Goal: Communication & Community: Answer question/provide support

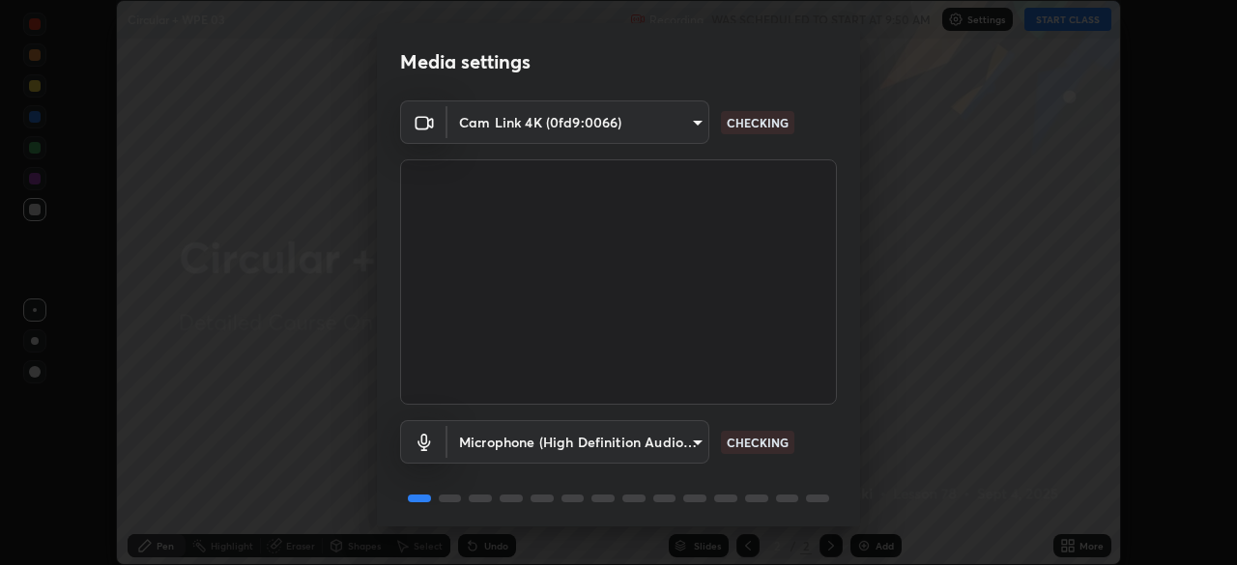
scroll to position [69, 0]
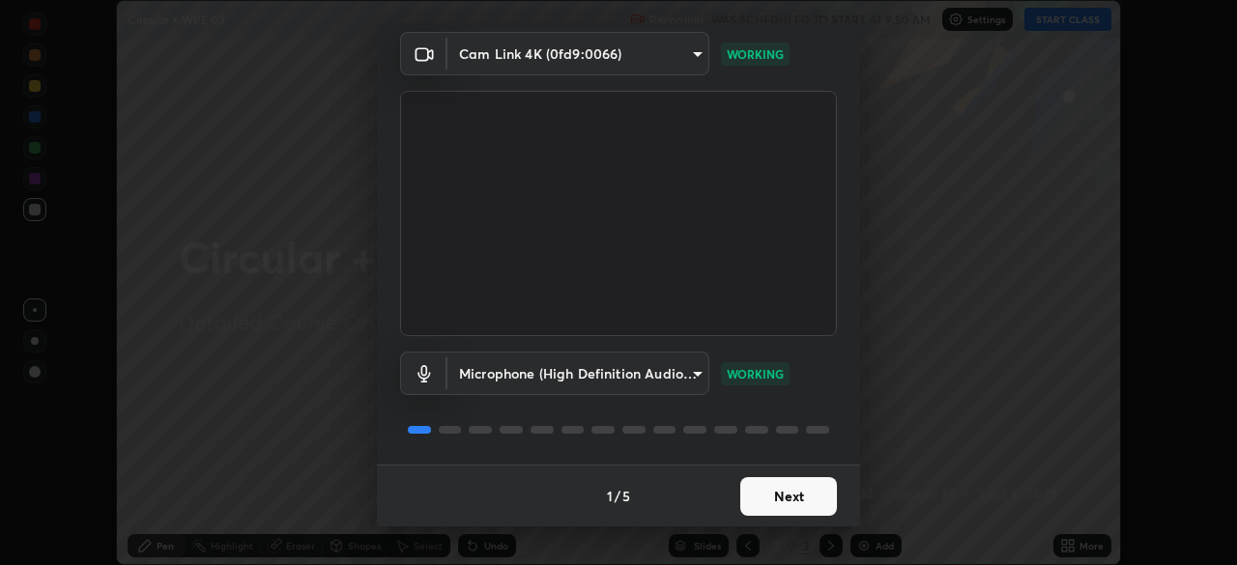
click at [750, 494] on button "Next" at bounding box center [788, 496] width 97 height 39
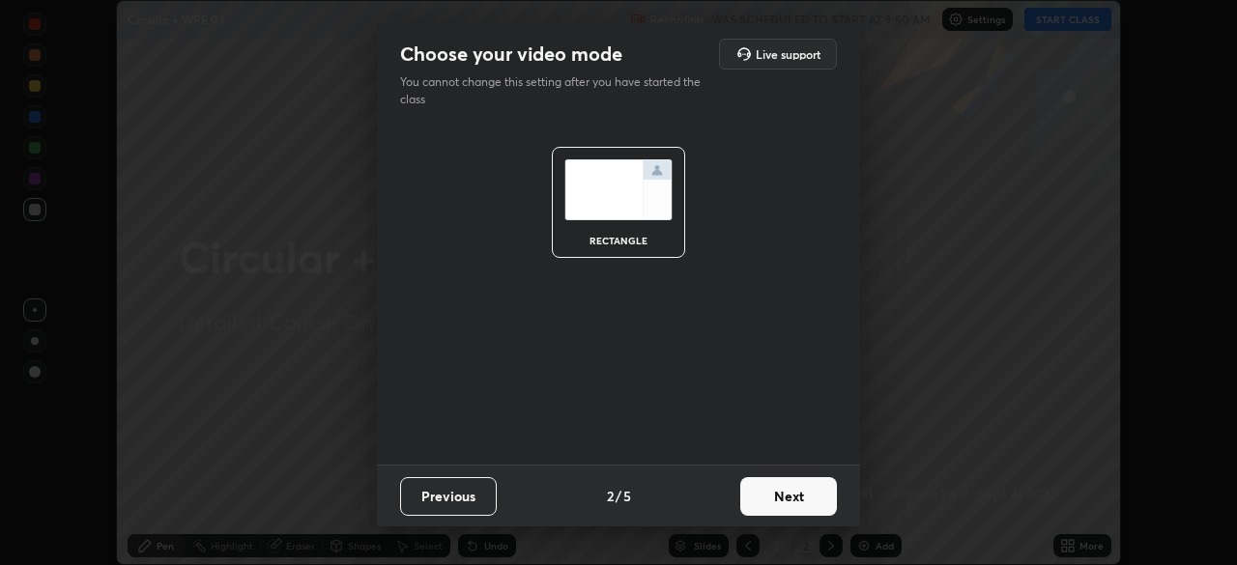
click at [754, 498] on button "Next" at bounding box center [788, 496] width 97 height 39
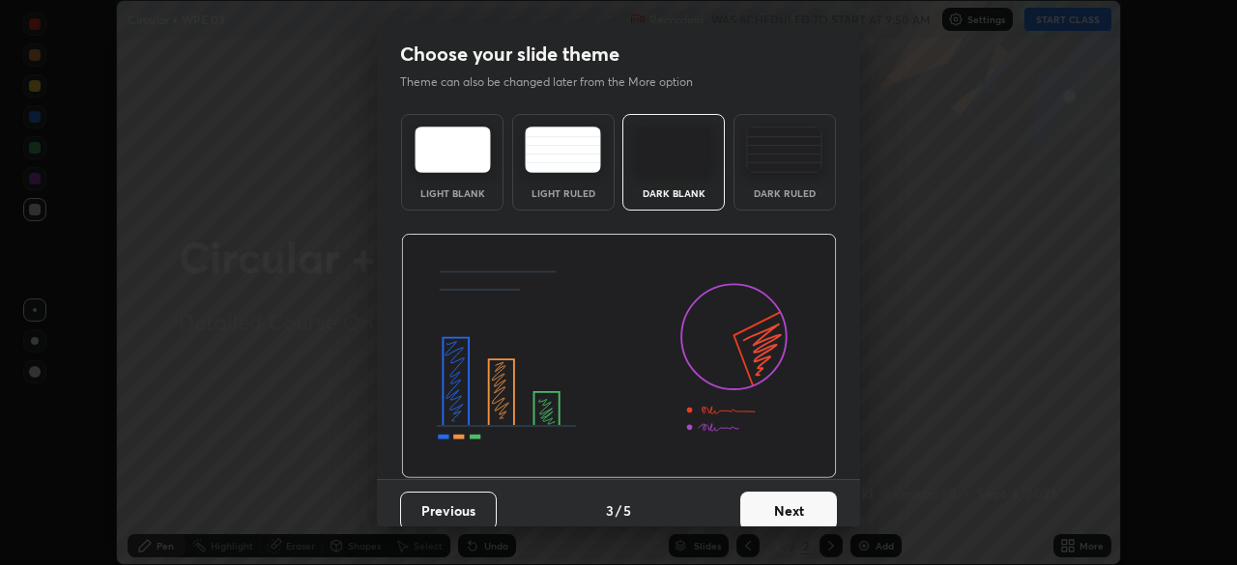
click at [752, 508] on button "Next" at bounding box center [788, 511] width 97 height 39
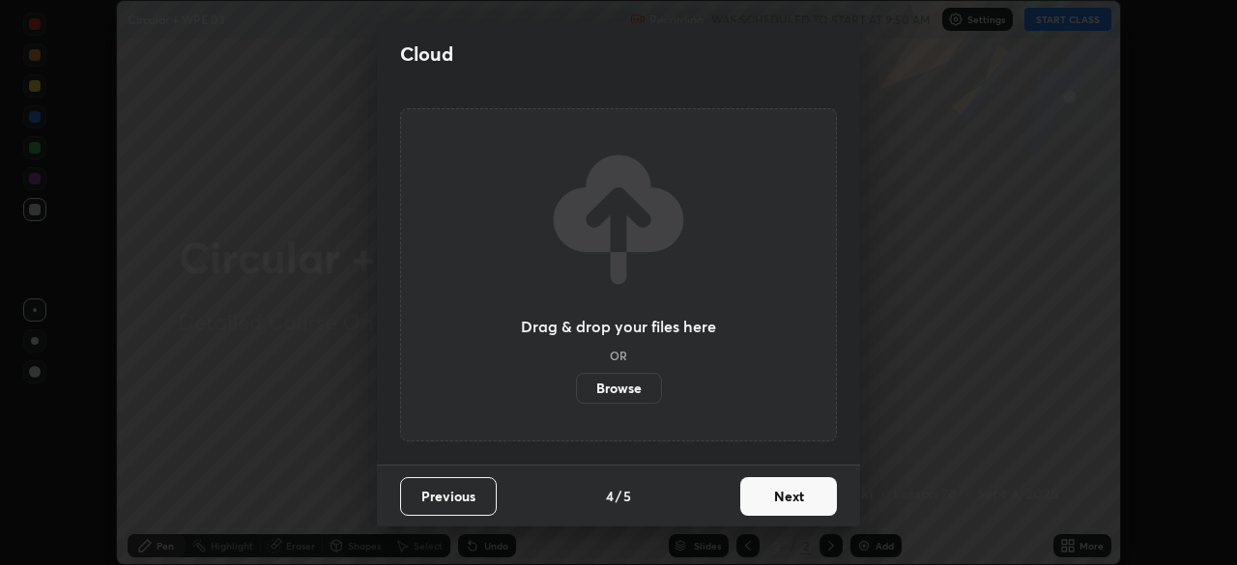
click at [757, 501] on button "Next" at bounding box center [788, 496] width 97 height 39
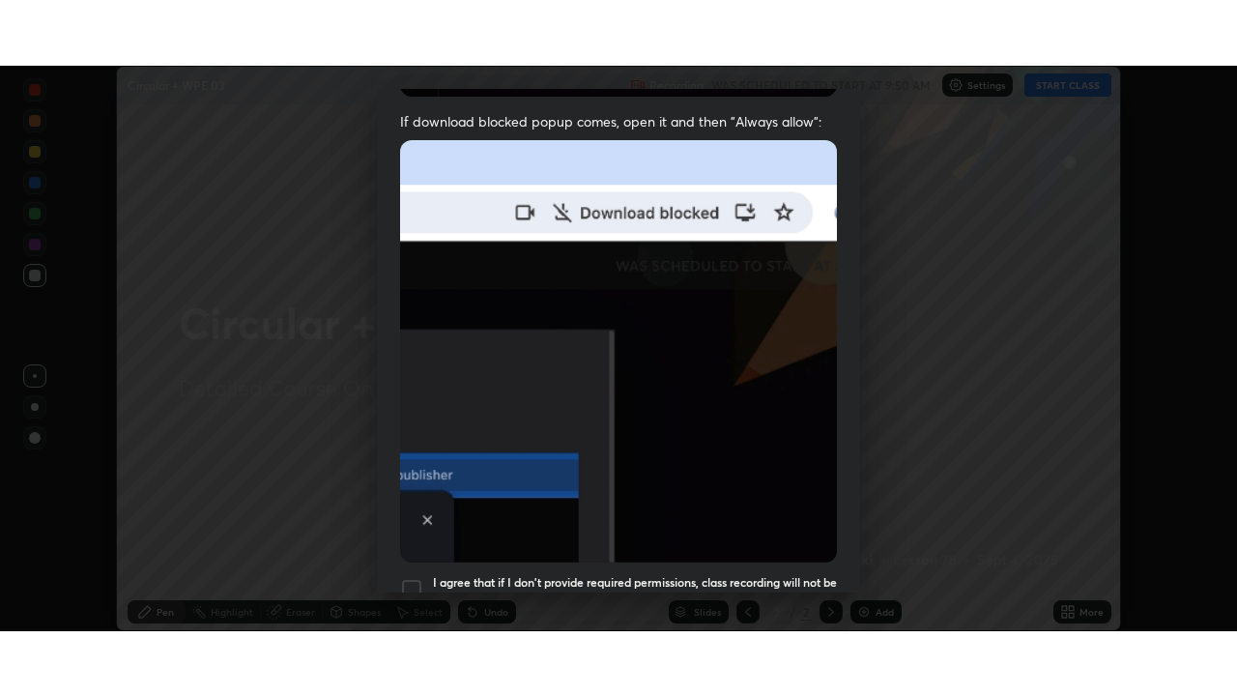
scroll to position [445, 0]
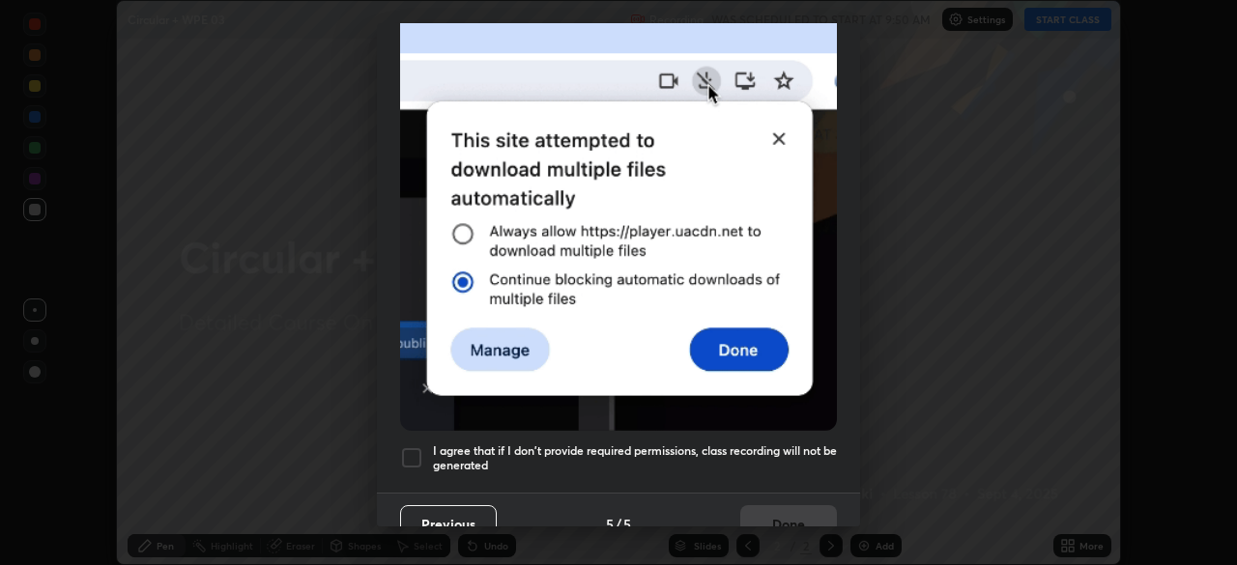
click at [543, 444] on h5 "I agree that if I don't provide required permissions, class recording will not …" at bounding box center [635, 459] width 404 height 30
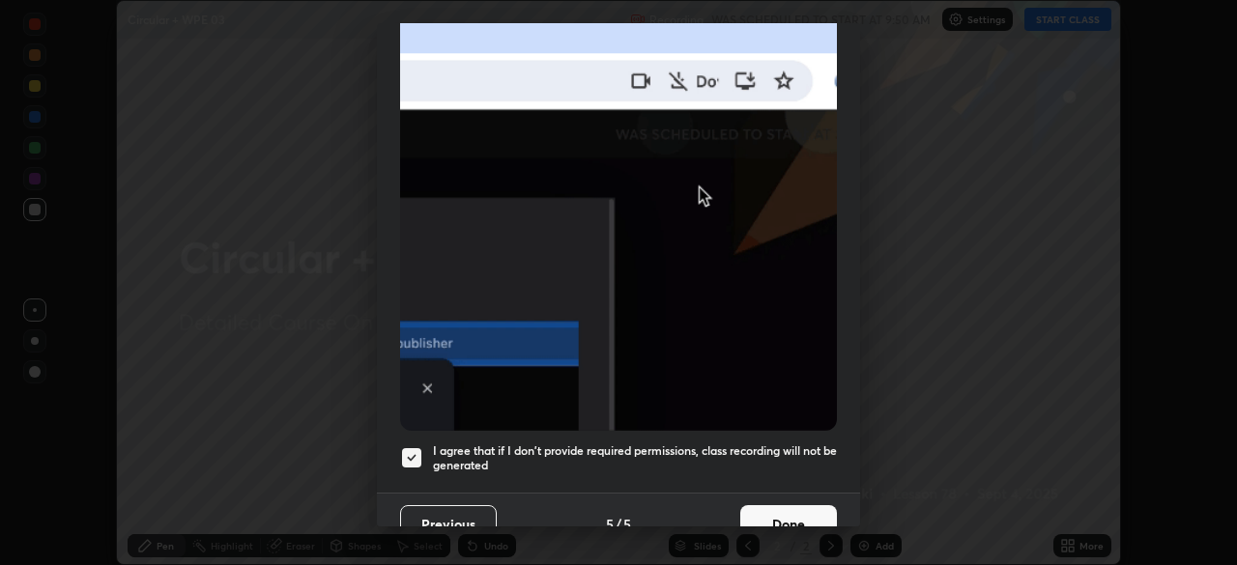
click at [751, 508] on button "Done" at bounding box center [788, 524] width 97 height 39
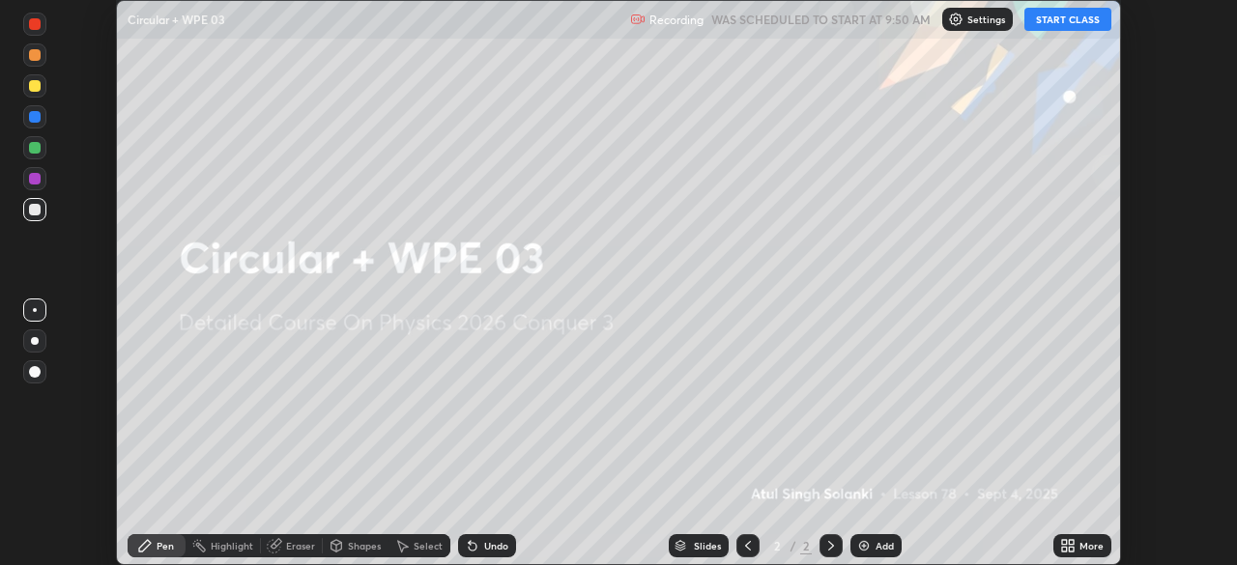
click at [1080, 545] on div "More" at bounding box center [1092, 546] width 24 height 10
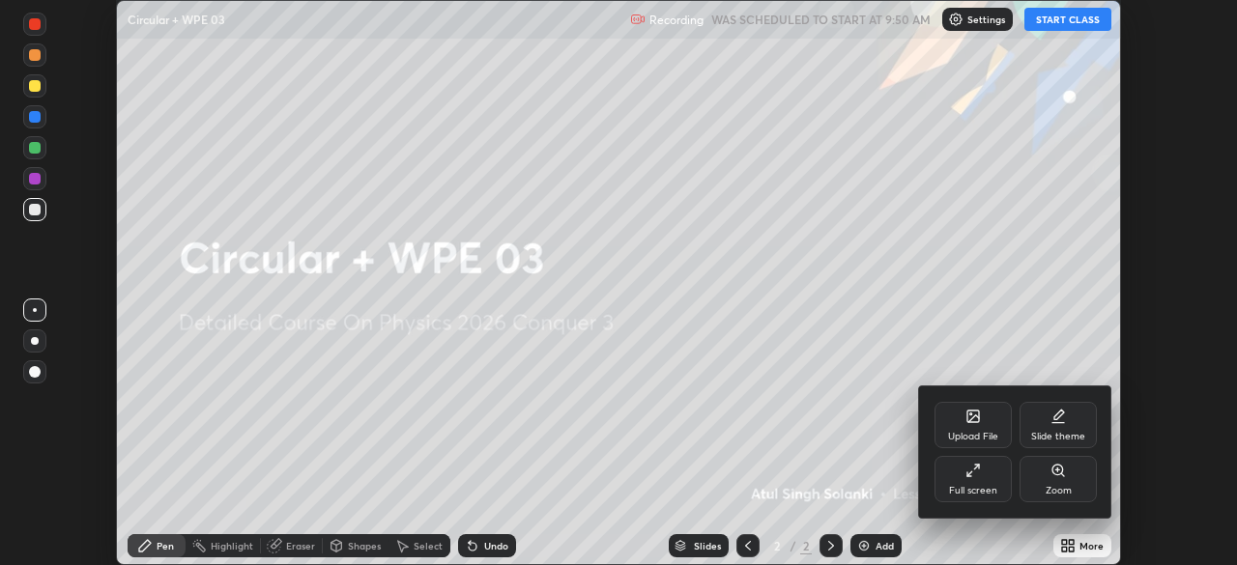
click at [985, 479] on div "Full screen" at bounding box center [973, 479] width 77 height 46
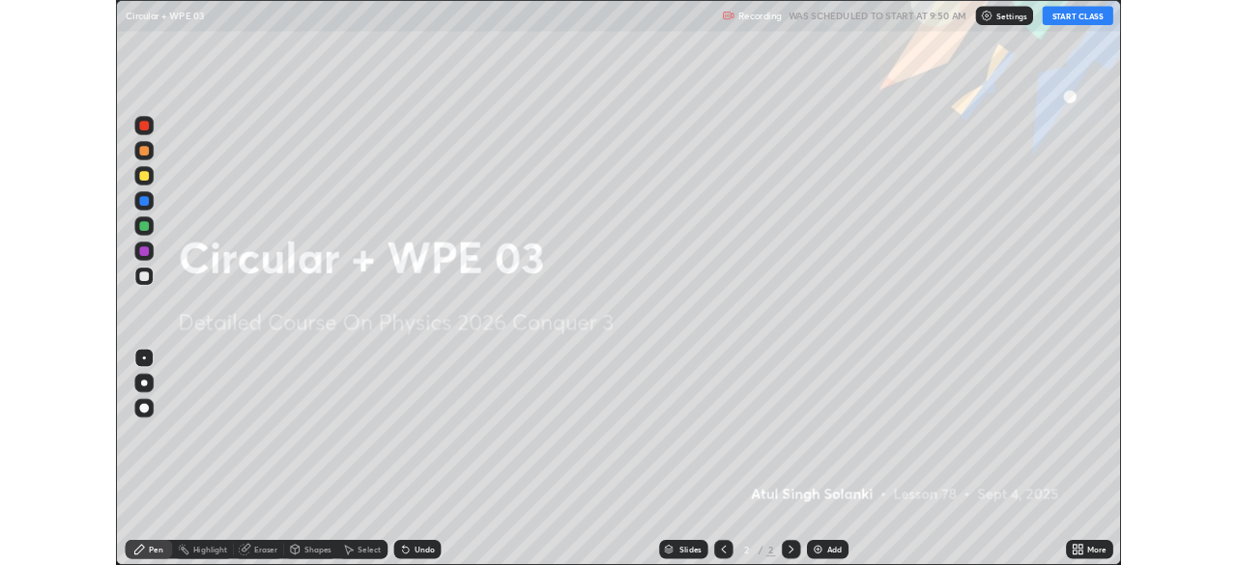
scroll to position [696, 1237]
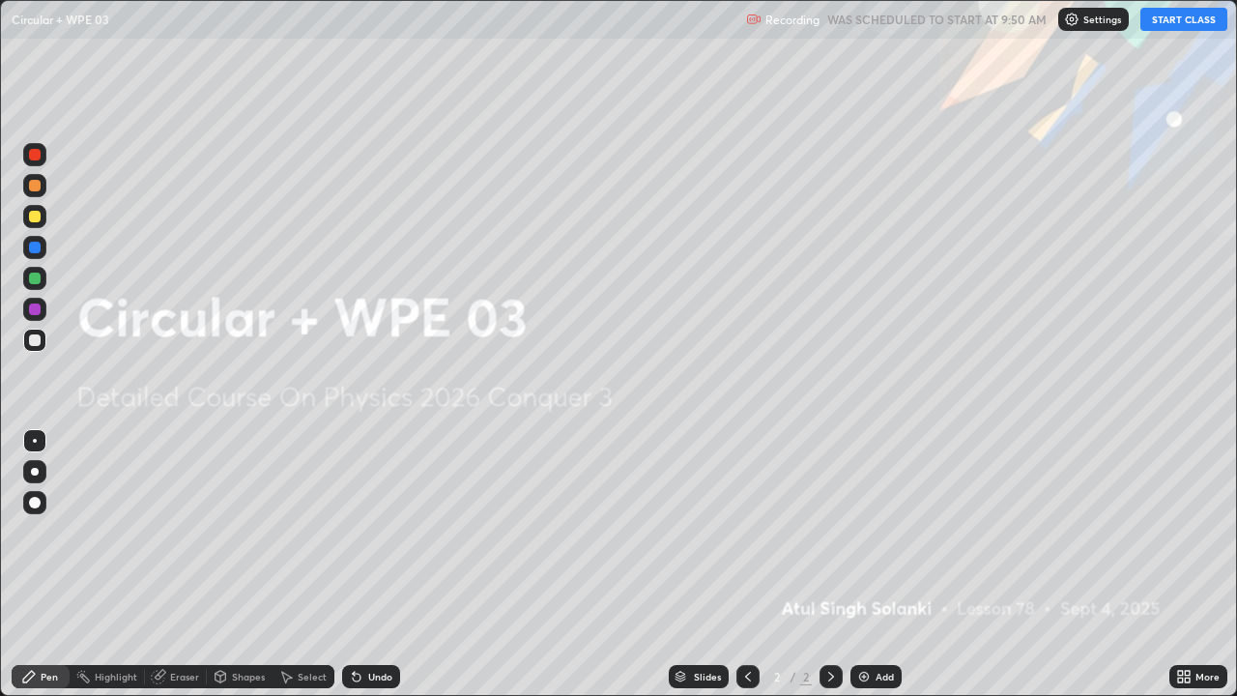
click at [872, 564] on div "Add" at bounding box center [876, 676] width 51 height 23
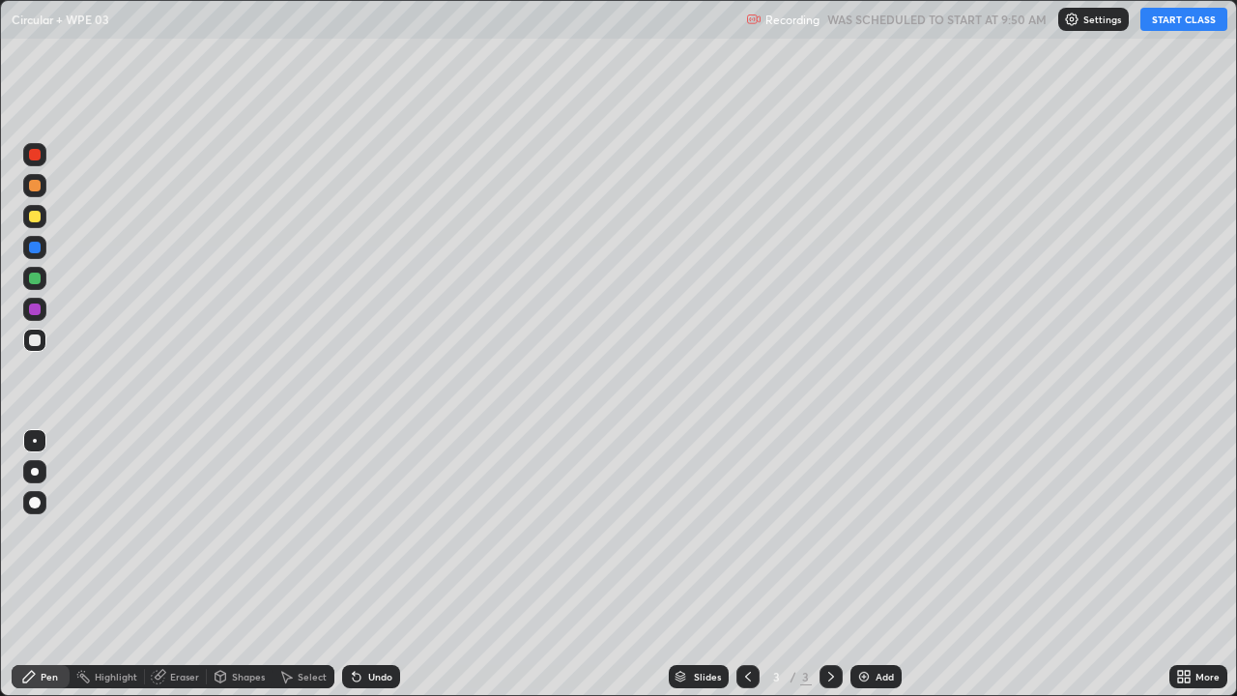
click at [1167, 16] on button "START CLASS" at bounding box center [1183, 19] width 87 height 23
click at [35, 504] on div at bounding box center [35, 503] width 12 height 12
click at [42, 279] on div at bounding box center [34, 278] width 23 height 23
click at [44, 344] on div at bounding box center [34, 340] width 23 height 23
click at [42, 278] on div at bounding box center [34, 278] width 23 height 23
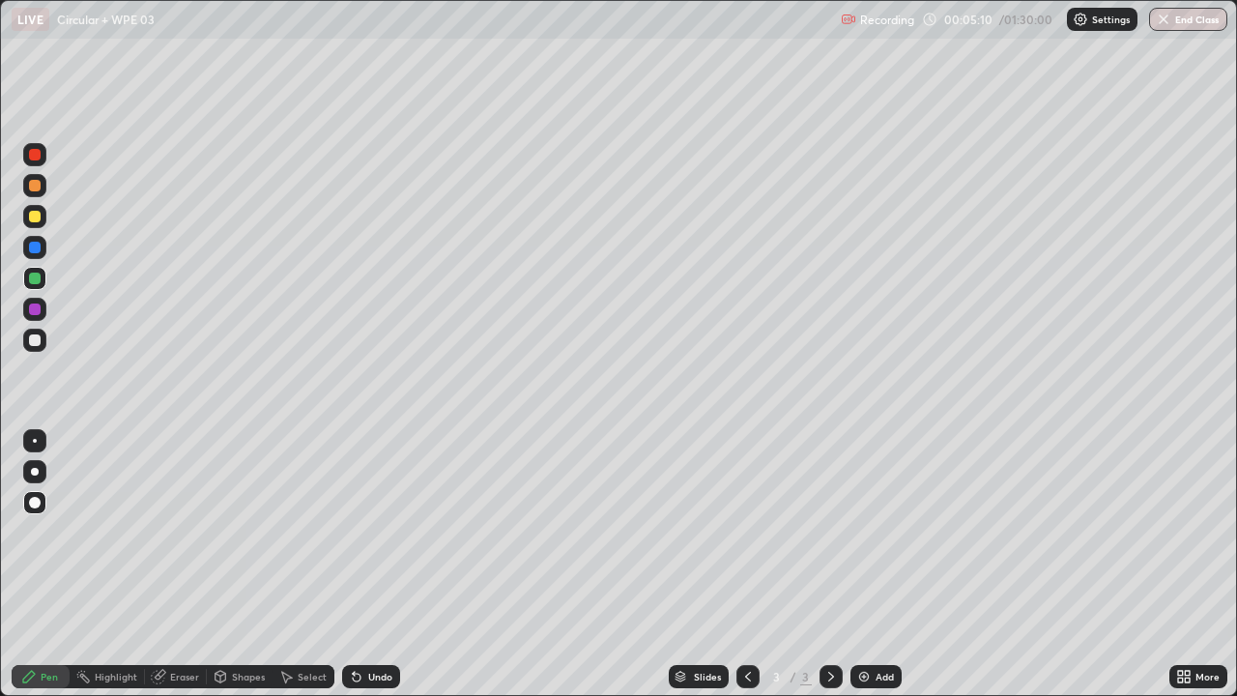
click at [878, 564] on div "Add" at bounding box center [885, 677] width 18 height 10
click at [31, 341] on div at bounding box center [35, 340] width 12 height 12
click at [314, 564] on div "Select" at bounding box center [312, 677] width 29 height 10
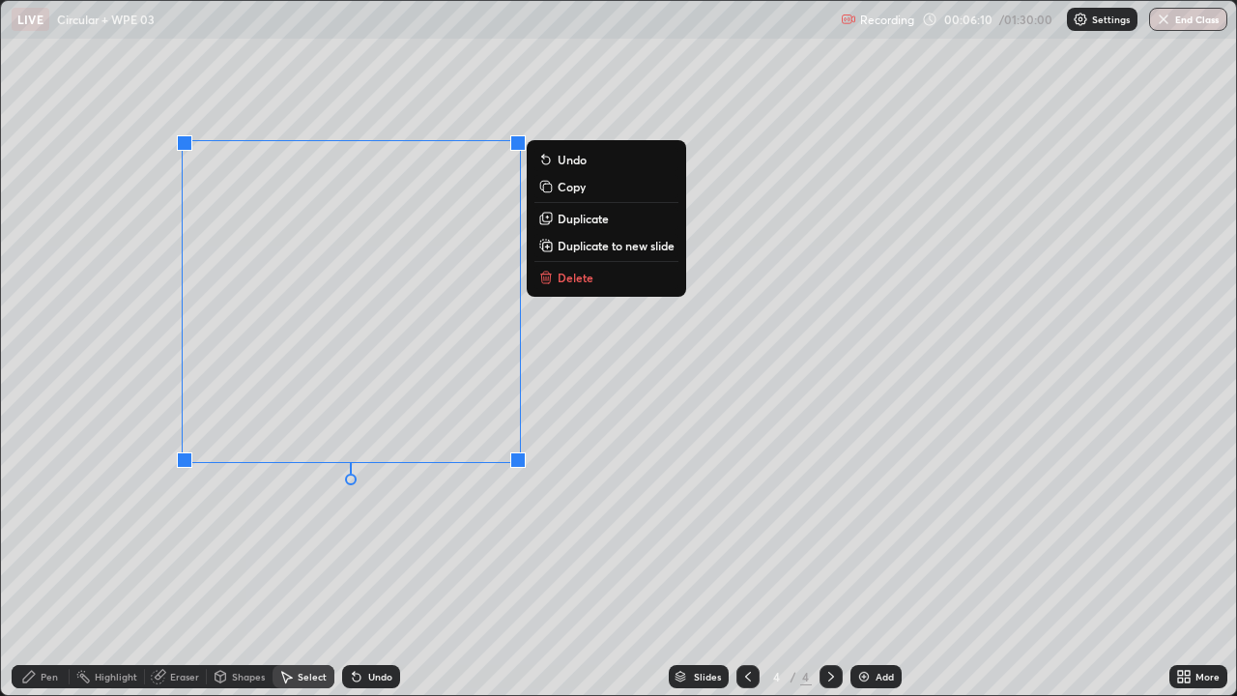
click at [587, 277] on p "Delete" at bounding box center [576, 277] width 36 height 15
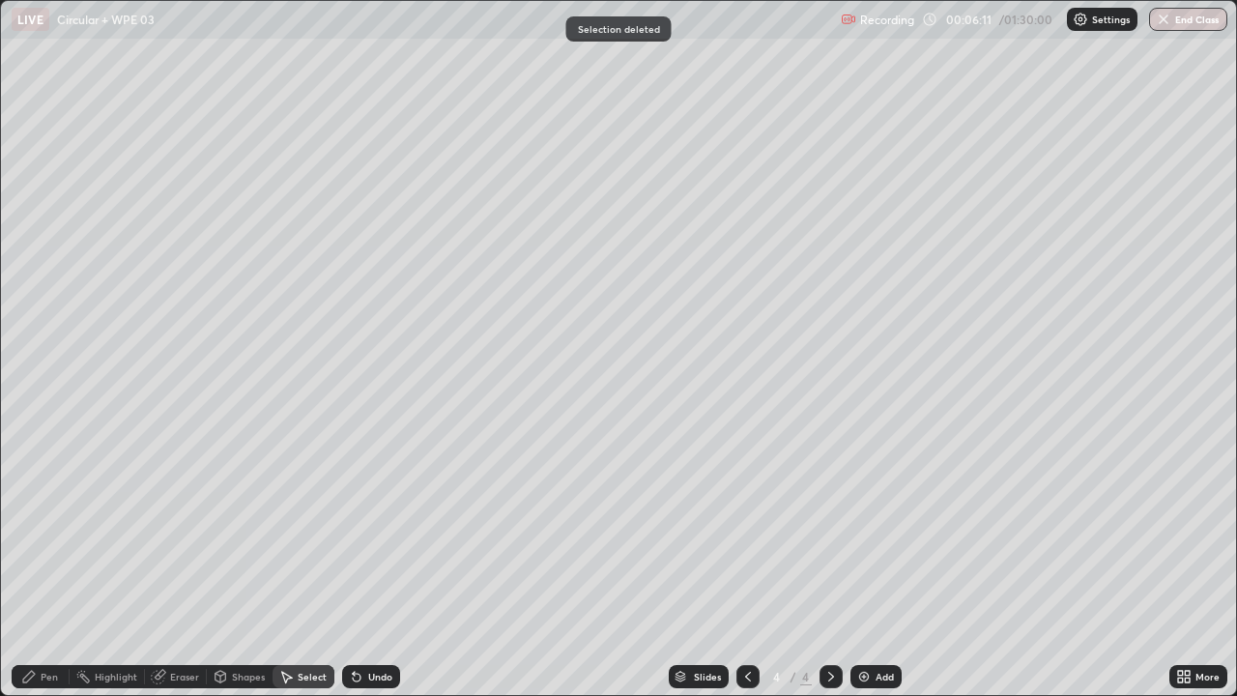
click at [238, 564] on div "Shapes" at bounding box center [248, 677] width 33 height 10
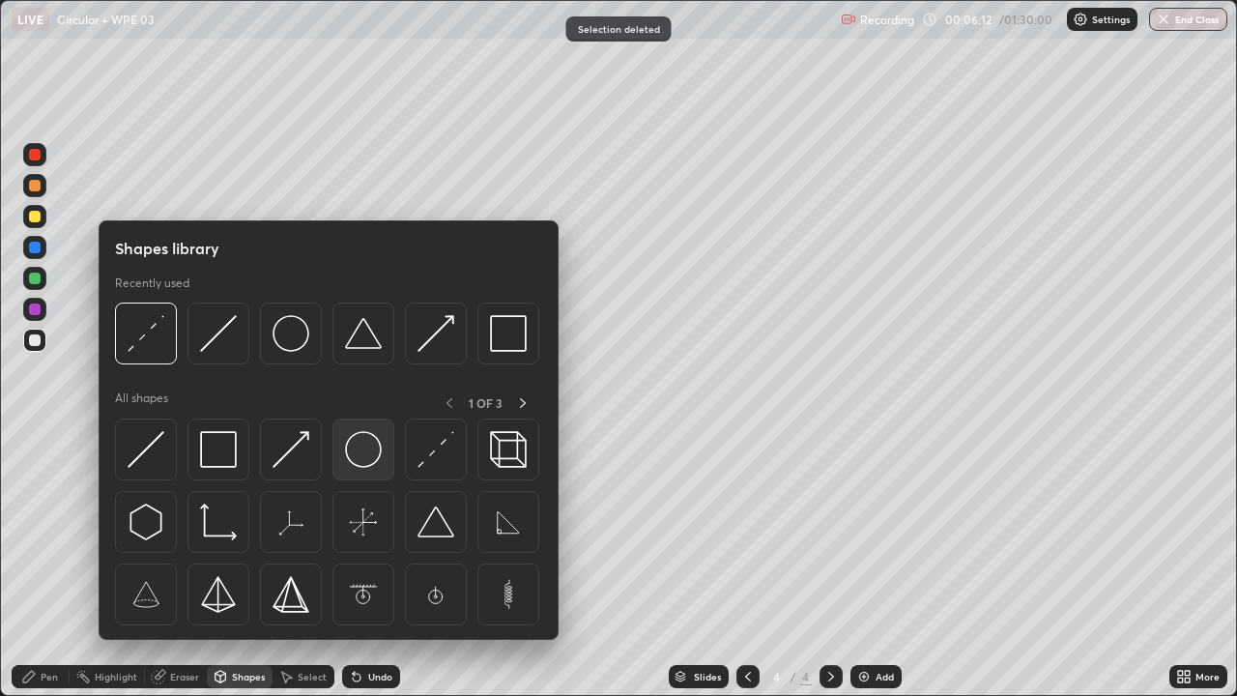
click at [367, 464] on img at bounding box center [363, 449] width 37 height 37
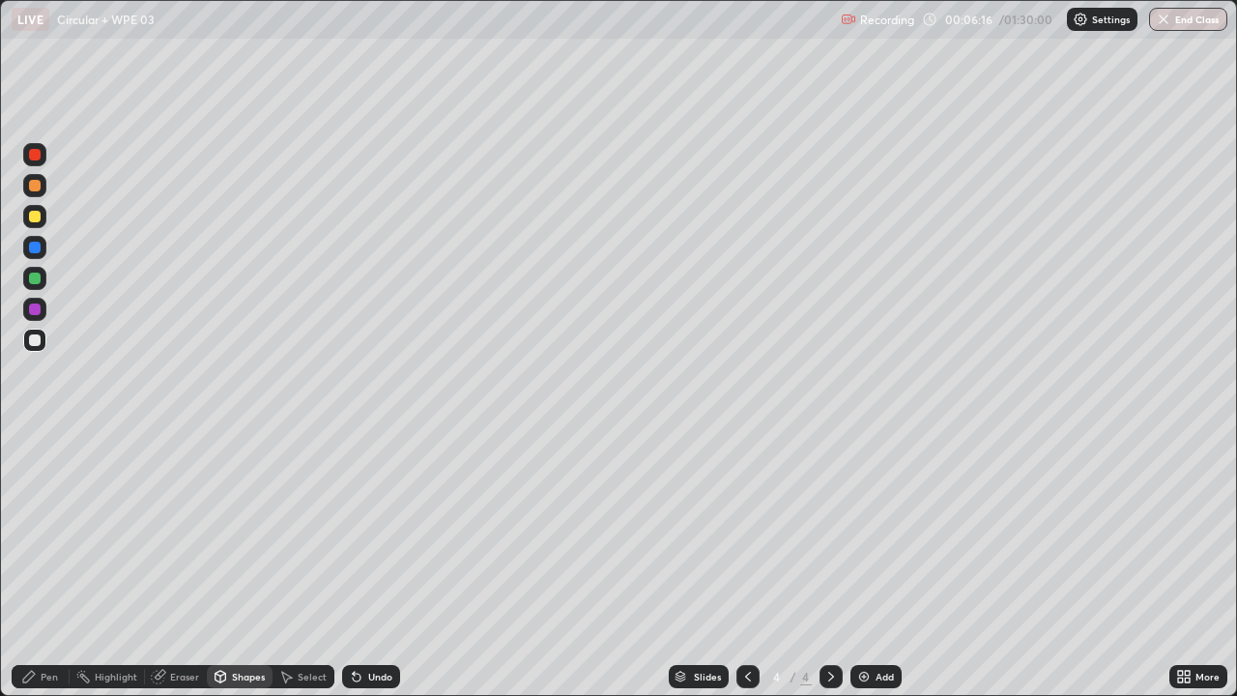
click at [38, 282] on div at bounding box center [35, 279] width 12 height 12
click at [36, 564] on icon at bounding box center [28, 676] width 15 height 15
click at [234, 564] on div "Shapes" at bounding box center [248, 677] width 33 height 10
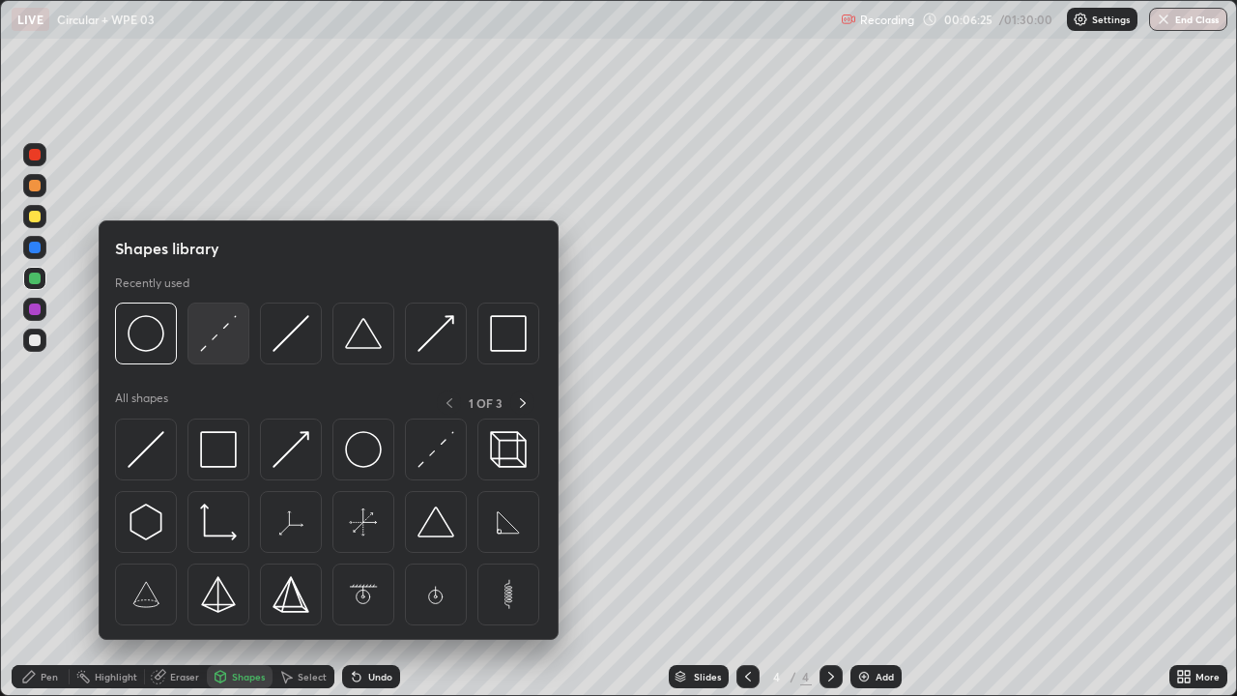
click at [229, 348] on img at bounding box center [218, 333] width 37 height 37
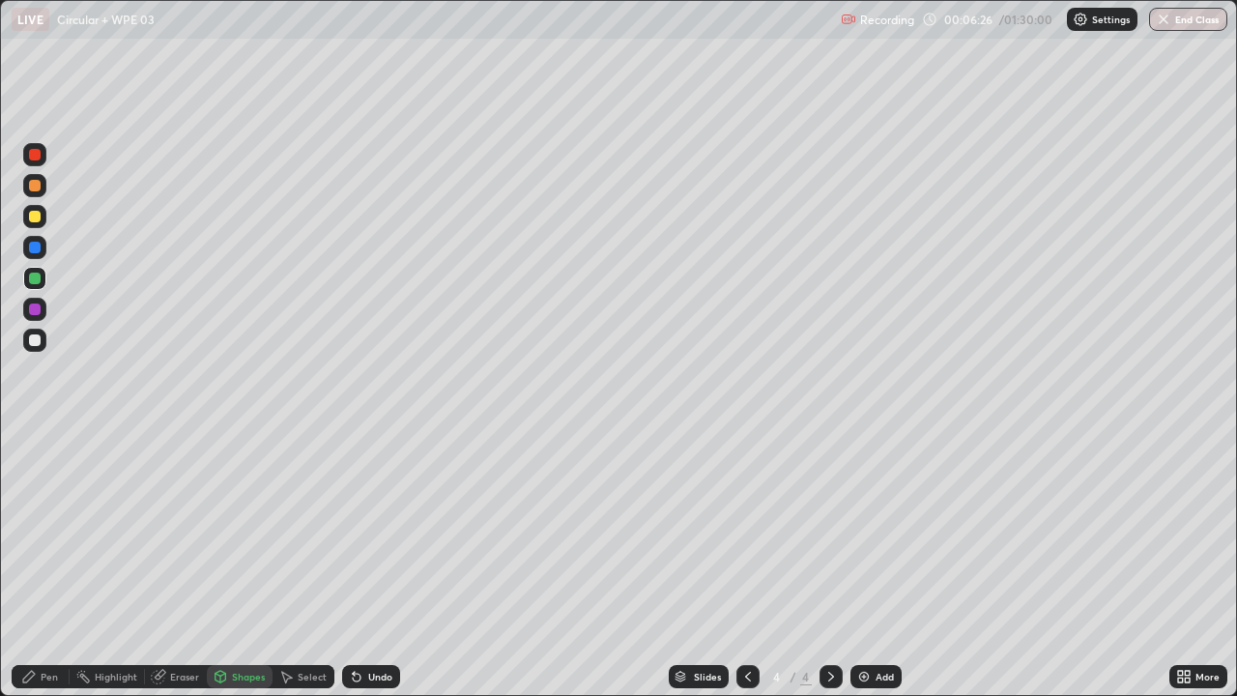
click at [242, 564] on div "Shapes" at bounding box center [248, 677] width 33 height 10
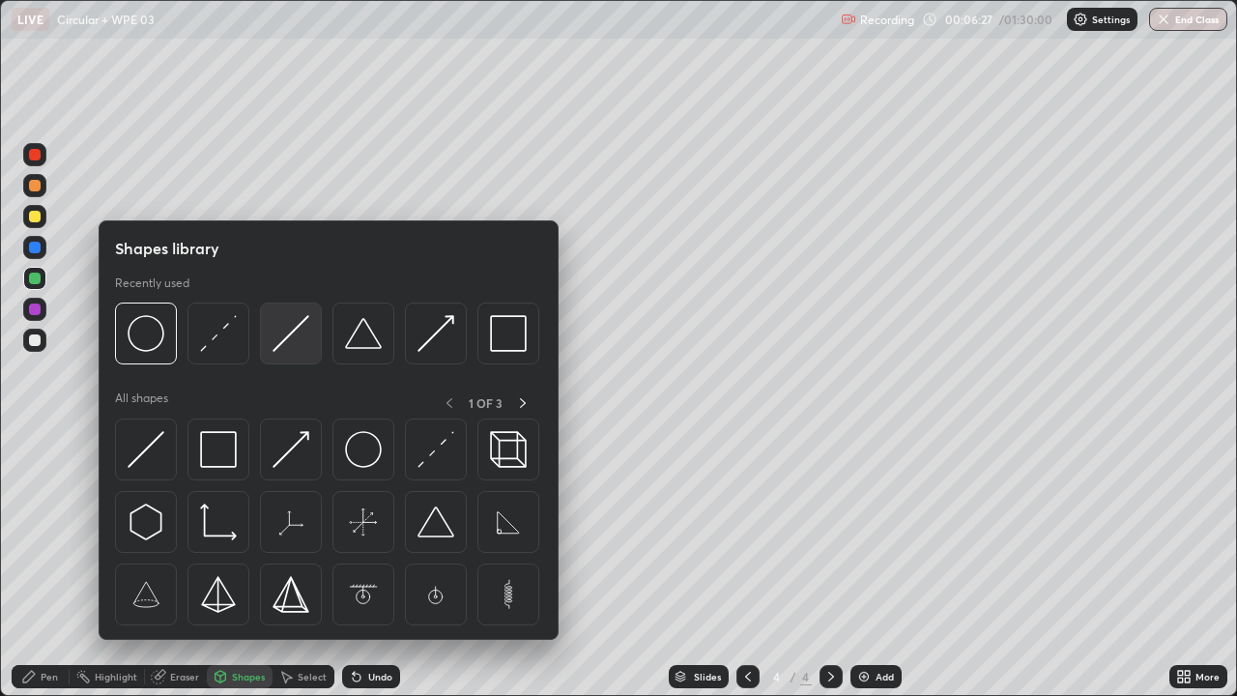
click at [279, 347] on img at bounding box center [291, 333] width 37 height 37
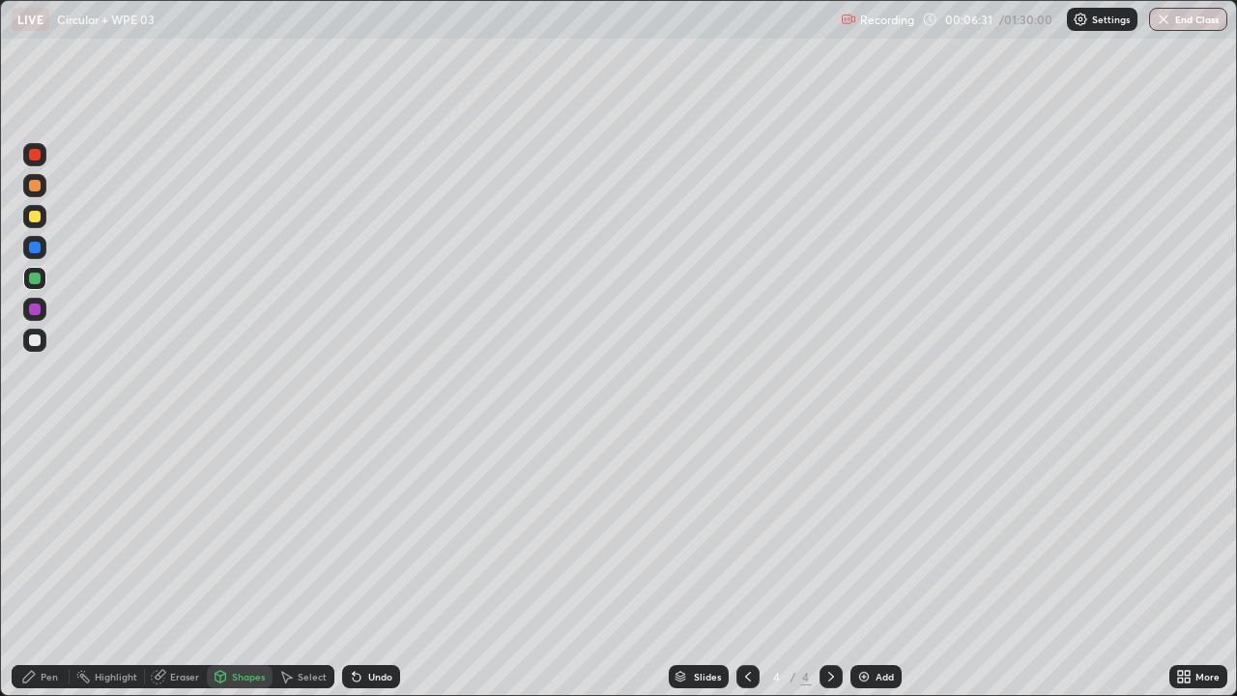
click at [38, 564] on div "Pen" at bounding box center [41, 676] width 58 height 23
click at [45, 157] on div at bounding box center [34, 154] width 23 height 23
click at [45, 285] on div at bounding box center [34, 278] width 23 height 23
click at [237, 564] on div "Shapes" at bounding box center [240, 676] width 66 height 23
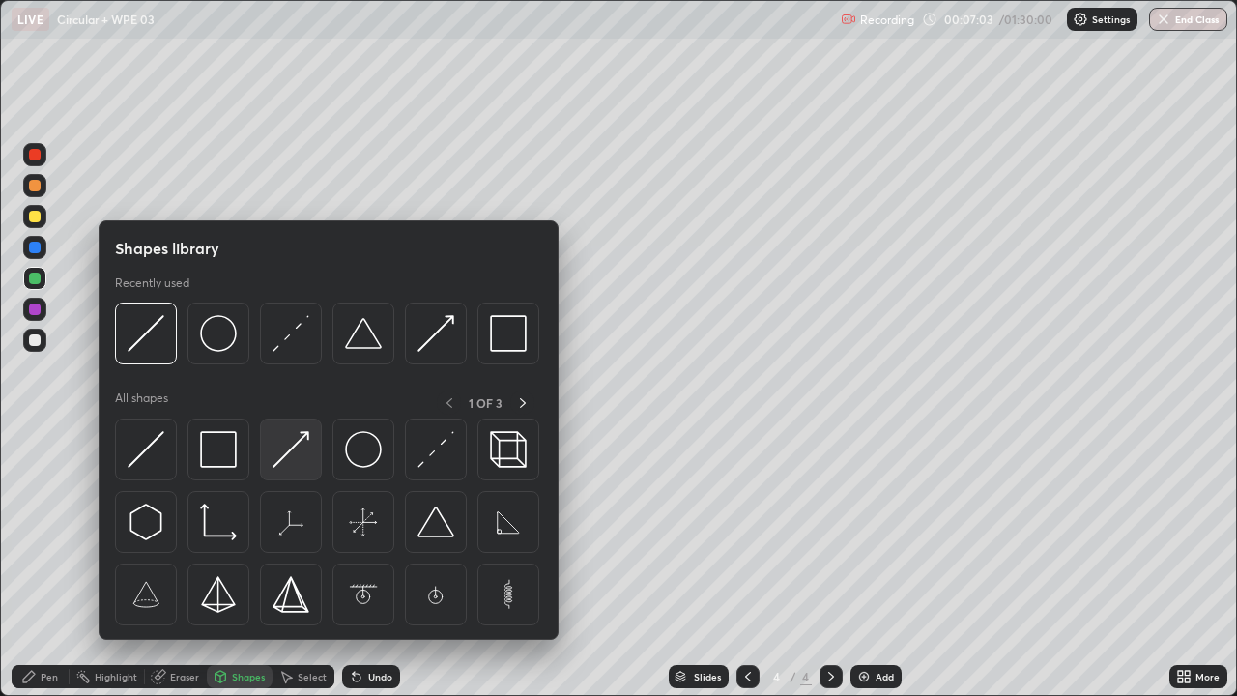
click at [288, 458] on img at bounding box center [291, 449] width 37 height 37
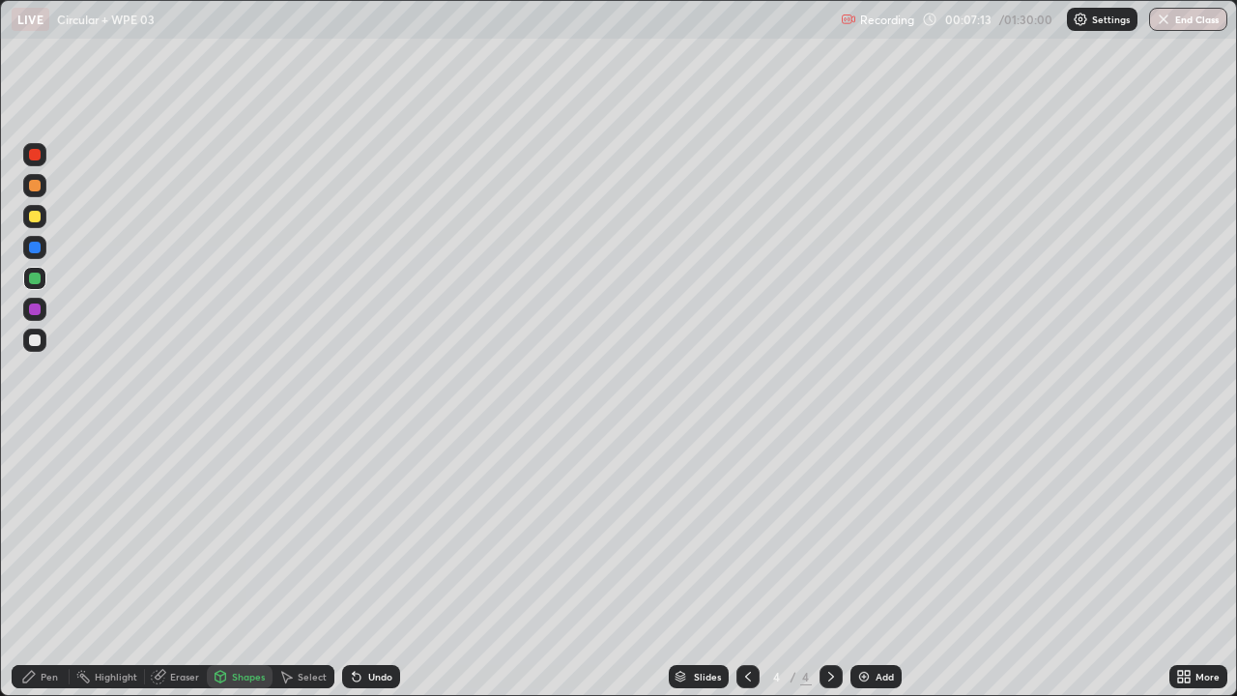
click at [368, 564] on div "Undo" at bounding box center [380, 677] width 24 height 10
click at [43, 564] on div "Pen" at bounding box center [49, 677] width 17 height 10
click at [48, 564] on div "Pen" at bounding box center [49, 677] width 17 height 10
click at [43, 154] on div at bounding box center [34, 154] width 23 height 23
click at [36, 309] on div at bounding box center [35, 309] width 12 height 12
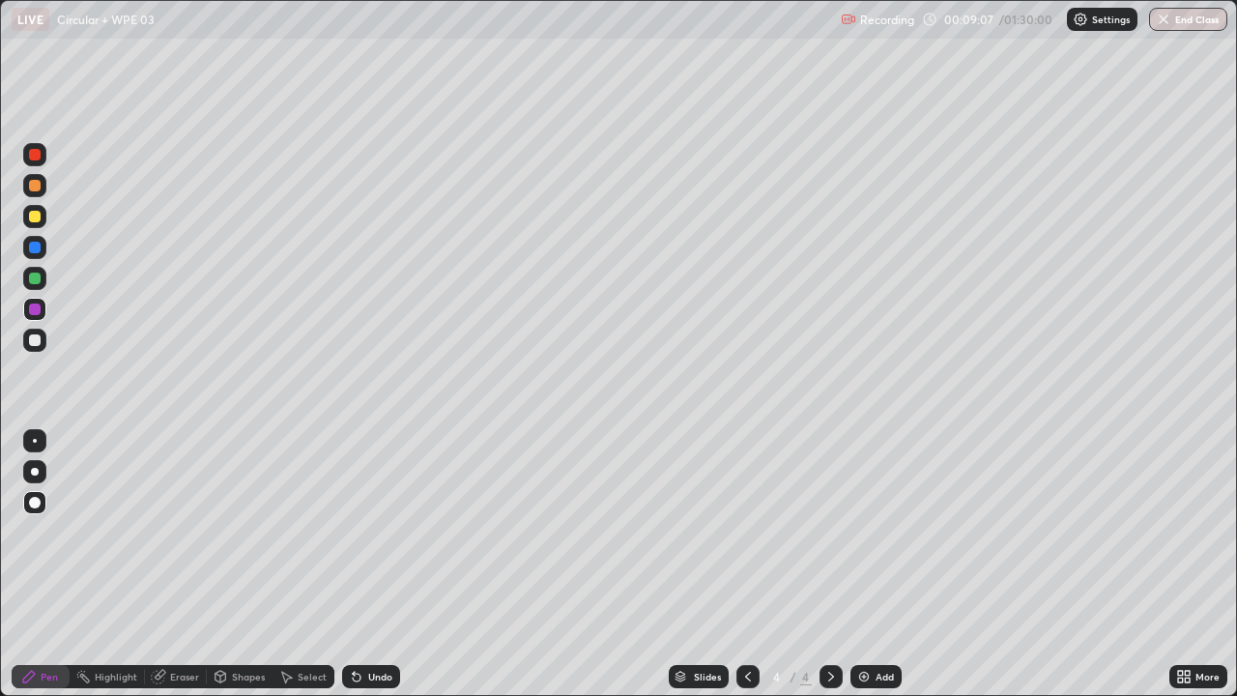
click at [43, 347] on div at bounding box center [34, 340] width 23 height 23
click at [42, 342] on div at bounding box center [34, 340] width 23 height 23
click at [187, 564] on div "Eraser" at bounding box center [184, 677] width 29 height 10
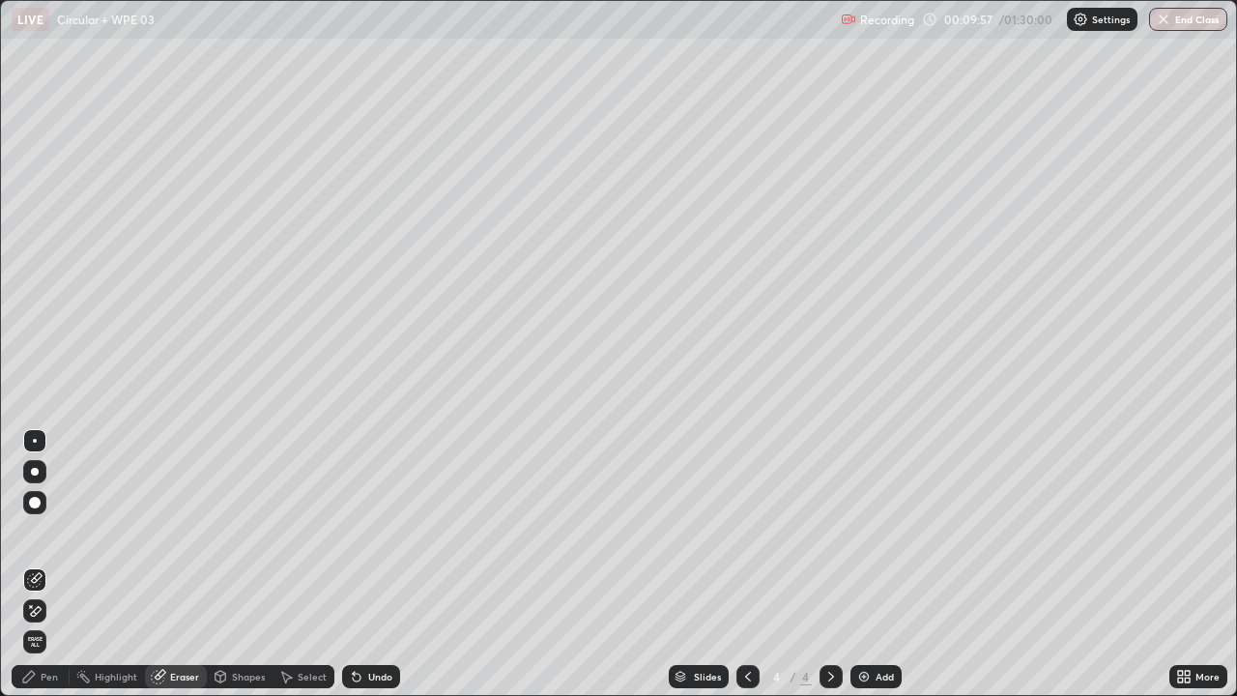
click at [46, 564] on div "Pen" at bounding box center [41, 676] width 58 height 23
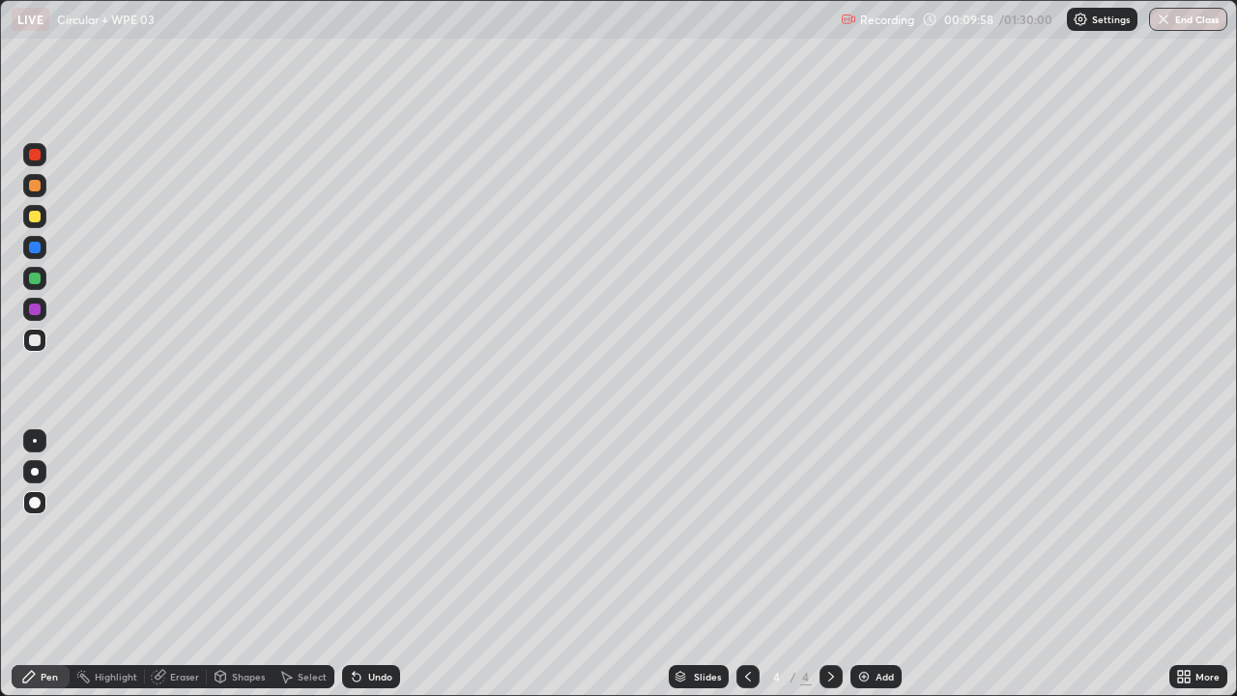
click at [39, 304] on div at bounding box center [35, 309] width 12 height 12
click at [300, 564] on div "Select" at bounding box center [312, 677] width 29 height 10
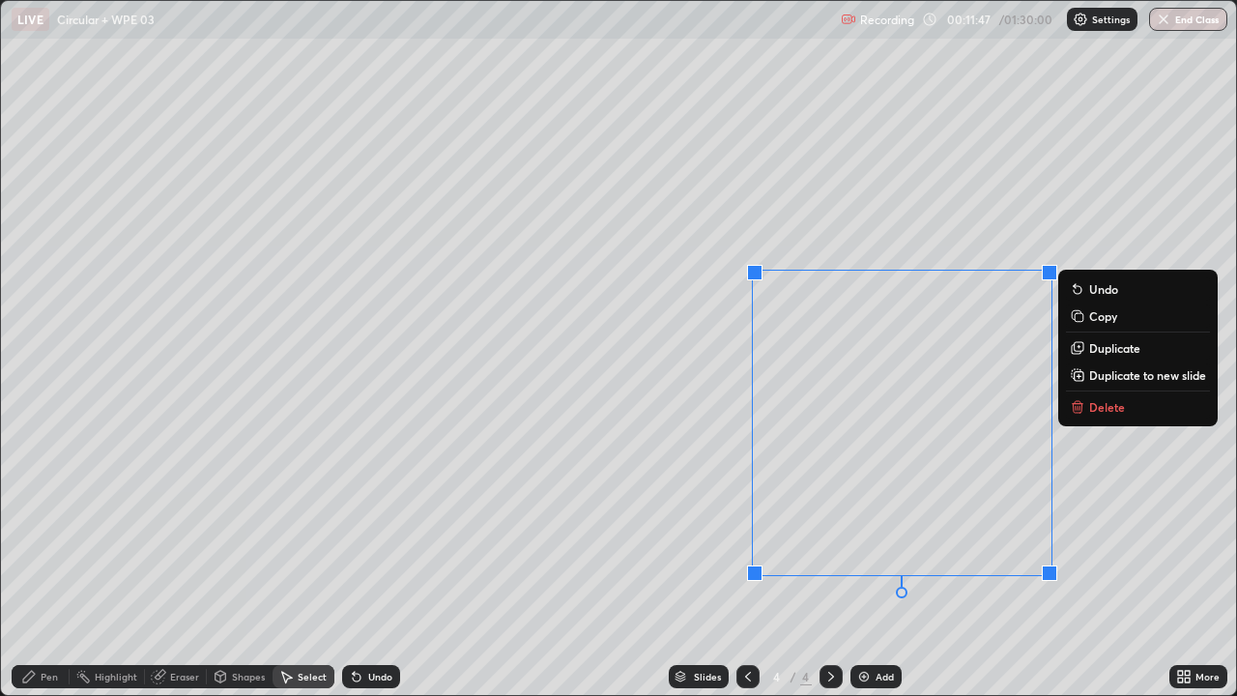
click at [1097, 405] on p "Delete" at bounding box center [1107, 406] width 36 height 15
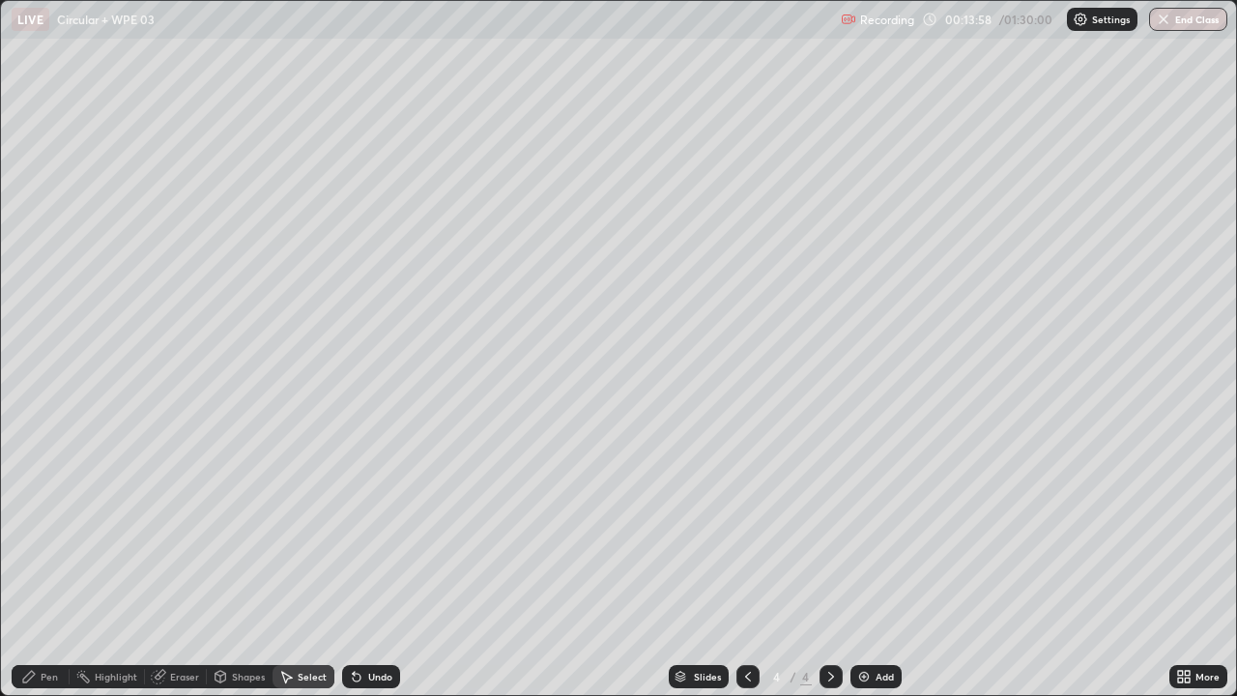
click at [51, 564] on div "Pen" at bounding box center [49, 677] width 17 height 10
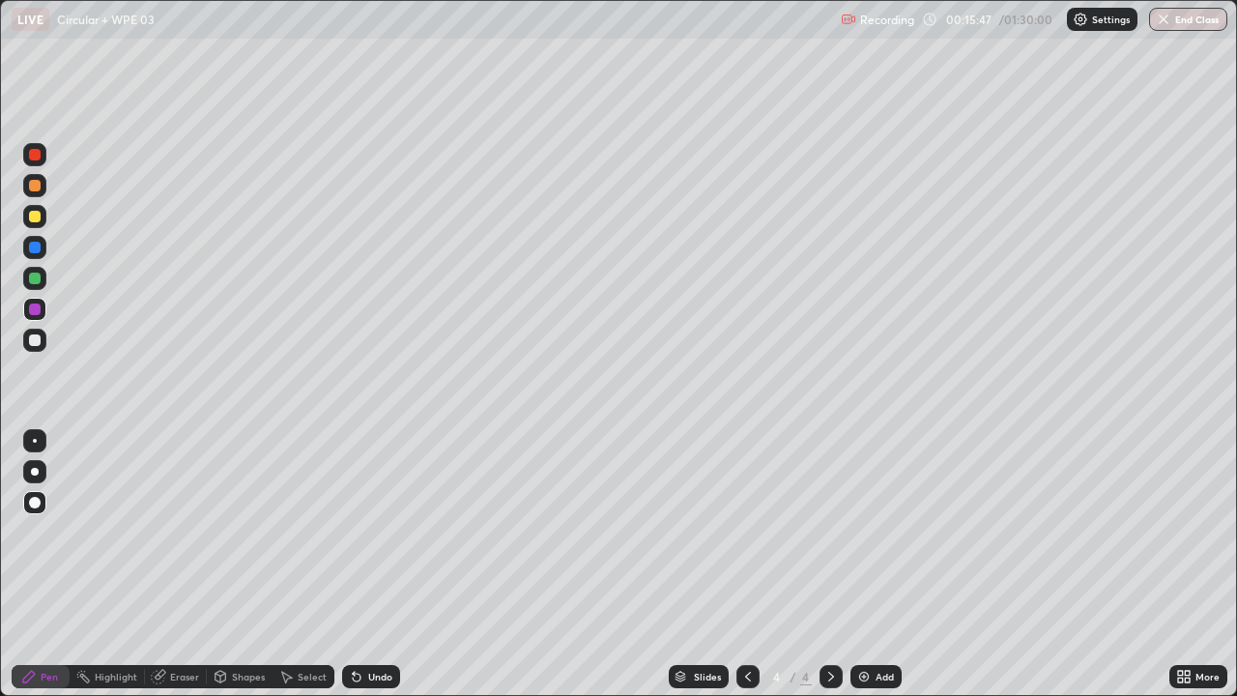
click at [868, 564] on img at bounding box center [863, 676] width 15 height 15
click at [36, 340] on div at bounding box center [35, 340] width 12 height 12
click at [243, 564] on div "Shapes" at bounding box center [248, 677] width 33 height 10
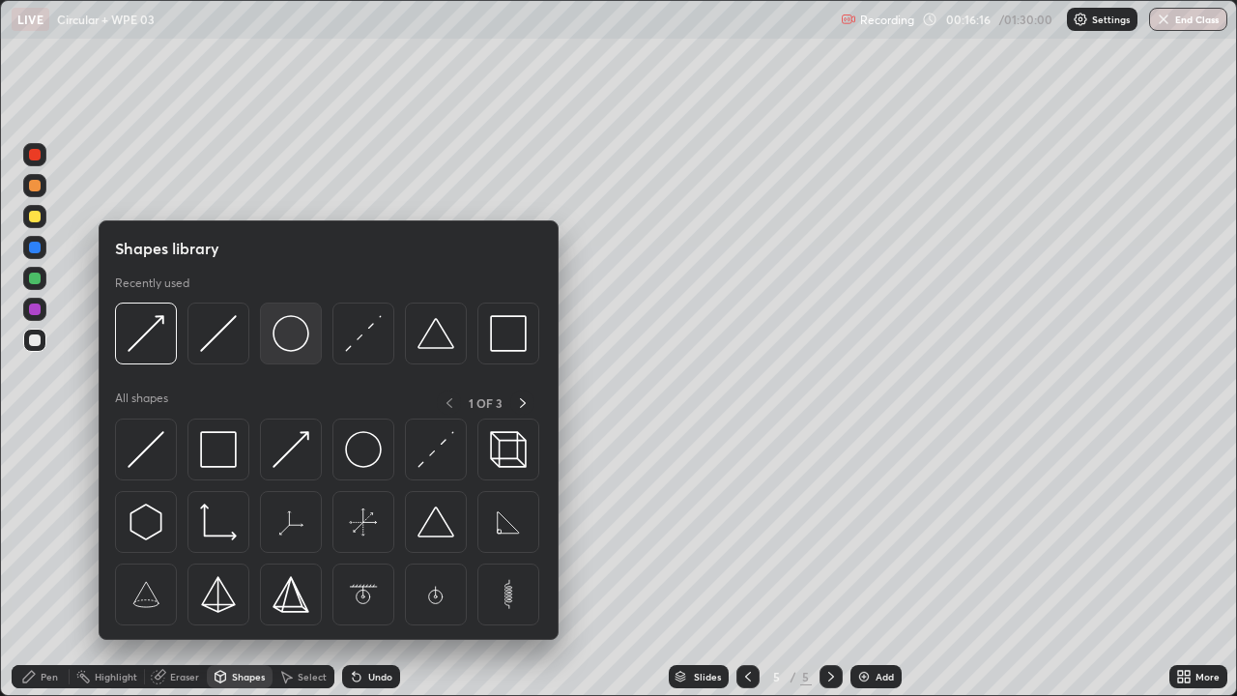
click at [299, 345] on img at bounding box center [291, 333] width 37 height 37
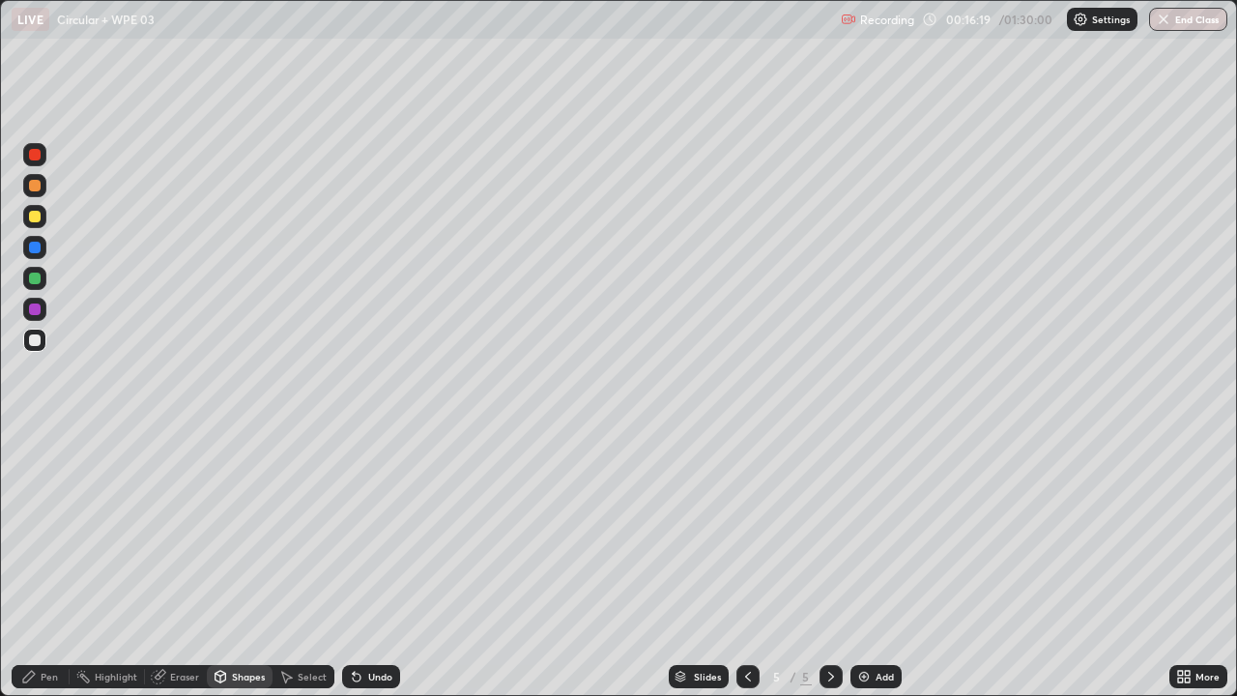
click at [42, 277] on div at bounding box center [34, 278] width 23 height 23
click at [44, 564] on div "Pen" at bounding box center [49, 677] width 17 height 10
click at [237, 564] on div "Shapes" at bounding box center [248, 677] width 33 height 10
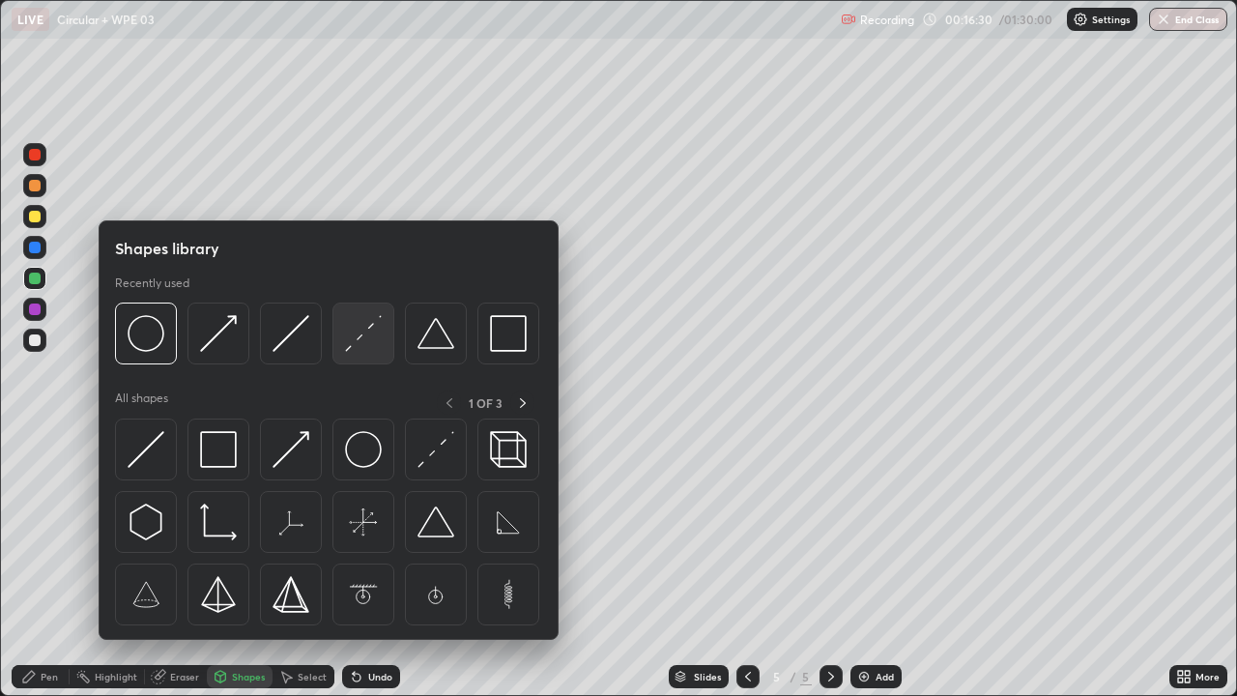
click at [361, 349] on img at bounding box center [363, 333] width 37 height 37
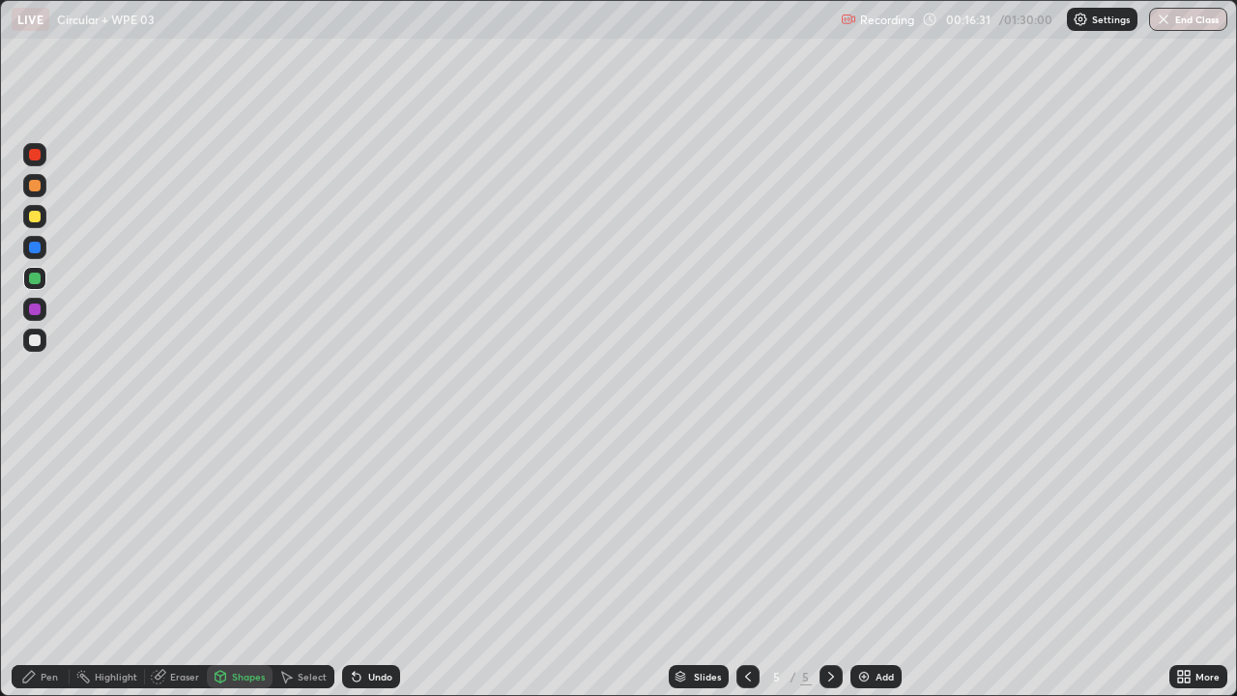
click at [38, 310] on div at bounding box center [35, 309] width 12 height 12
click at [46, 564] on div "Pen" at bounding box center [49, 677] width 17 height 10
click at [301, 564] on div "Select" at bounding box center [312, 677] width 29 height 10
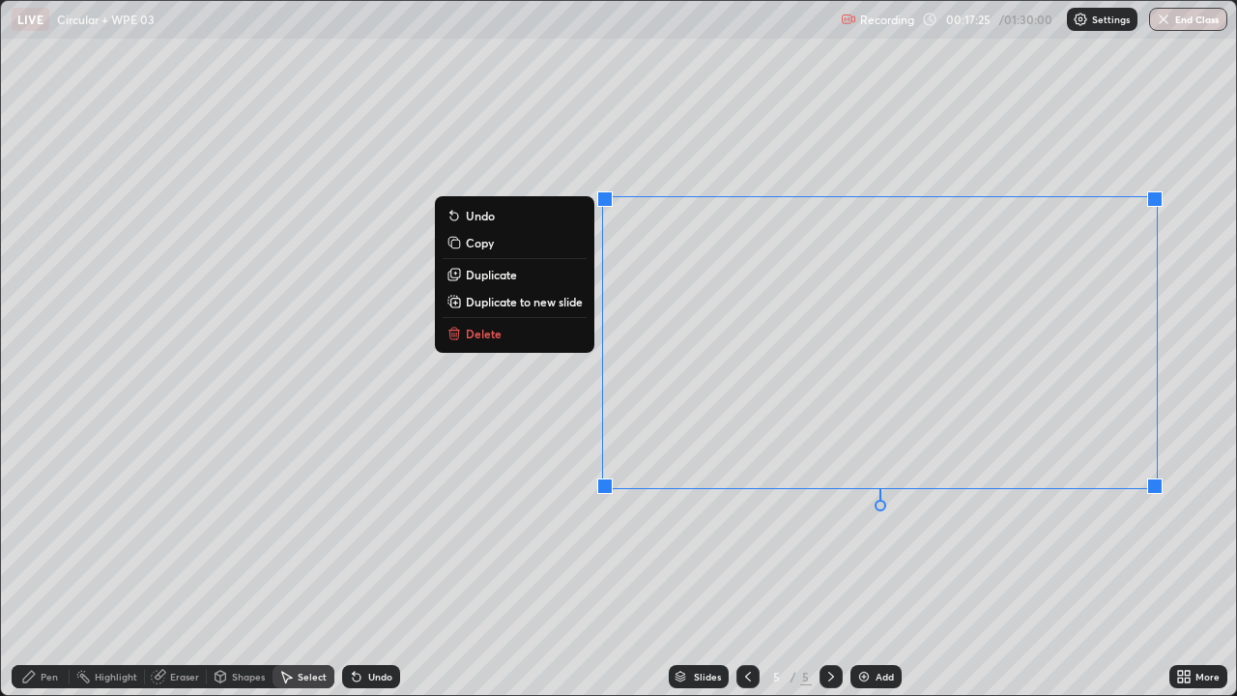
click at [566, 331] on button "Delete" at bounding box center [515, 333] width 144 height 23
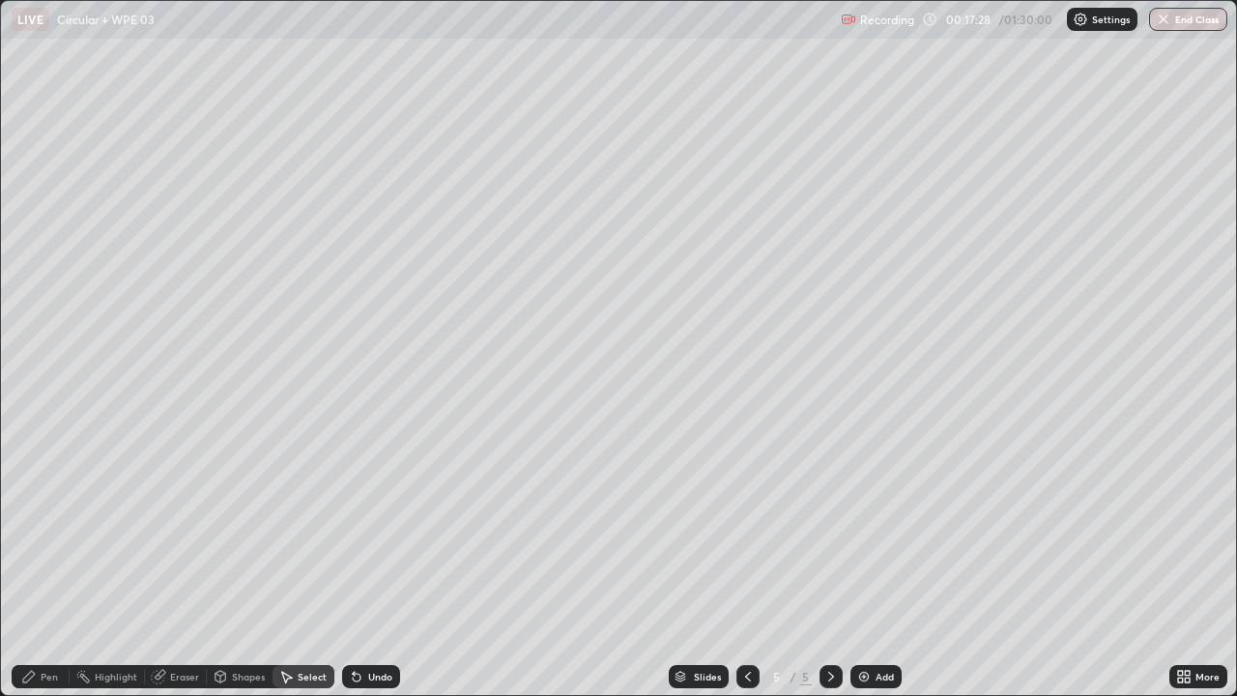
click at [187, 564] on div "Eraser" at bounding box center [184, 677] width 29 height 10
click at [234, 564] on div "Shapes" at bounding box center [248, 677] width 33 height 10
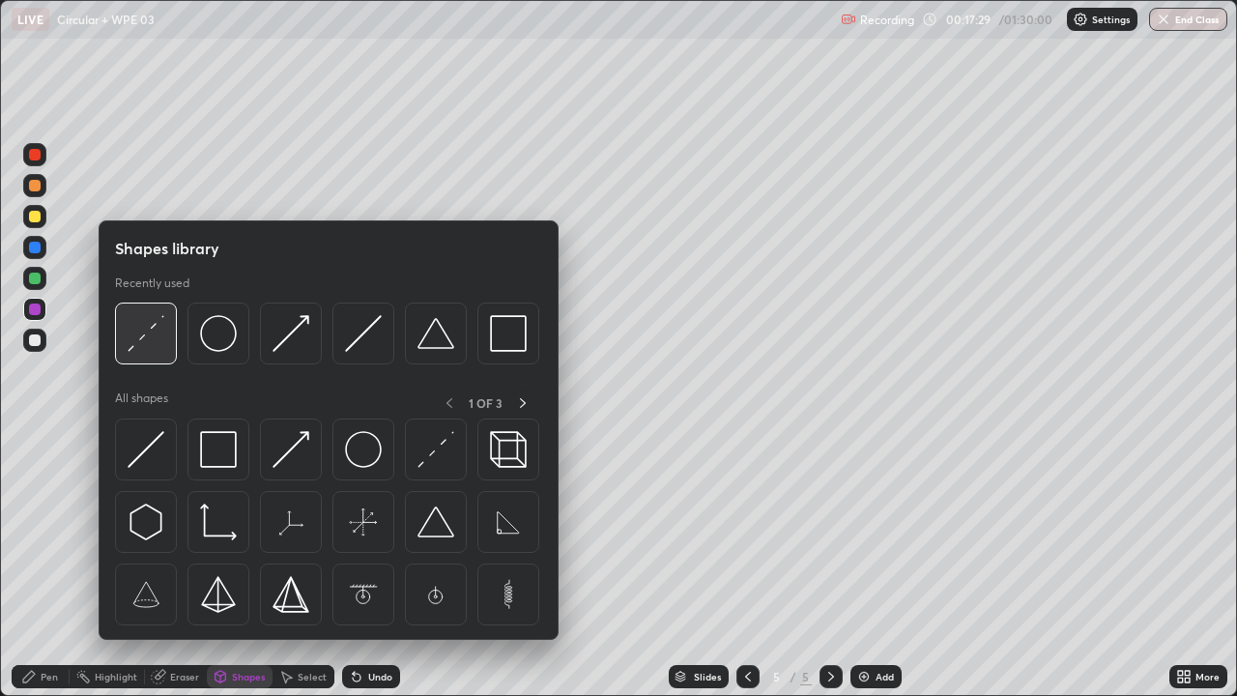
click at [159, 341] on img at bounding box center [146, 333] width 37 height 37
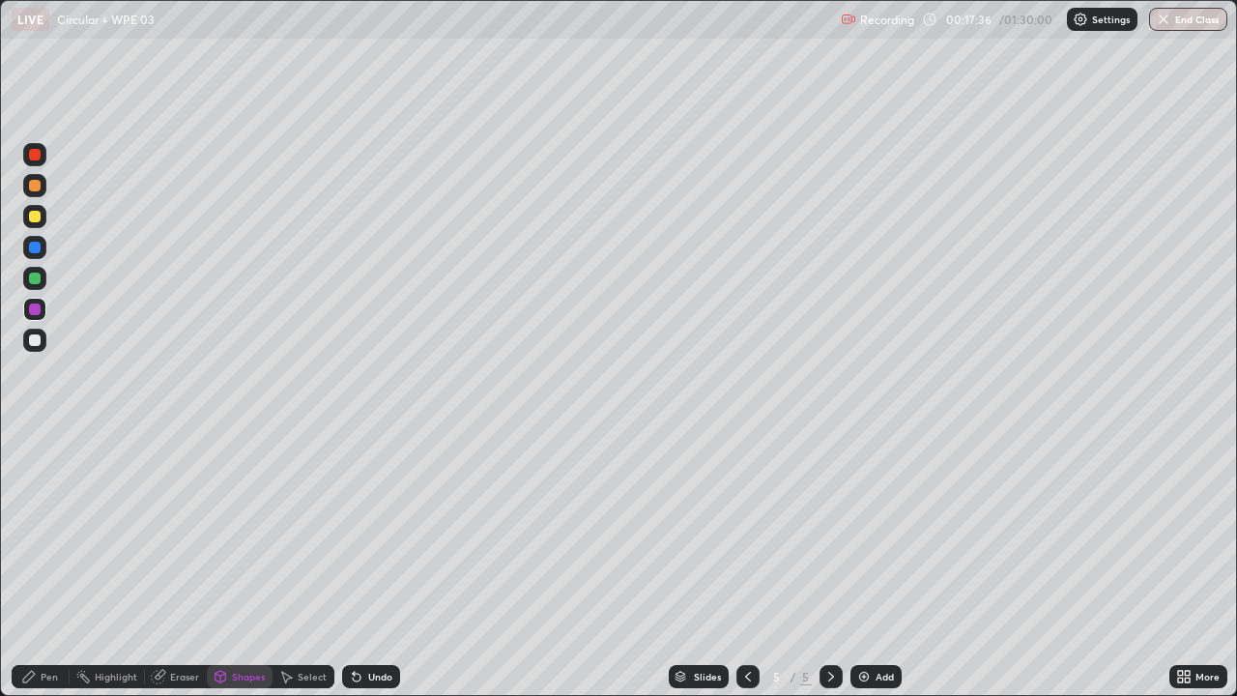
click at [41, 564] on div "Pen" at bounding box center [49, 677] width 17 height 10
click at [39, 279] on div at bounding box center [35, 279] width 12 height 12
click at [44, 152] on div at bounding box center [34, 154] width 23 height 23
click at [44, 279] on div at bounding box center [34, 278] width 23 height 23
click at [229, 564] on div "Shapes" at bounding box center [240, 676] width 66 height 23
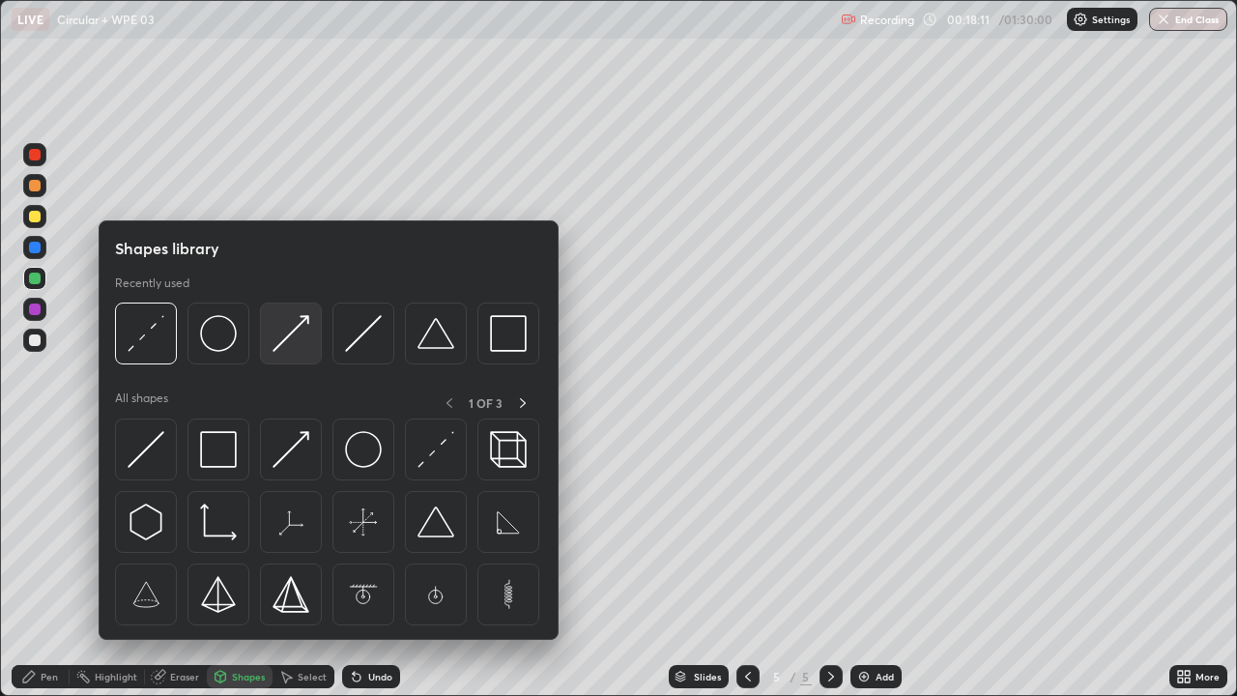
click at [288, 340] on img at bounding box center [291, 333] width 37 height 37
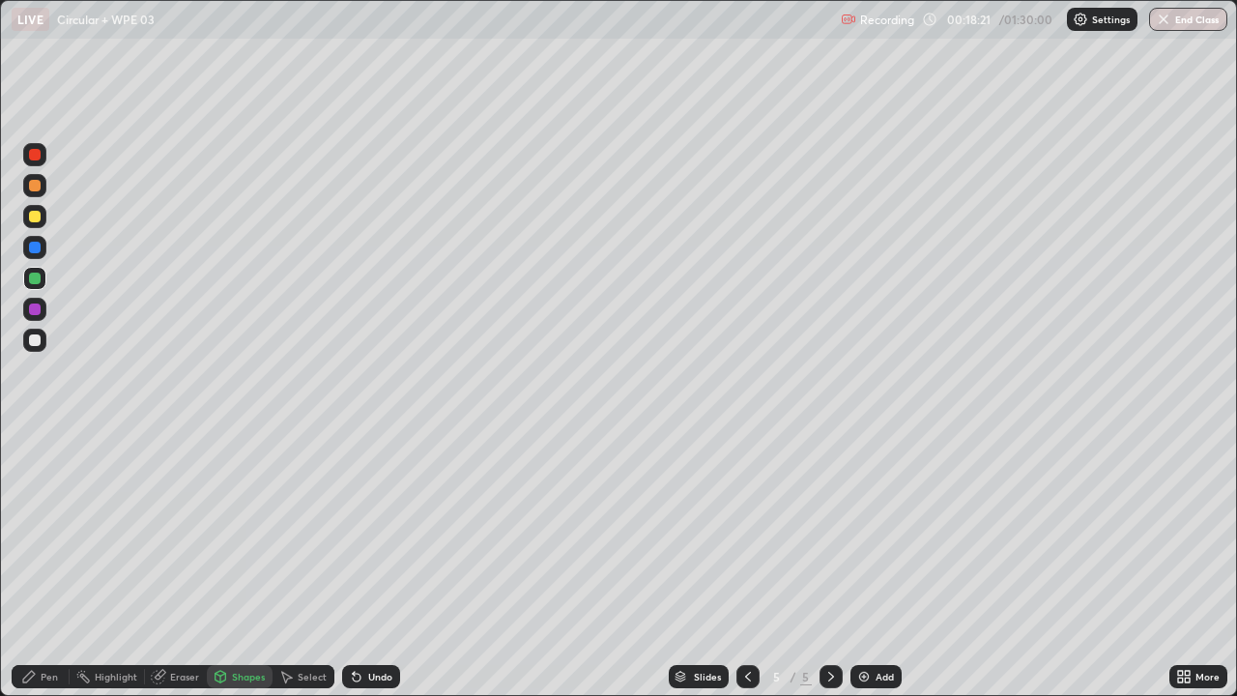
click at [42, 245] on div at bounding box center [34, 247] width 23 height 23
click at [43, 564] on div "Pen" at bounding box center [49, 677] width 17 height 10
click at [37, 345] on div at bounding box center [35, 340] width 12 height 12
click at [181, 564] on div "Eraser" at bounding box center [184, 677] width 29 height 10
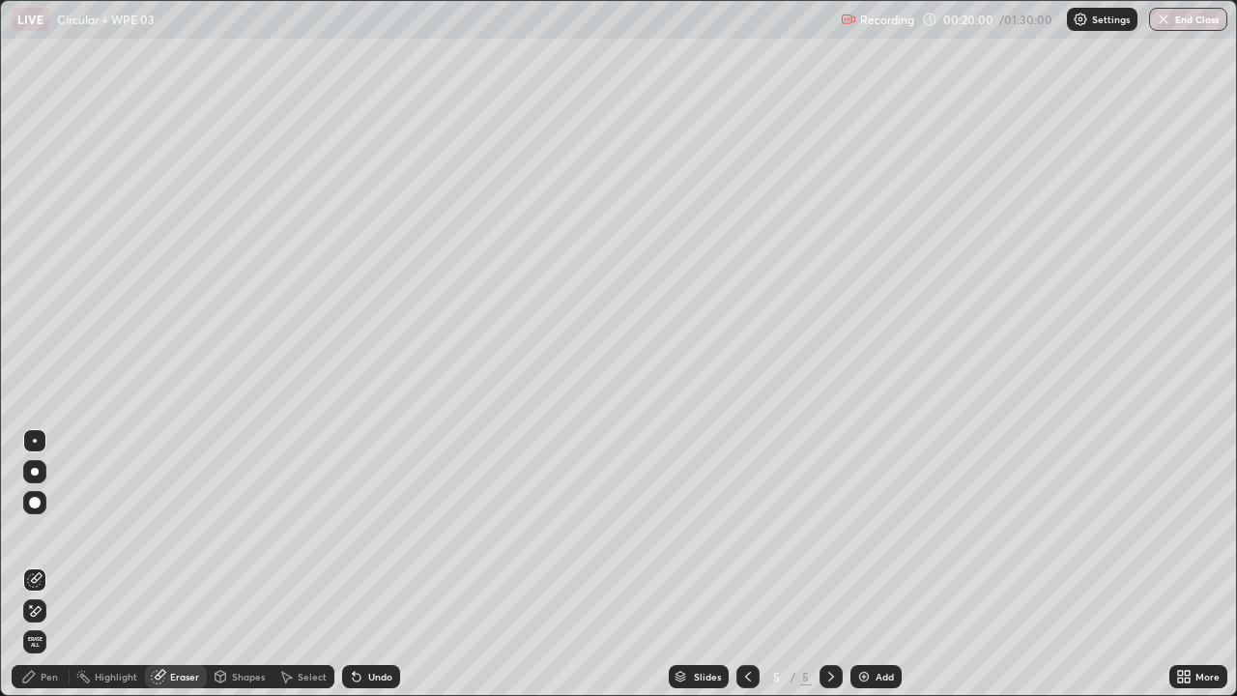
click at [236, 564] on div "Shapes" at bounding box center [240, 676] width 66 height 23
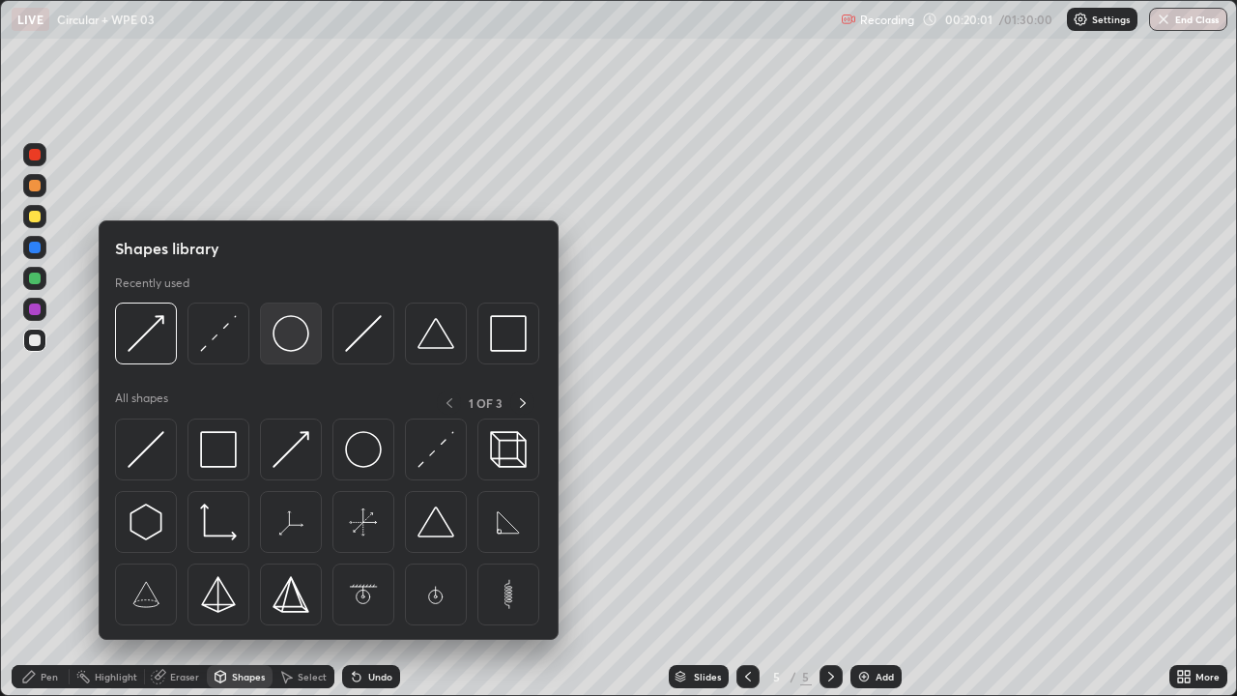
click at [299, 346] on img at bounding box center [291, 333] width 37 height 37
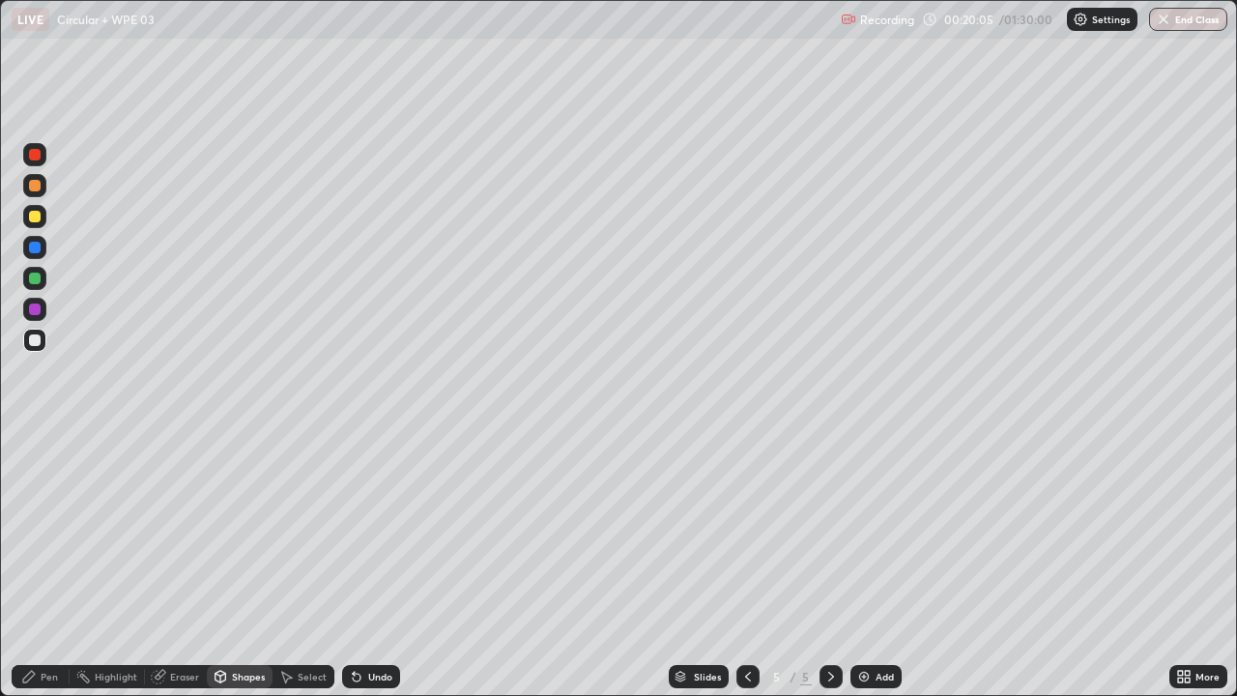
click at [43, 564] on div "Pen" at bounding box center [49, 677] width 17 height 10
click at [43, 276] on div at bounding box center [34, 278] width 23 height 23
click at [36, 309] on div at bounding box center [35, 309] width 12 height 12
click at [240, 564] on div "Shapes" at bounding box center [240, 676] width 66 height 23
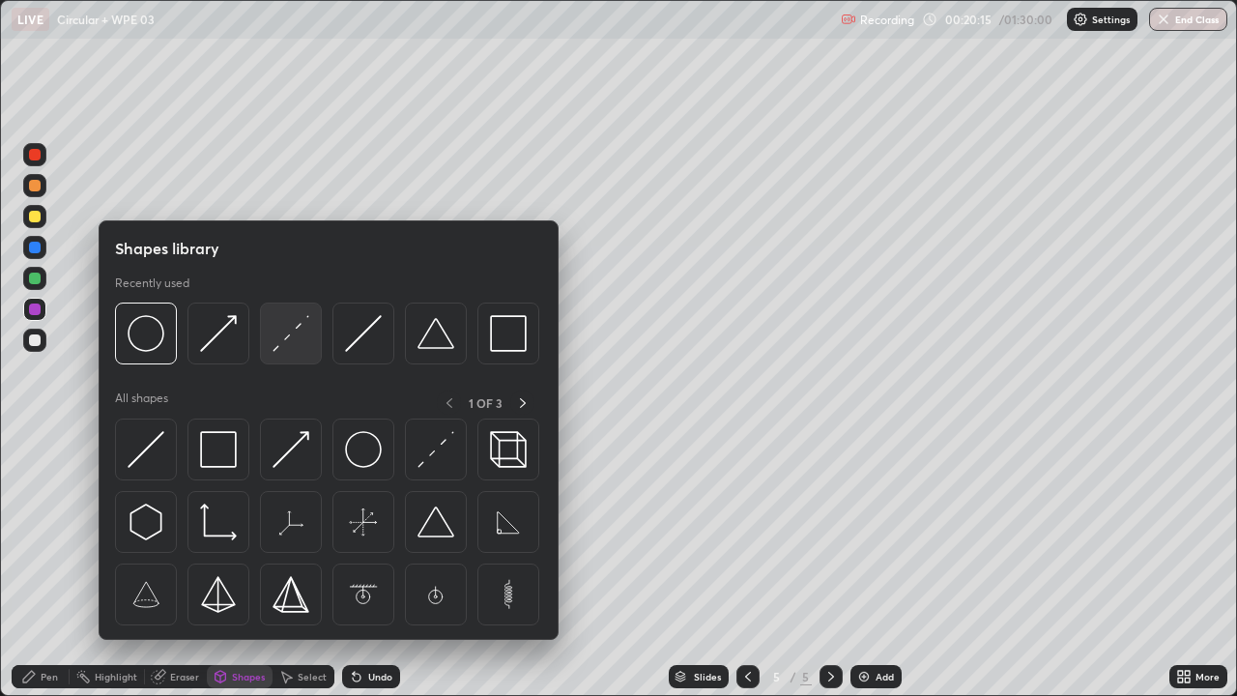
click at [286, 338] on img at bounding box center [291, 333] width 37 height 37
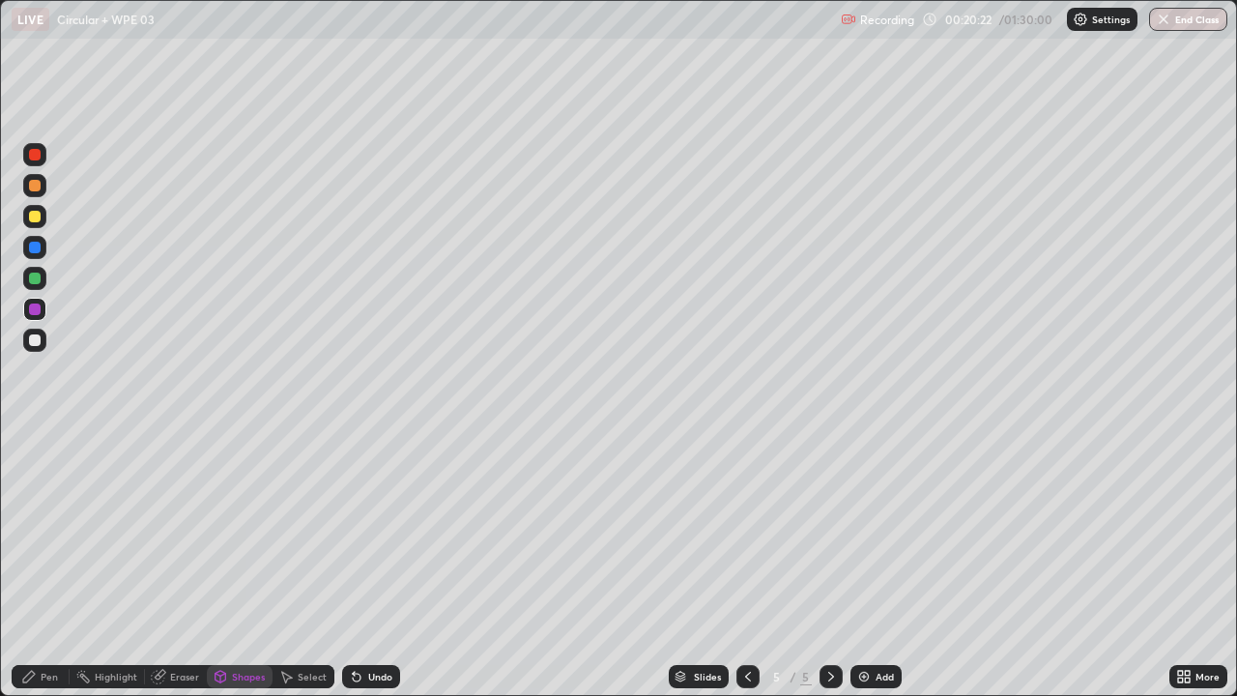
click at [32, 564] on icon at bounding box center [29, 677] width 12 height 12
click at [38, 279] on div at bounding box center [35, 279] width 12 height 12
click at [36, 155] on div at bounding box center [35, 155] width 12 height 12
click at [39, 274] on div at bounding box center [35, 279] width 12 height 12
click at [43, 244] on div at bounding box center [34, 247] width 23 height 23
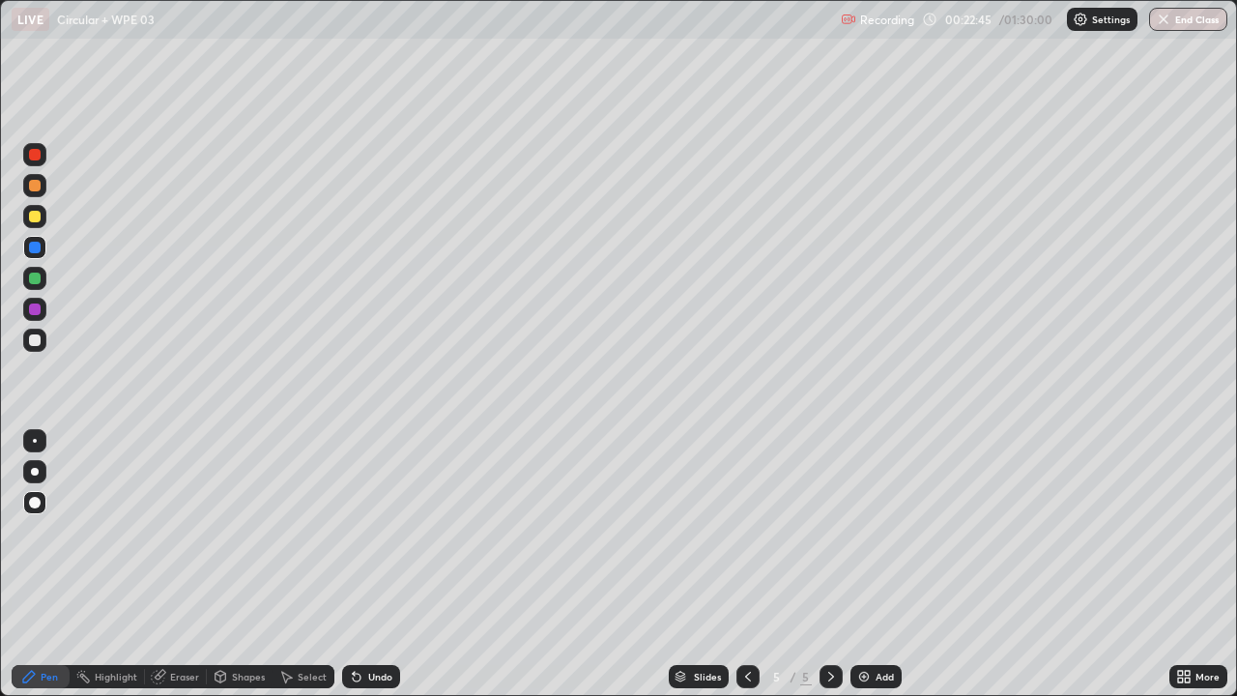
click at [40, 340] on div at bounding box center [35, 340] width 12 height 12
click at [45, 245] on div at bounding box center [34, 247] width 23 height 23
click at [41, 147] on div at bounding box center [34, 154] width 23 height 23
click at [185, 564] on div "Eraser" at bounding box center [184, 677] width 29 height 10
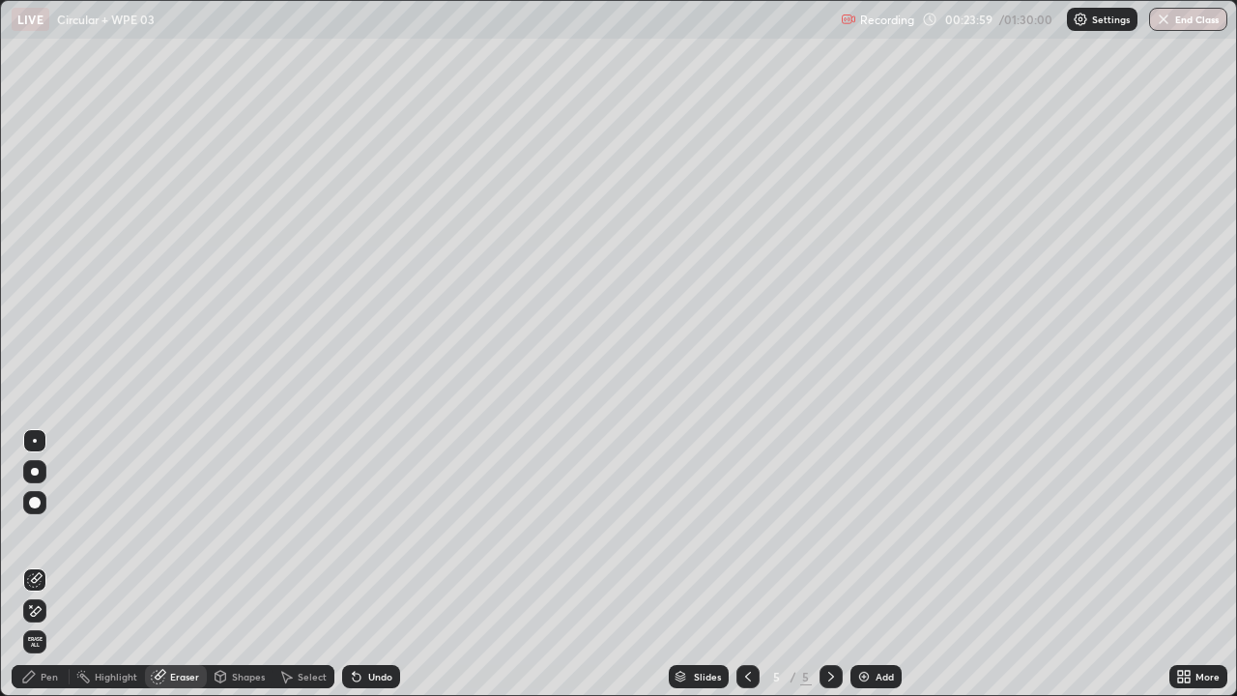
click at [51, 564] on div "Pen" at bounding box center [49, 677] width 17 height 10
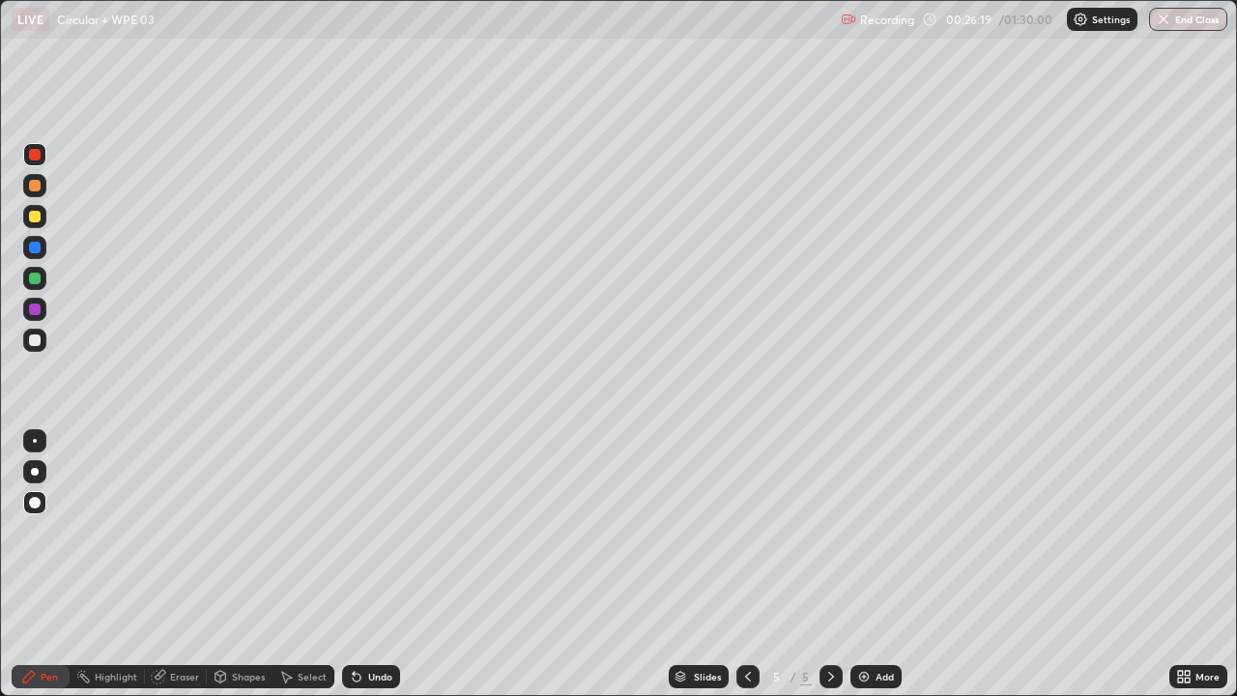
click at [40, 278] on div at bounding box center [35, 279] width 12 height 12
click at [375, 564] on div "Undo" at bounding box center [380, 677] width 24 height 10
click at [378, 564] on div "Undo" at bounding box center [371, 676] width 58 height 23
click at [885, 564] on div "Add" at bounding box center [885, 677] width 18 height 10
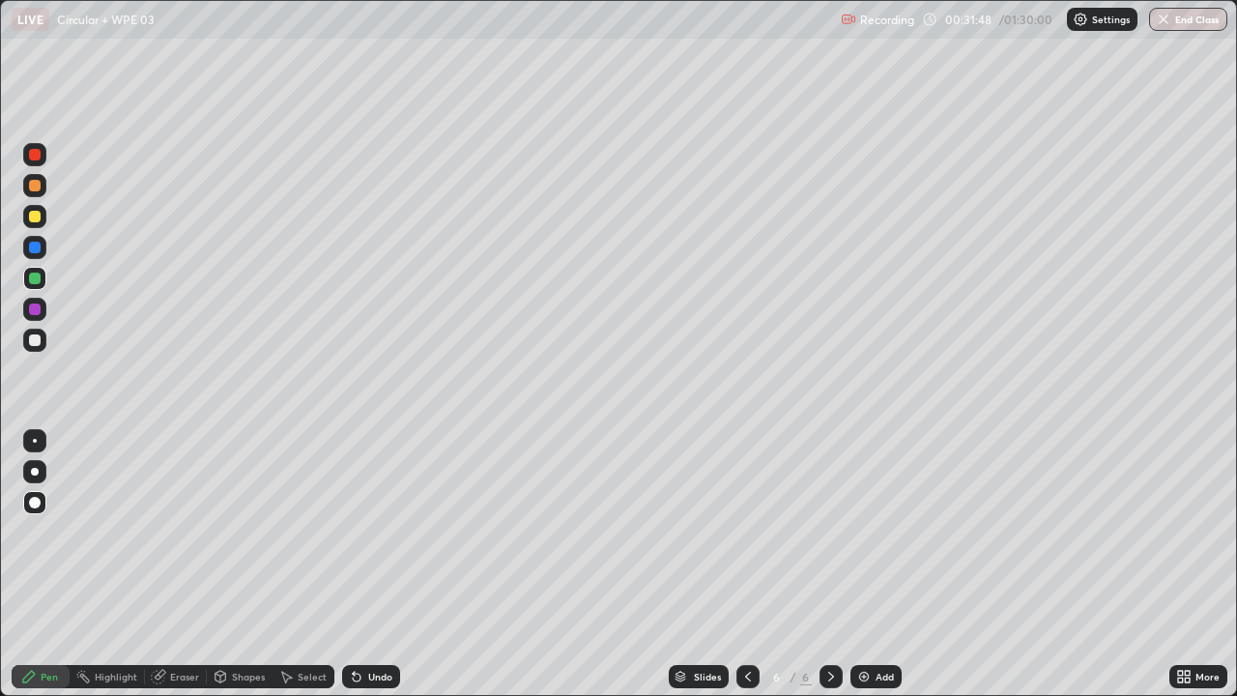
click at [172, 564] on div "Eraser" at bounding box center [184, 677] width 29 height 10
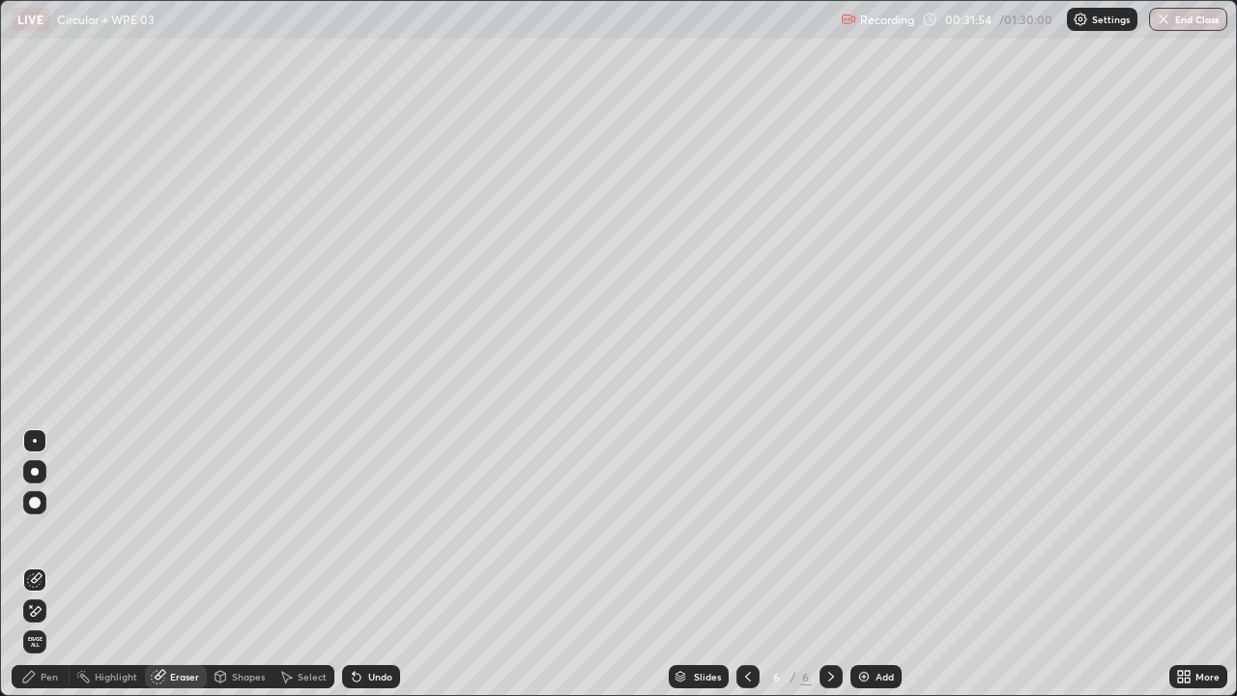
click at [48, 564] on div "Pen" at bounding box center [49, 677] width 17 height 10
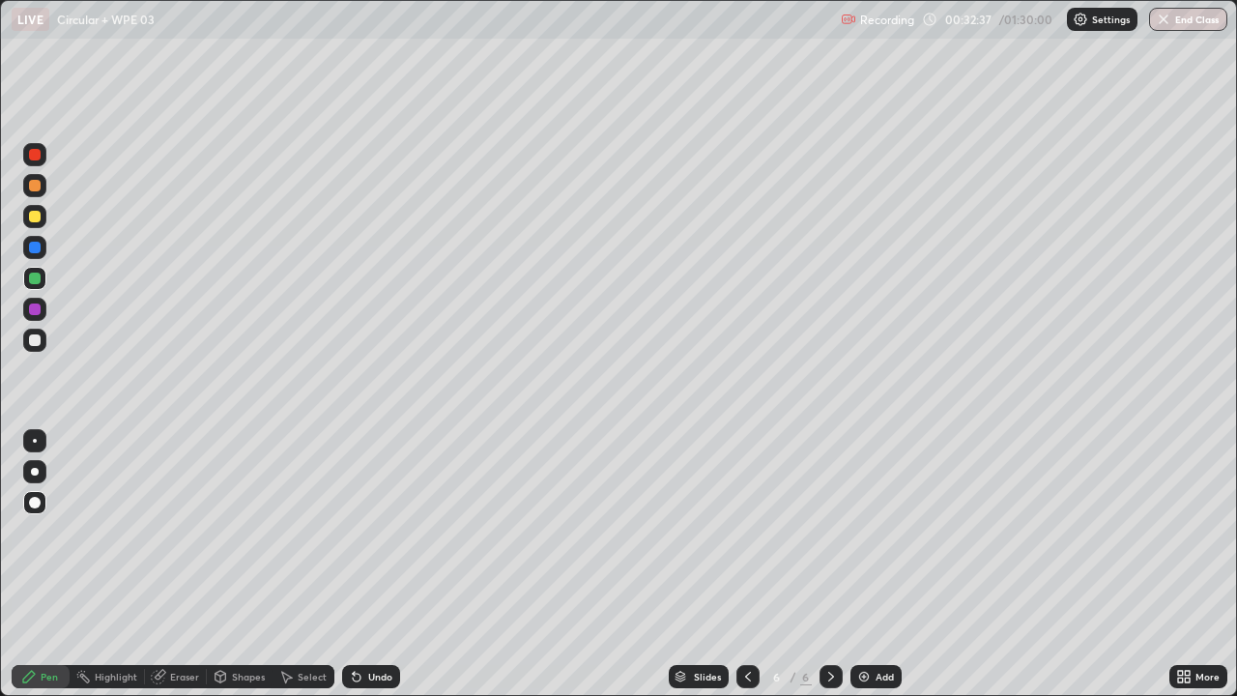
click at [869, 564] on img at bounding box center [863, 676] width 15 height 15
click at [44, 334] on div at bounding box center [34, 340] width 23 height 23
click at [36, 278] on div at bounding box center [35, 279] width 12 height 12
click at [183, 564] on div "Eraser" at bounding box center [184, 677] width 29 height 10
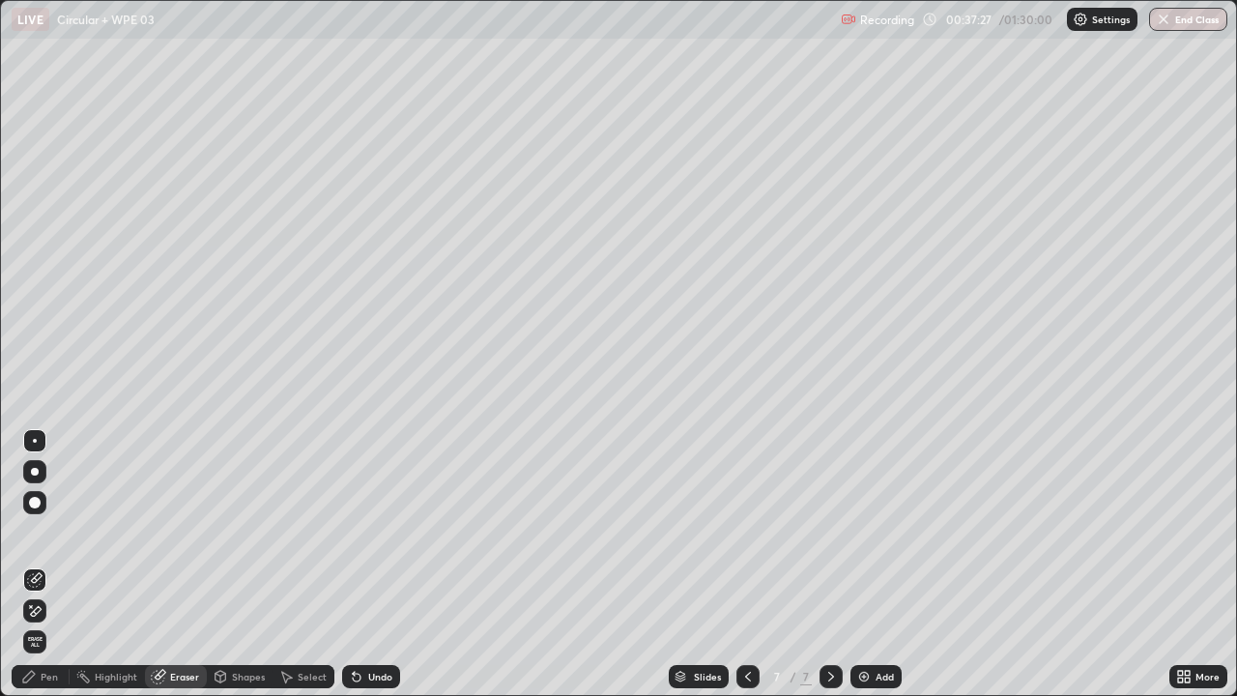
click at [300, 564] on div "Select" at bounding box center [304, 676] width 62 height 23
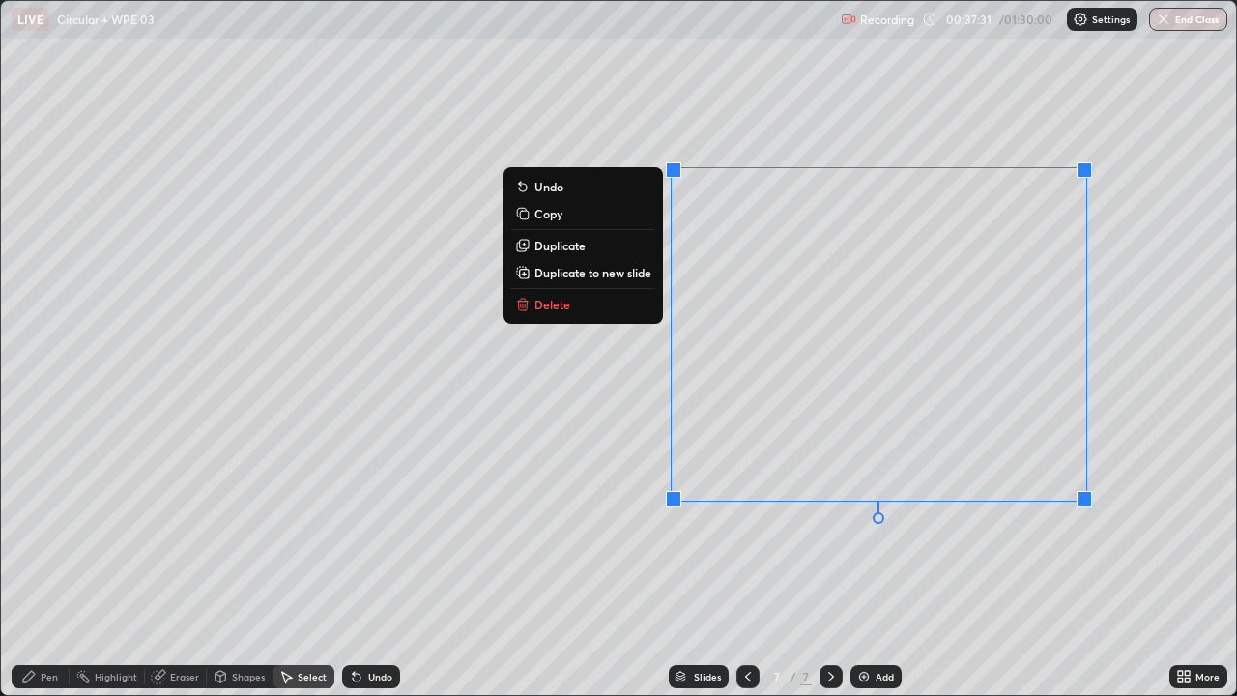
click at [631, 305] on button "Delete" at bounding box center [583, 304] width 144 height 23
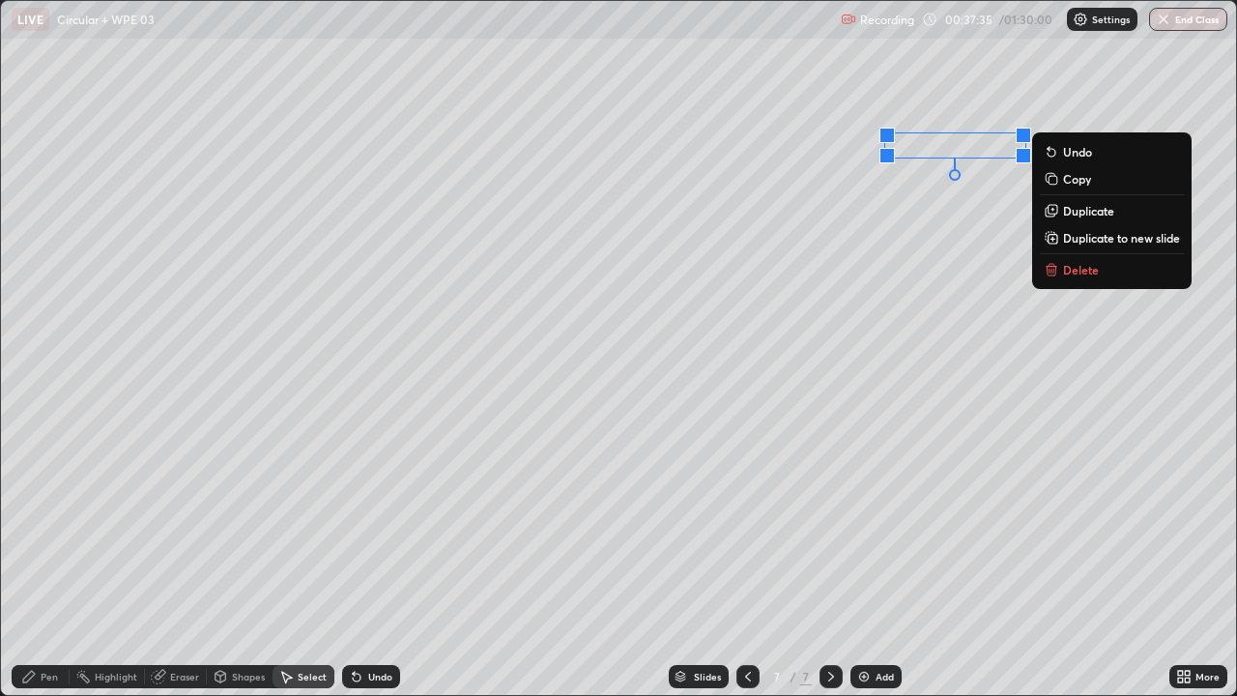
click at [1075, 267] on p "Delete" at bounding box center [1081, 269] width 36 height 15
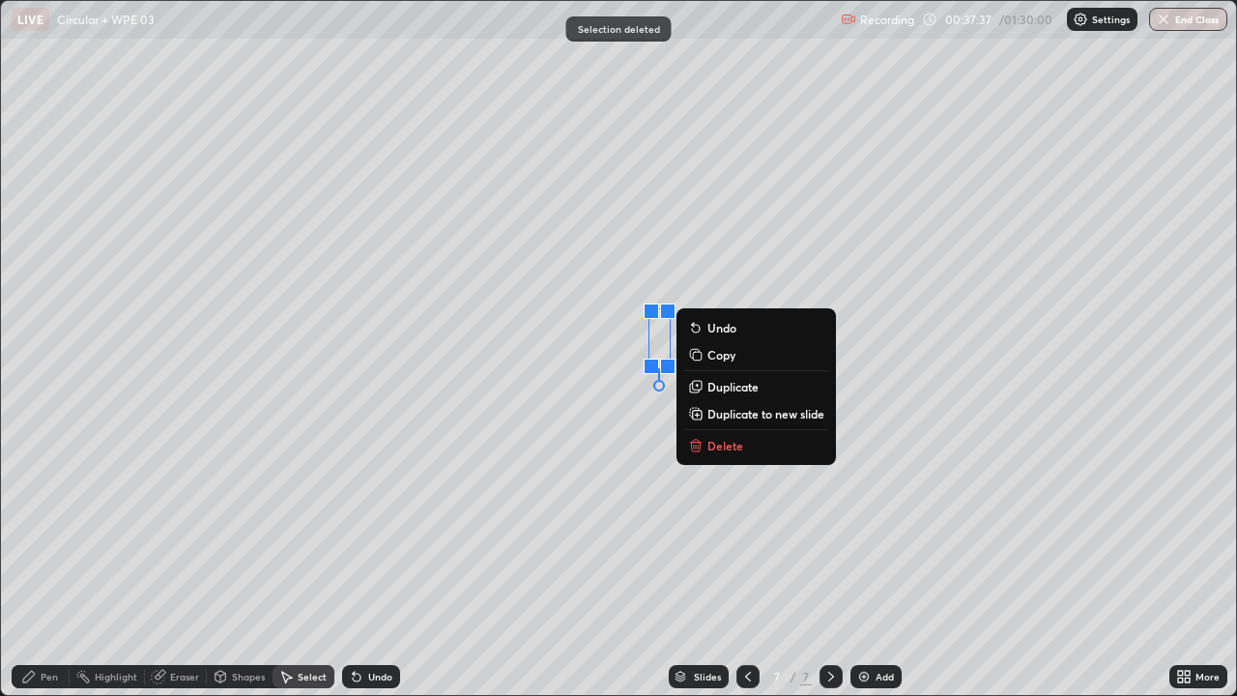
click at [758, 451] on button "Delete" at bounding box center [756, 445] width 144 height 23
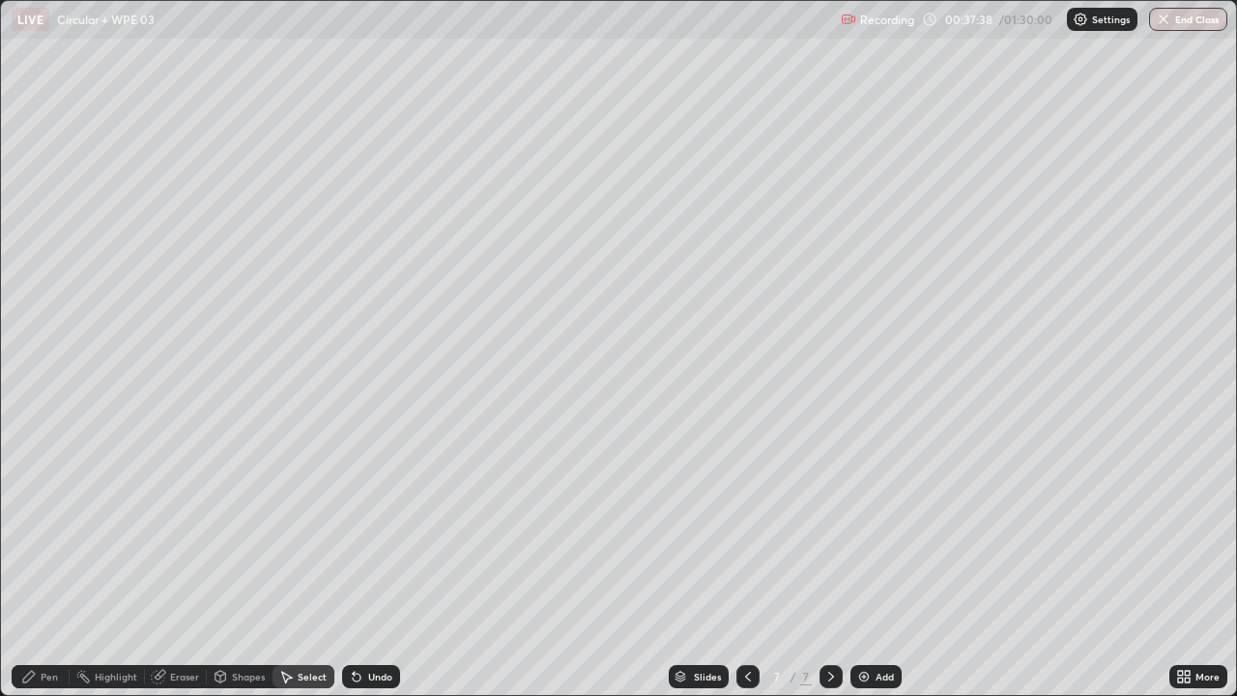
click at [45, 564] on div "Pen" at bounding box center [49, 677] width 17 height 10
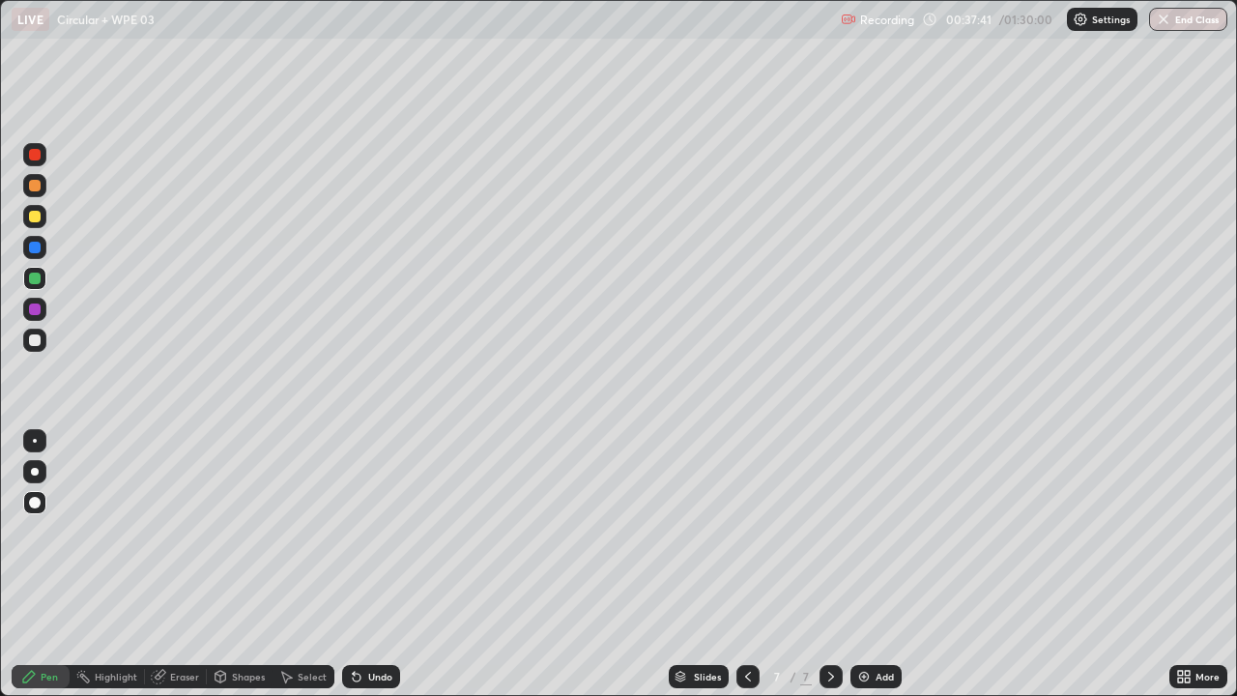
click at [39, 340] on div at bounding box center [35, 340] width 12 height 12
click at [178, 564] on div "Eraser" at bounding box center [184, 677] width 29 height 10
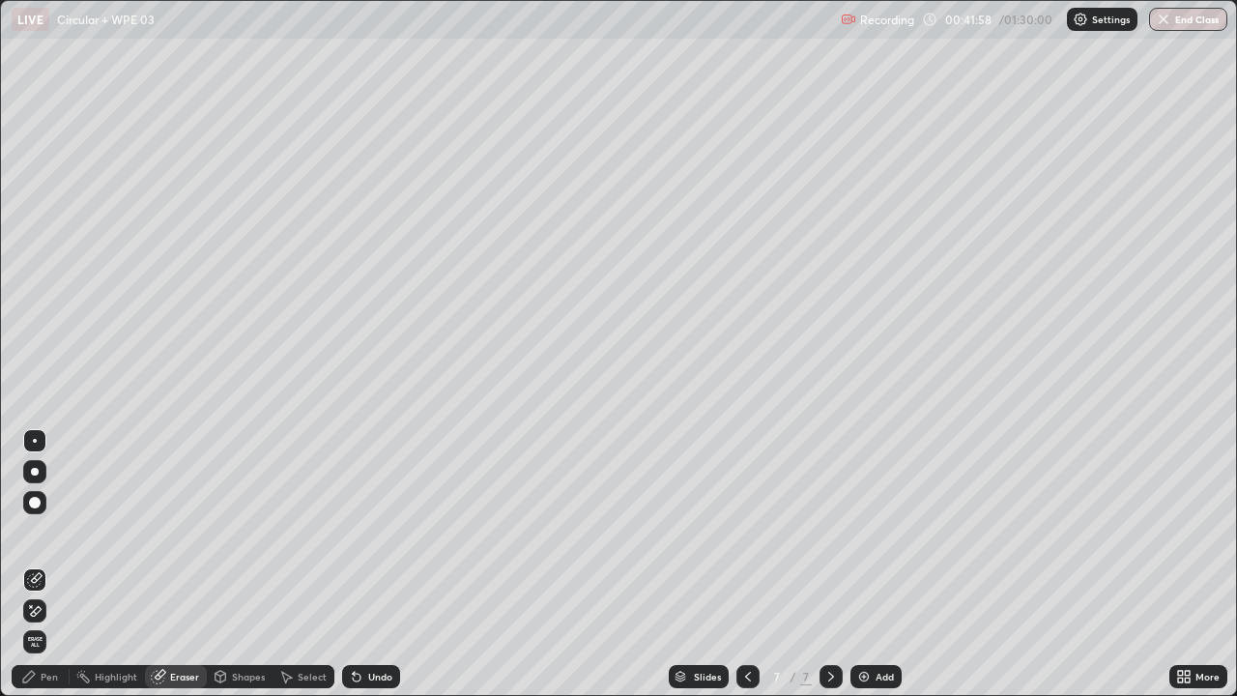
click at [49, 564] on div "Pen" at bounding box center [49, 677] width 17 height 10
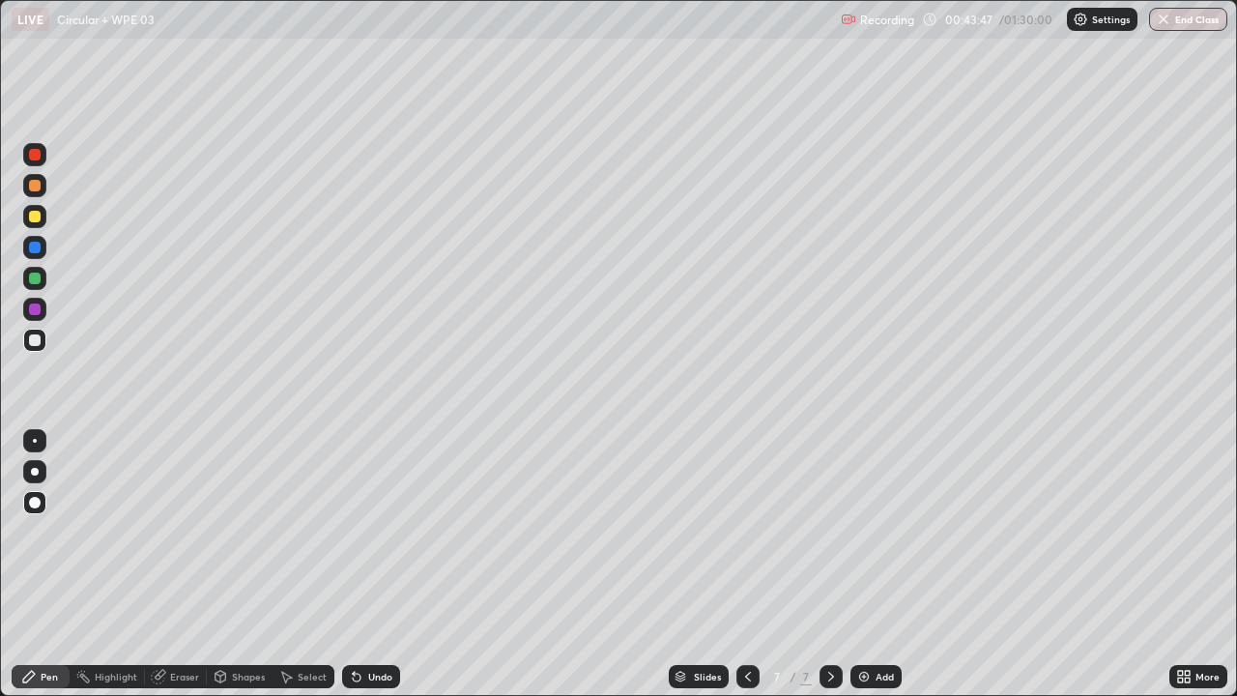
click at [39, 246] on div at bounding box center [35, 248] width 12 height 12
click at [876, 564] on div "Add" at bounding box center [885, 677] width 18 height 10
click at [39, 344] on div at bounding box center [35, 340] width 12 height 12
click at [235, 564] on div "Shapes" at bounding box center [248, 677] width 33 height 10
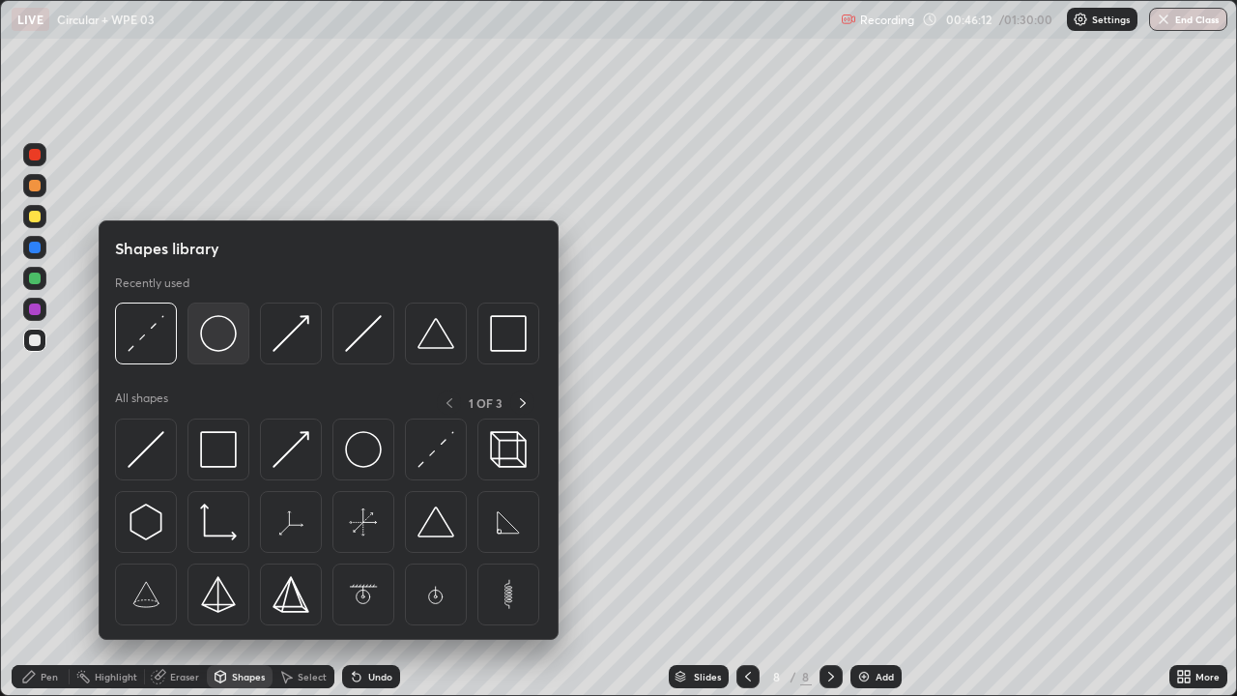
click at [228, 338] on img at bounding box center [218, 333] width 37 height 37
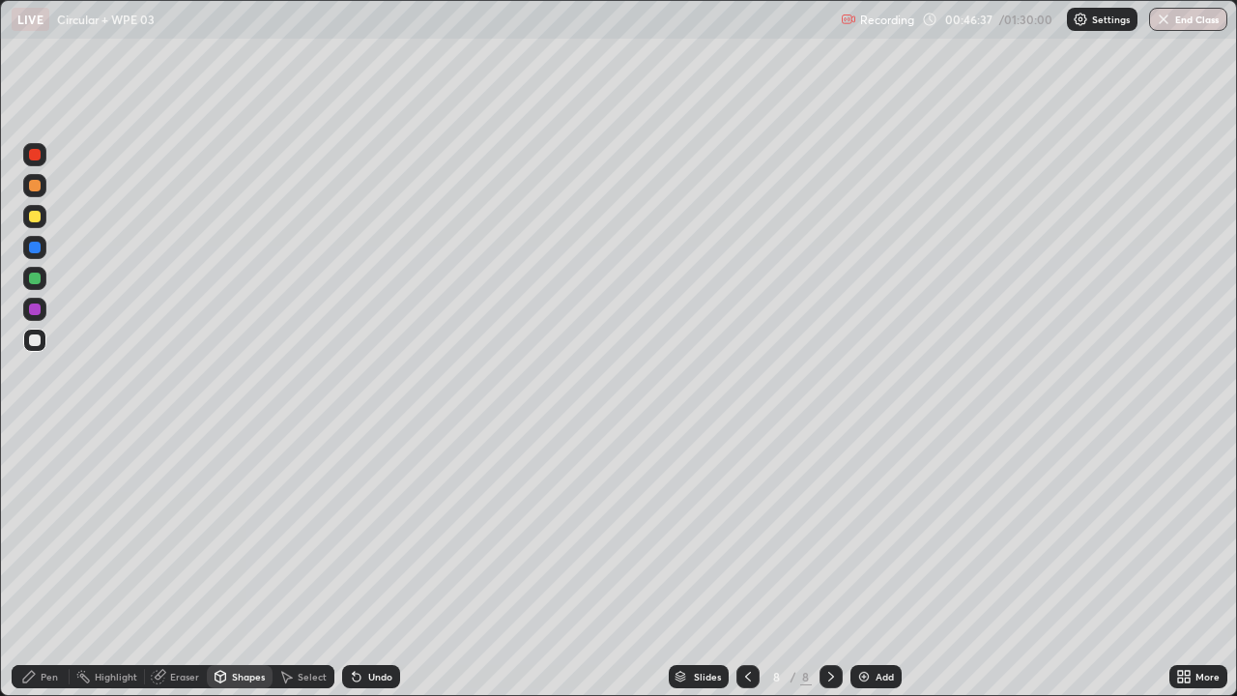
click at [47, 564] on div "Pen" at bounding box center [49, 677] width 17 height 10
click at [36, 278] on div at bounding box center [35, 279] width 12 height 12
click at [39, 312] on div at bounding box center [35, 309] width 12 height 12
click at [42, 247] on div at bounding box center [34, 247] width 23 height 23
click at [226, 564] on icon at bounding box center [220, 676] width 15 height 15
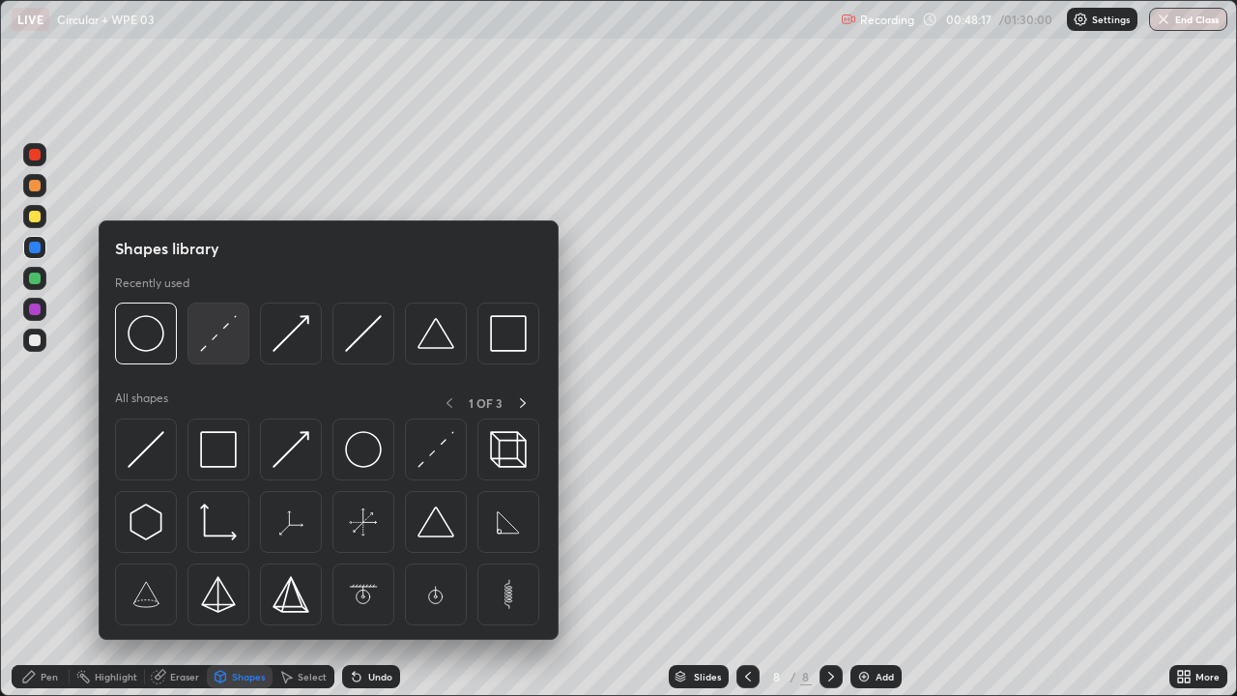
click at [235, 341] on img at bounding box center [218, 333] width 37 height 37
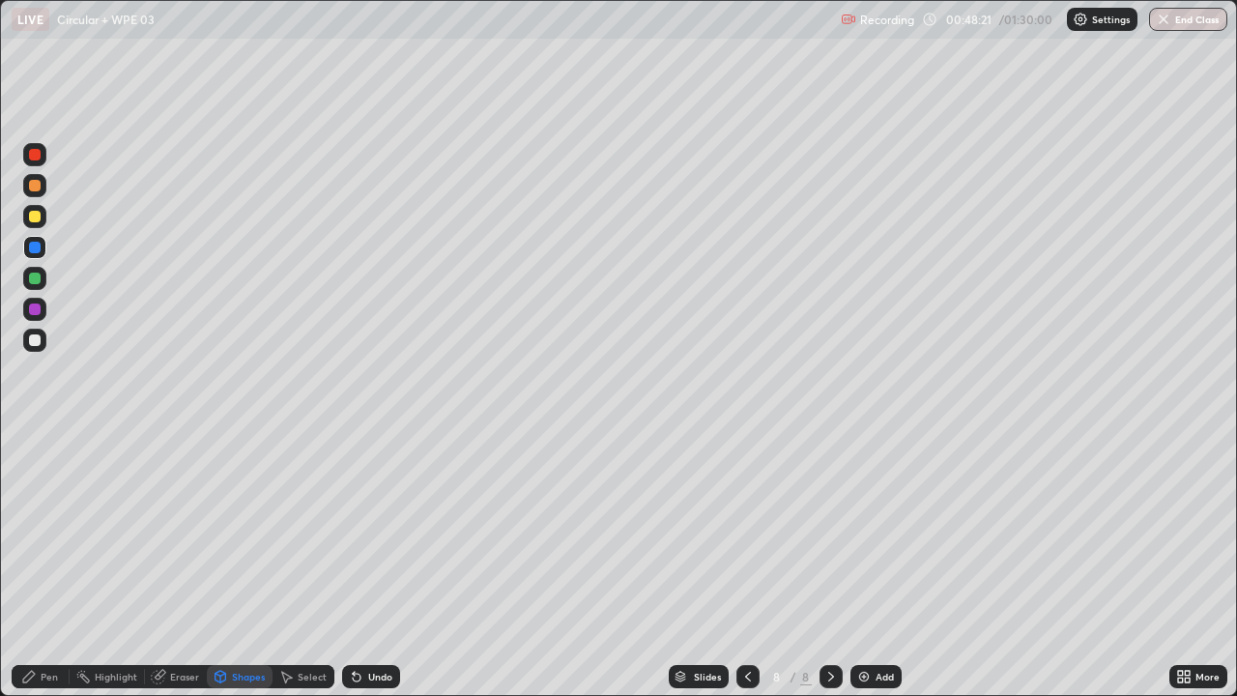
click at [42, 154] on div at bounding box center [34, 154] width 23 height 23
click at [49, 564] on div "Pen" at bounding box center [49, 677] width 17 height 10
click at [37, 251] on div at bounding box center [35, 248] width 12 height 12
click at [238, 564] on div "Shapes" at bounding box center [248, 677] width 33 height 10
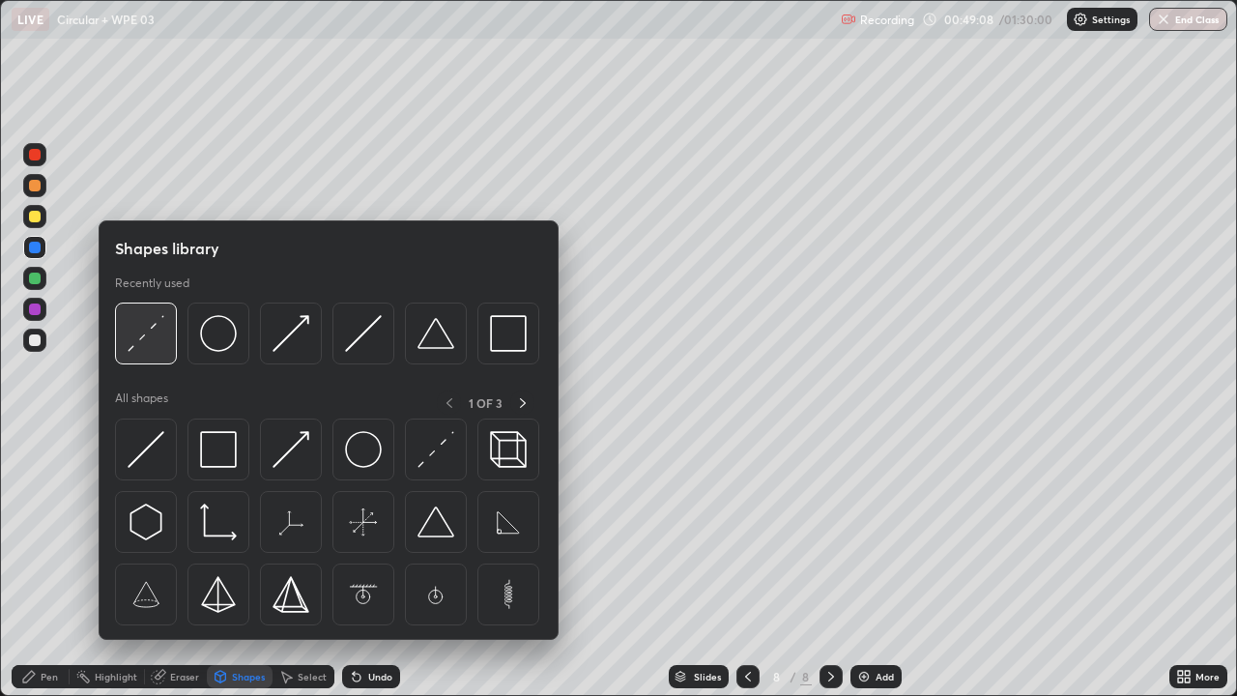
click at [156, 335] on img at bounding box center [146, 333] width 37 height 37
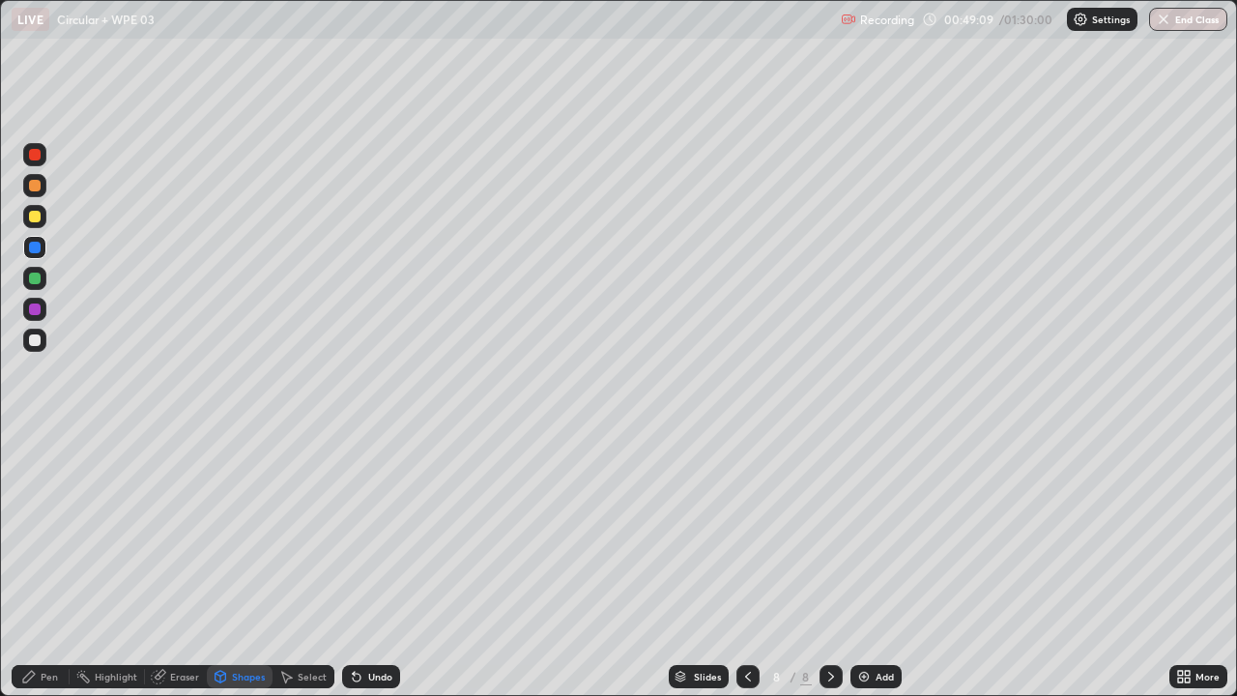
click at [38, 150] on div at bounding box center [35, 155] width 12 height 12
click at [35, 564] on icon at bounding box center [28, 676] width 15 height 15
click at [40, 249] on div at bounding box center [35, 248] width 12 height 12
click at [181, 564] on div "Eraser" at bounding box center [184, 677] width 29 height 10
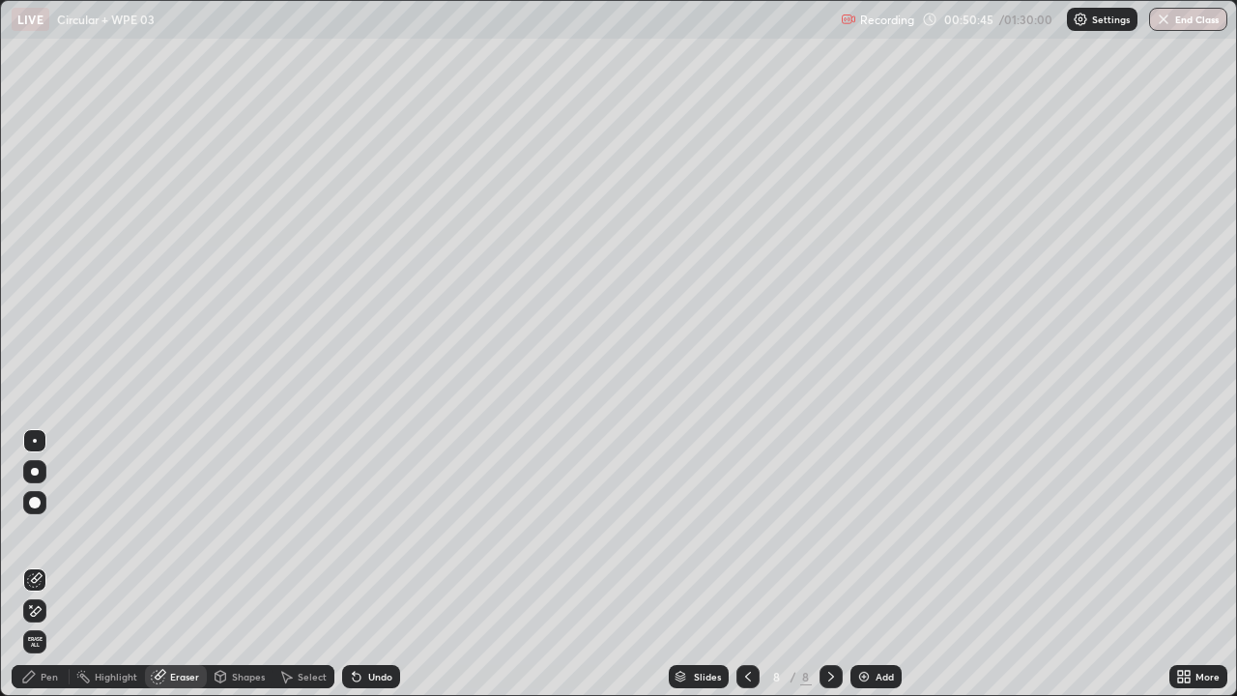
click at [47, 564] on div "Pen" at bounding box center [41, 676] width 58 height 23
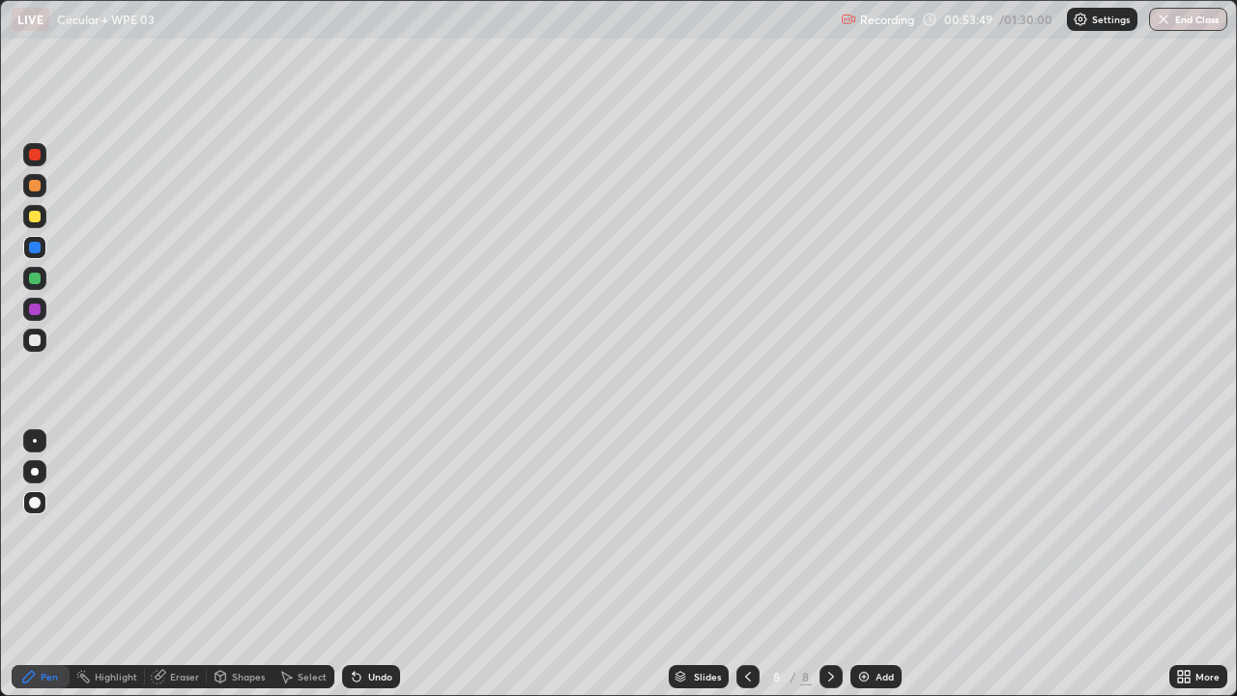
click at [43, 340] on div at bounding box center [34, 340] width 23 height 23
click at [868, 564] on img at bounding box center [863, 676] width 15 height 15
click at [371, 564] on div "Undo" at bounding box center [380, 677] width 24 height 10
click at [185, 564] on div "Eraser" at bounding box center [184, 677] width 29 height 10
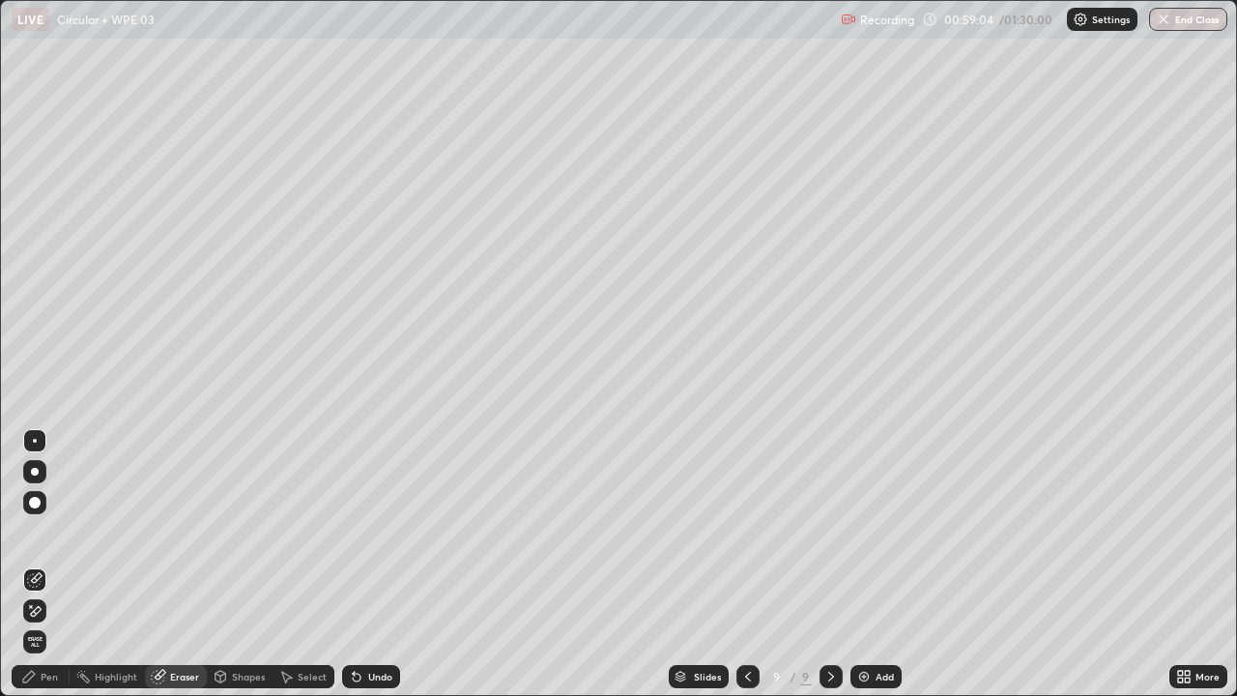
click at [35, 564] on div "Pen" at bounding box center [41, 676] width 58 height 23
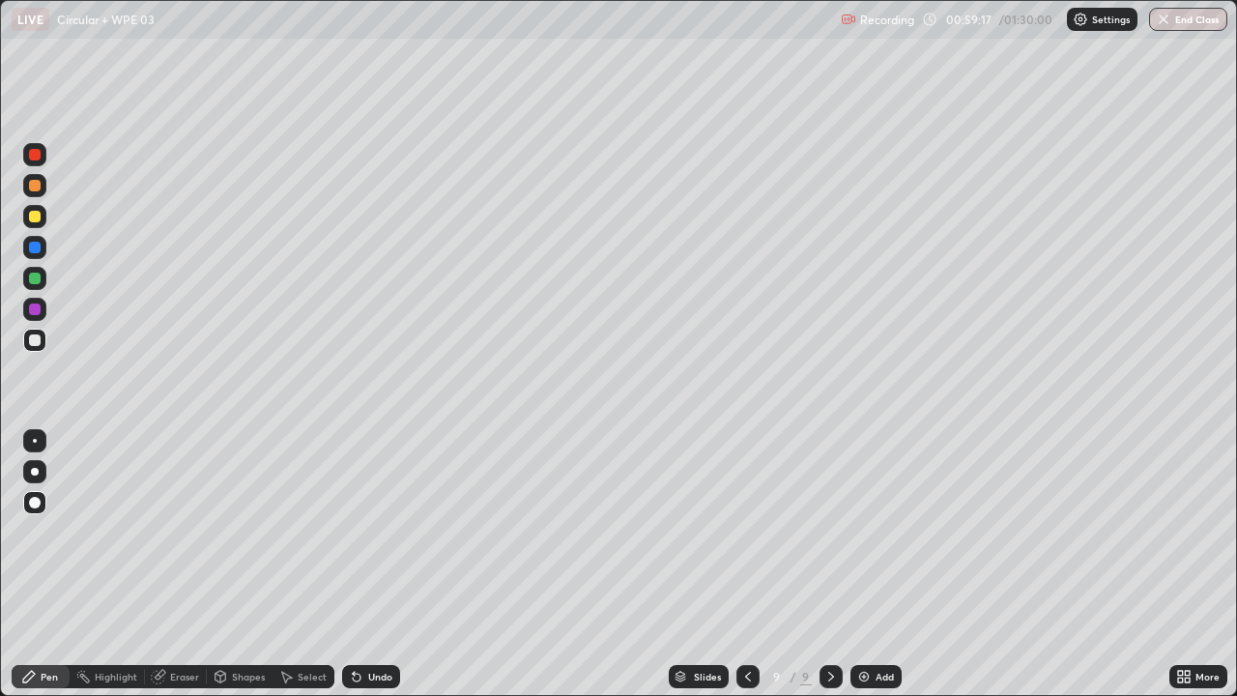
click at [307, 564] on div "Select" at bounding box center [312, 677] width 29 height 10
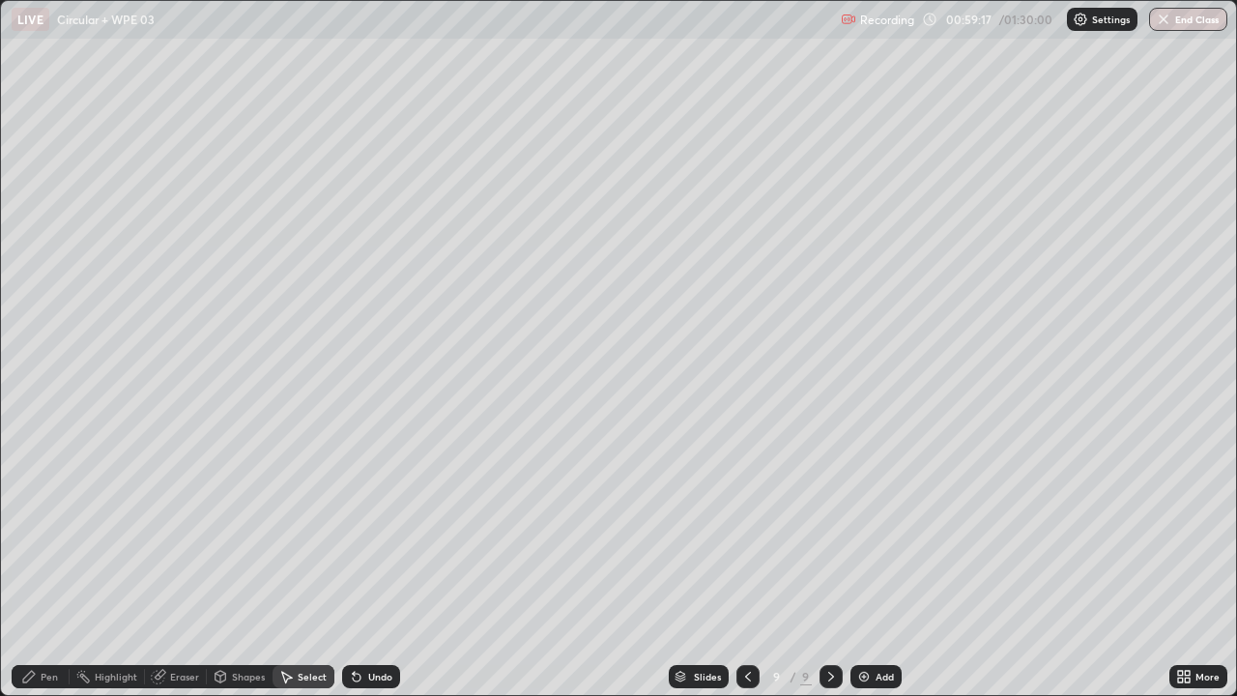
click at [181, 564] on div "Eraser" at bounding box center [184, 677] width 29 height 10
click at [42, 564] on div "Pen" at bounding box center [49, 677] width 17 height 10
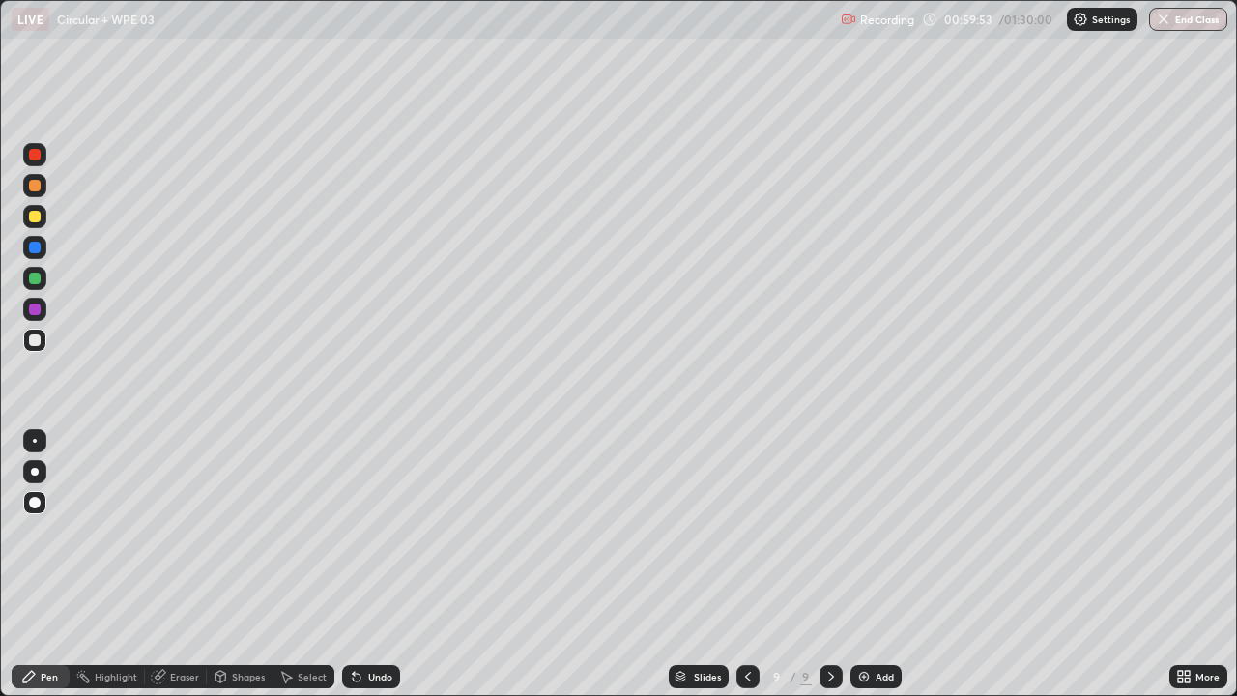
click at [869, 564] on img at bounding box center [863, 676] width 15 height 15
click at [304, 564] on div "Select" at bounding box center [312, 677] width 29 height 10
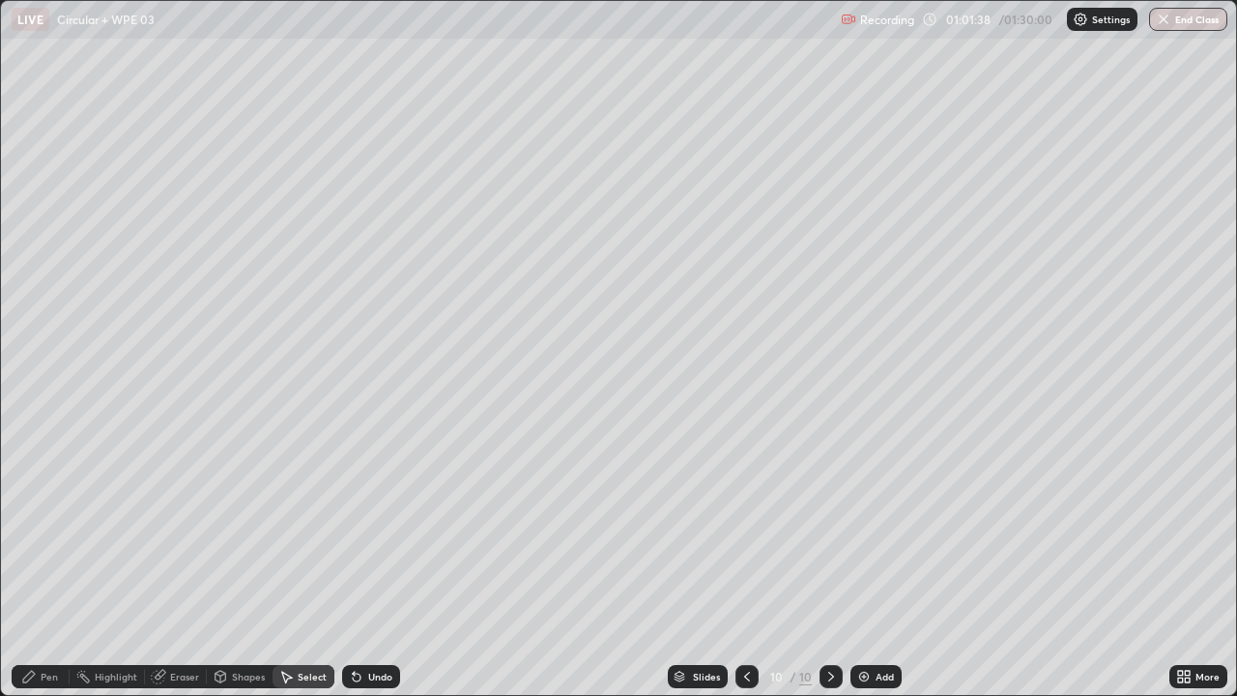
click at [246, 564] on div "Shapes" at bounding box center [248, 677] width 33 height 10
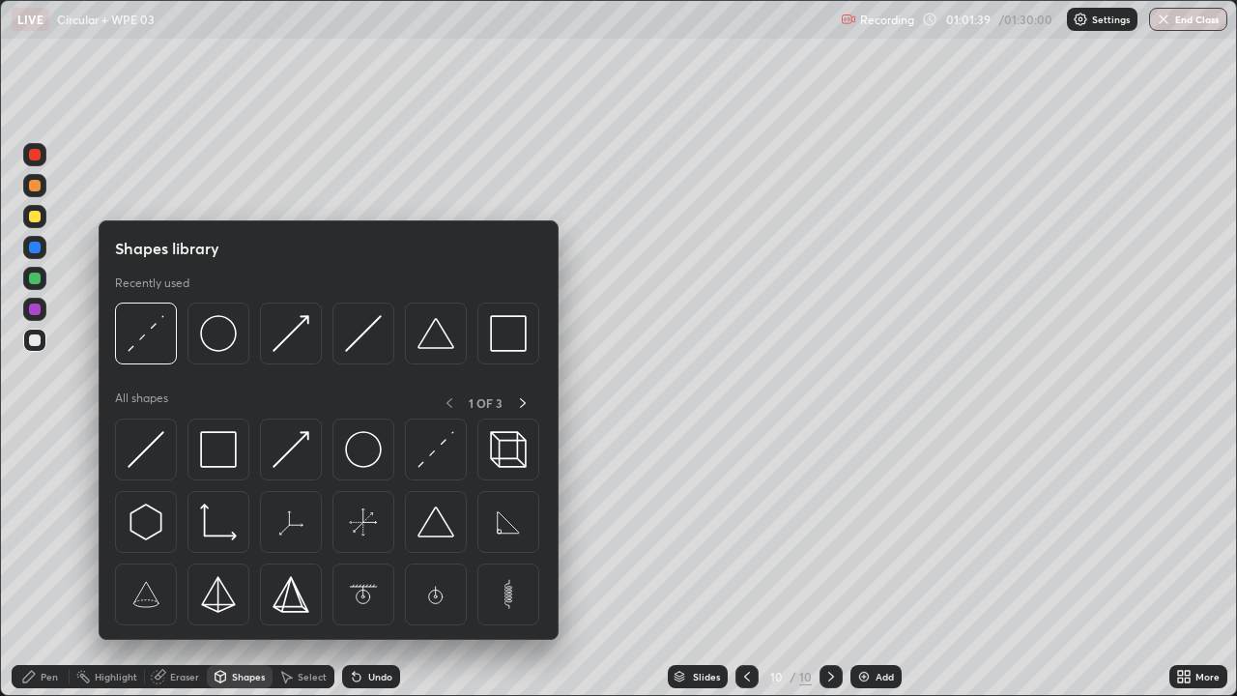
click at [170, 564] on div "Eraser" at bounding box center [184, 677] width 29 height 10
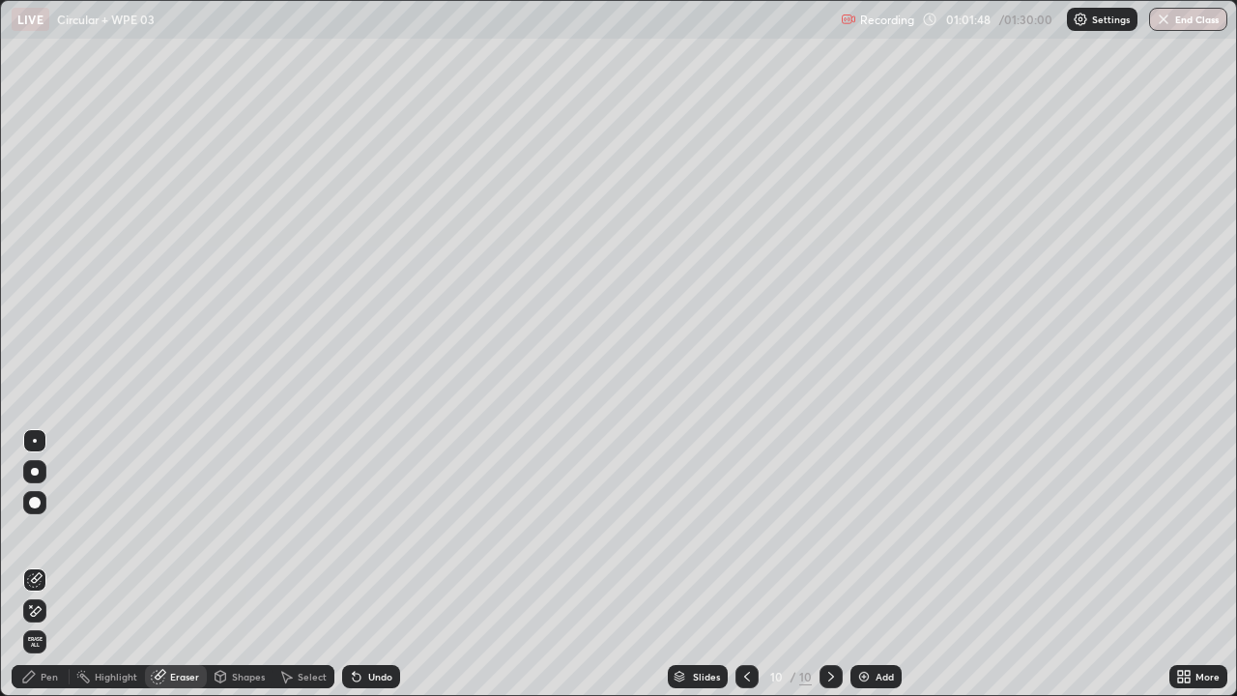
click at [46, 564] on div "Pen" at bounding box center [41, 676] width 58 height 23
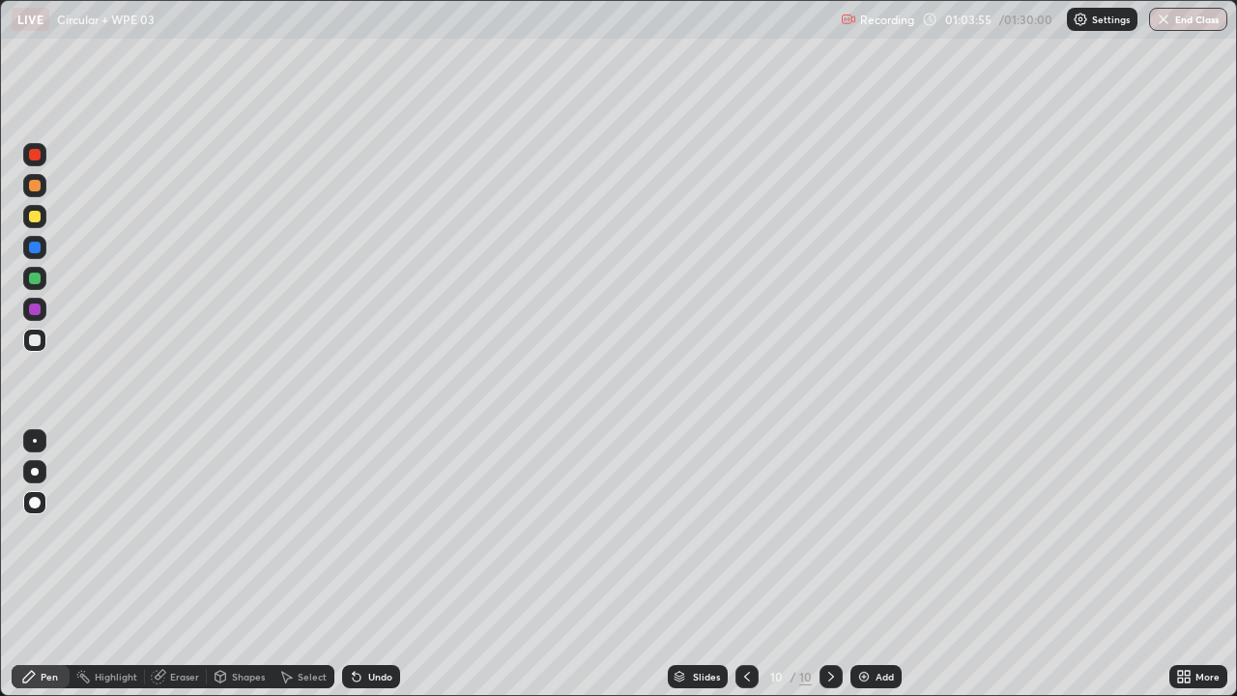
click at [170, 564] on div "Eraser" at bounding box center [184, 677] width 29 height 10
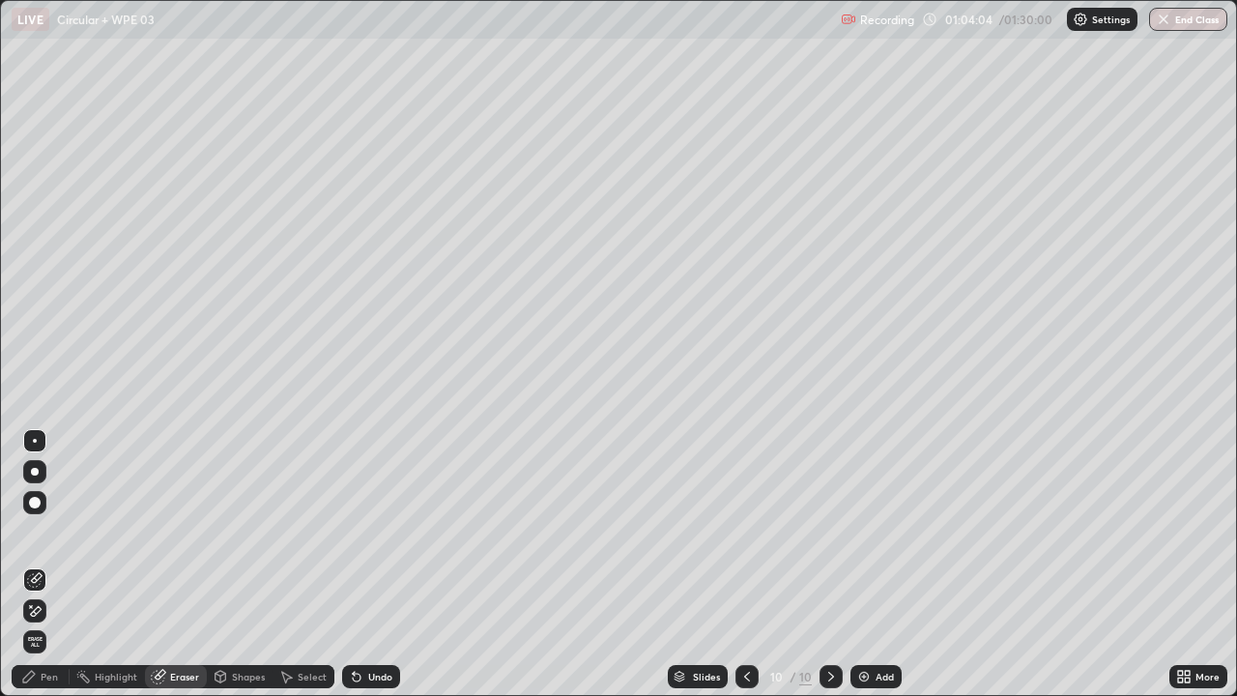
click at [49, 564] on div "Pen" at bounding box center [49, 677] width 17 height 10
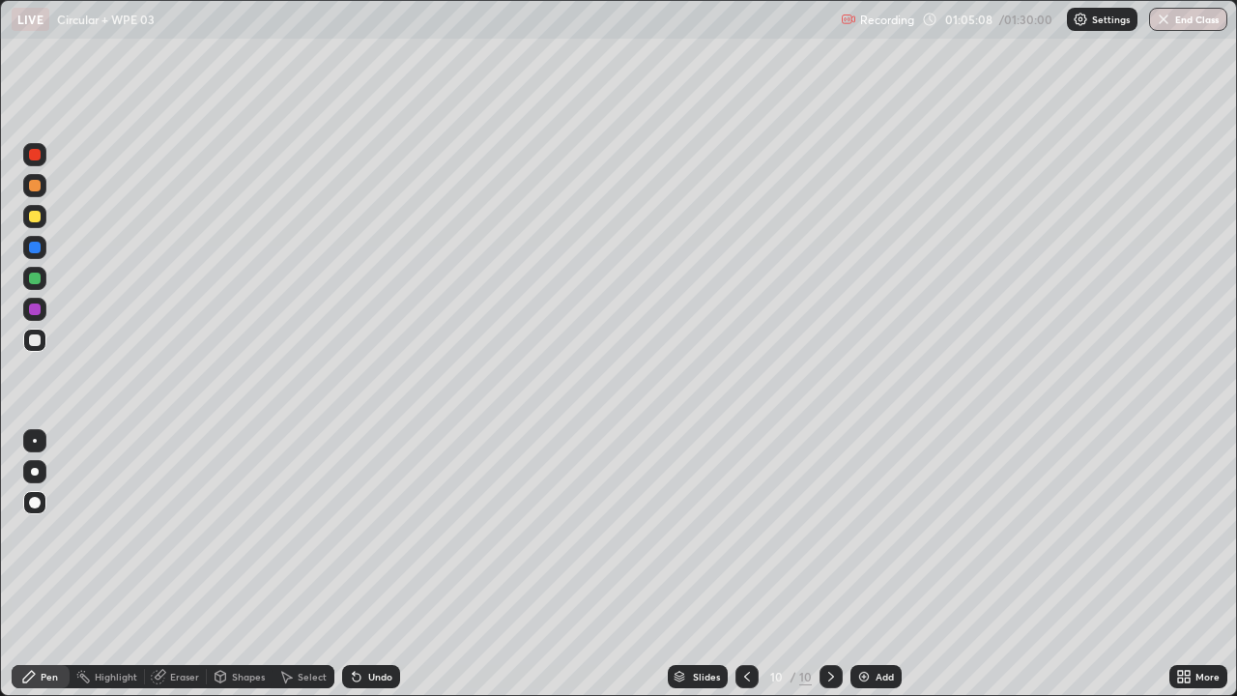
click at [185, 564] on div "Eraser" at bounding box center [184, 677] width 29 height 10
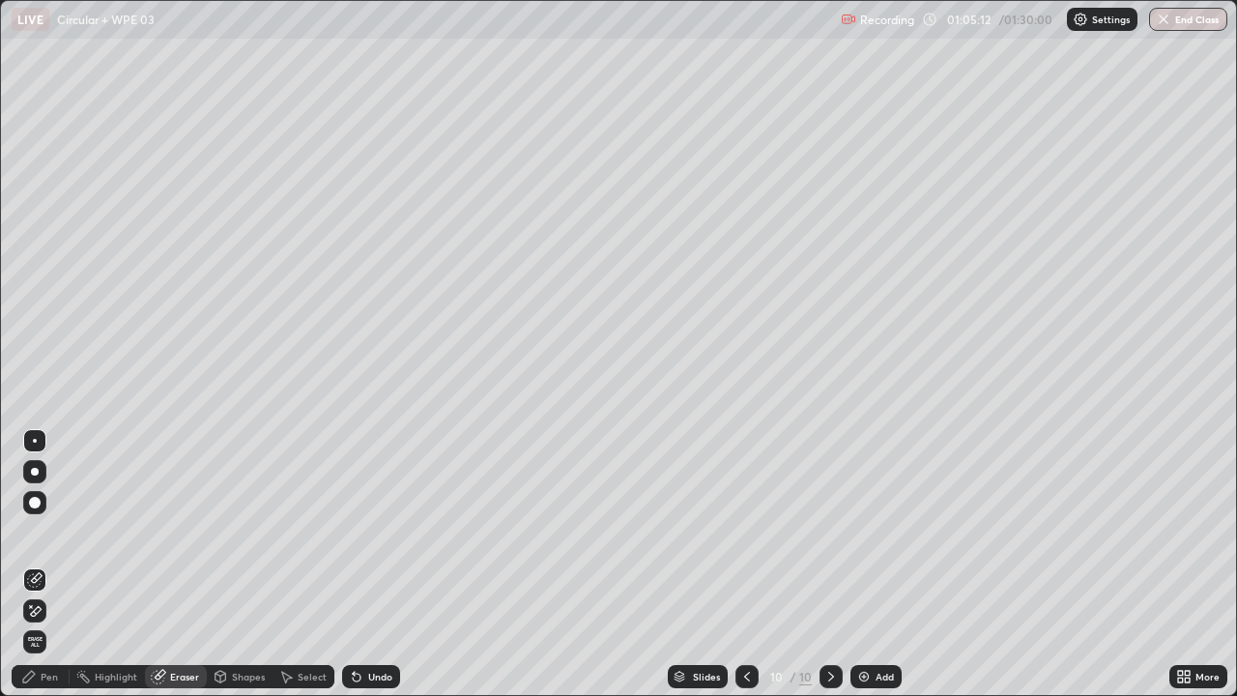
click at [44, 564] on div "Pen" at bounding box center [41, 676] width 58 height 23
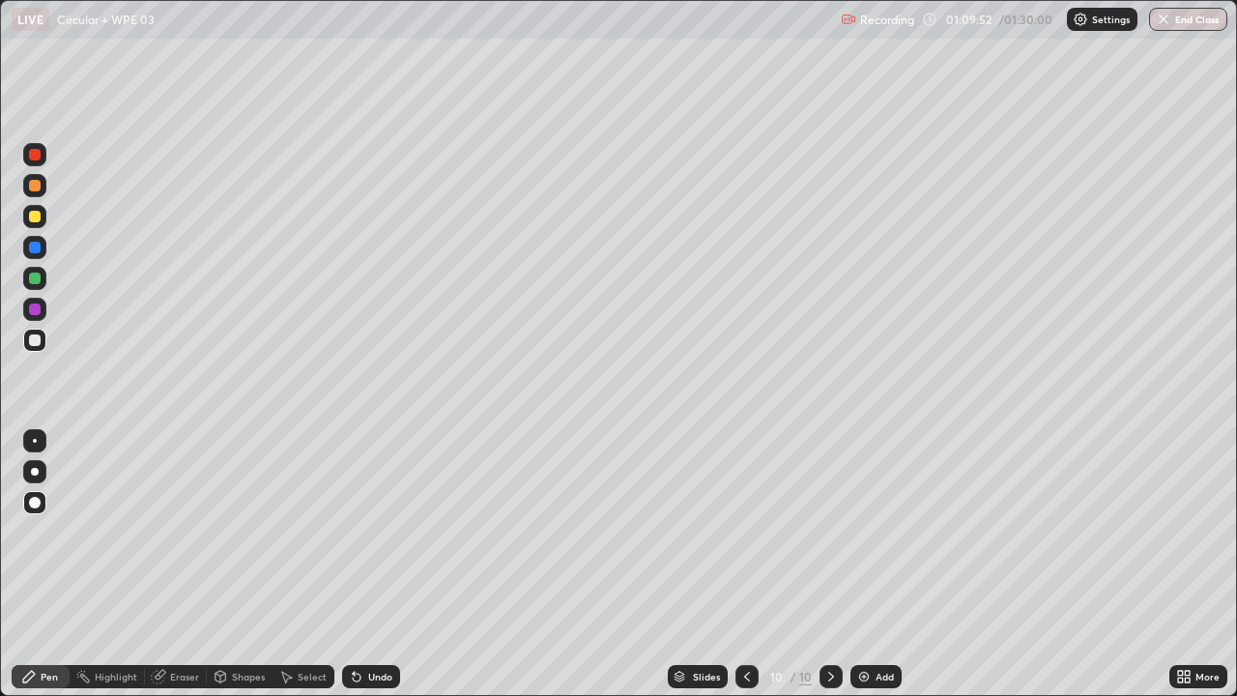
click at [879, 564] on div "Add" at bounding box center [876, 676] width 51 height 23
click at [304, 564] on div "Select" at bounding box center [312, 677] width 29 height 10
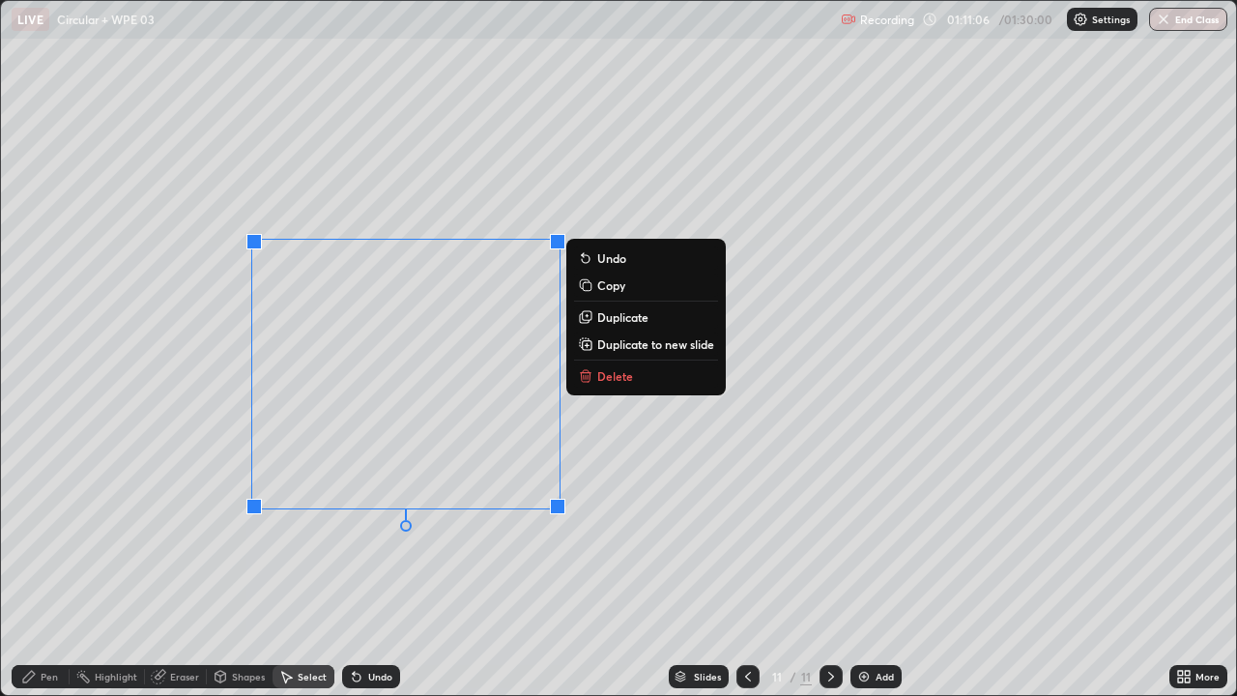
click at [643, 378] on button "Delete" at bounding box center [646, 375] width 144 height 23
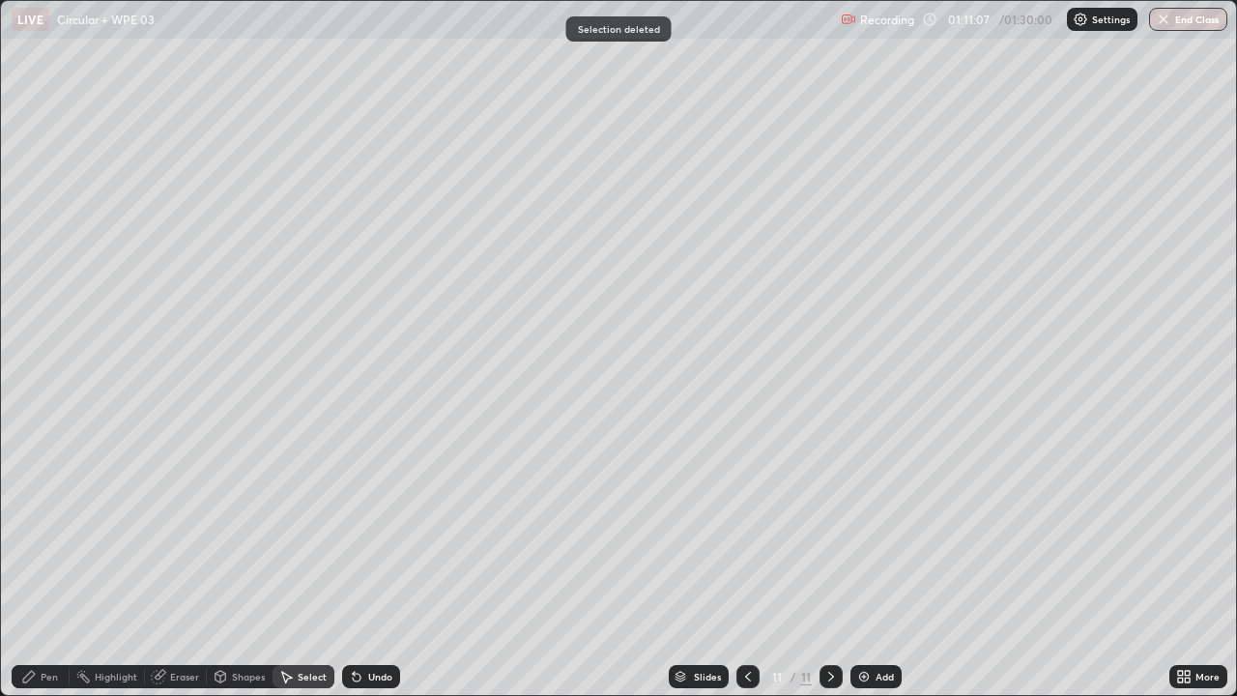
click at [56, 564] on div "Pen" at bounding box center [49, 677] width 17 height 10
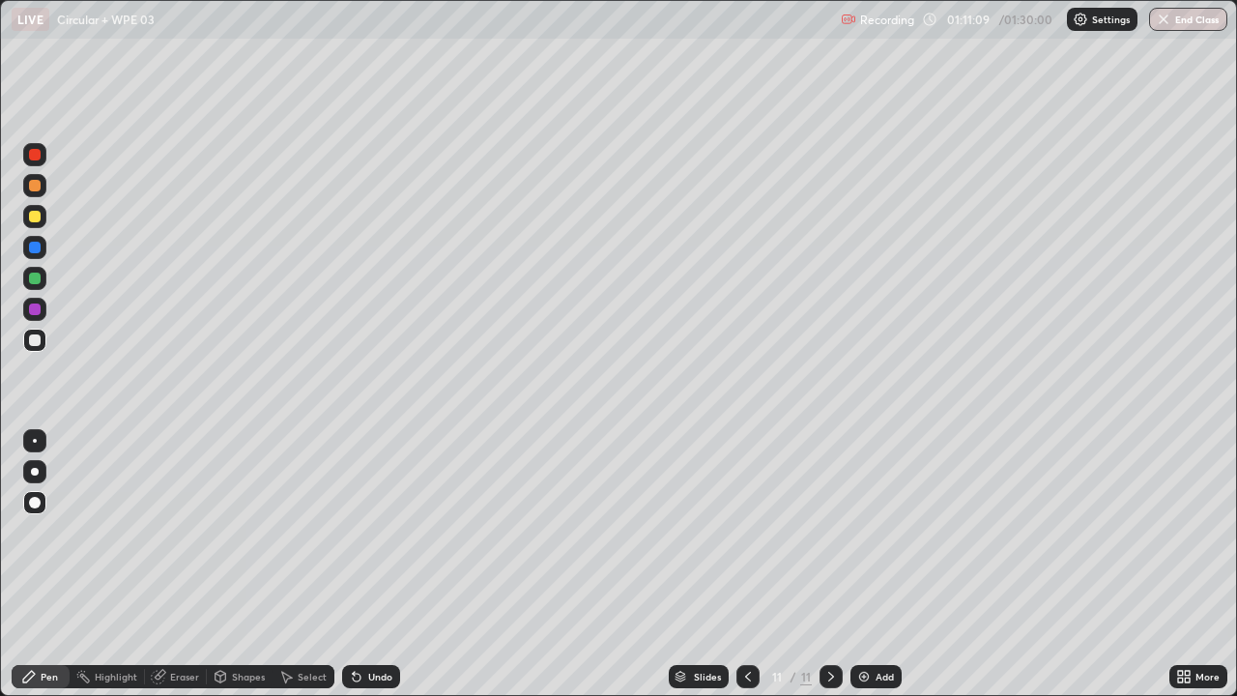
click at [234, 564] on div "Shapes" at bounding box center [248, 677] width 33 height 10
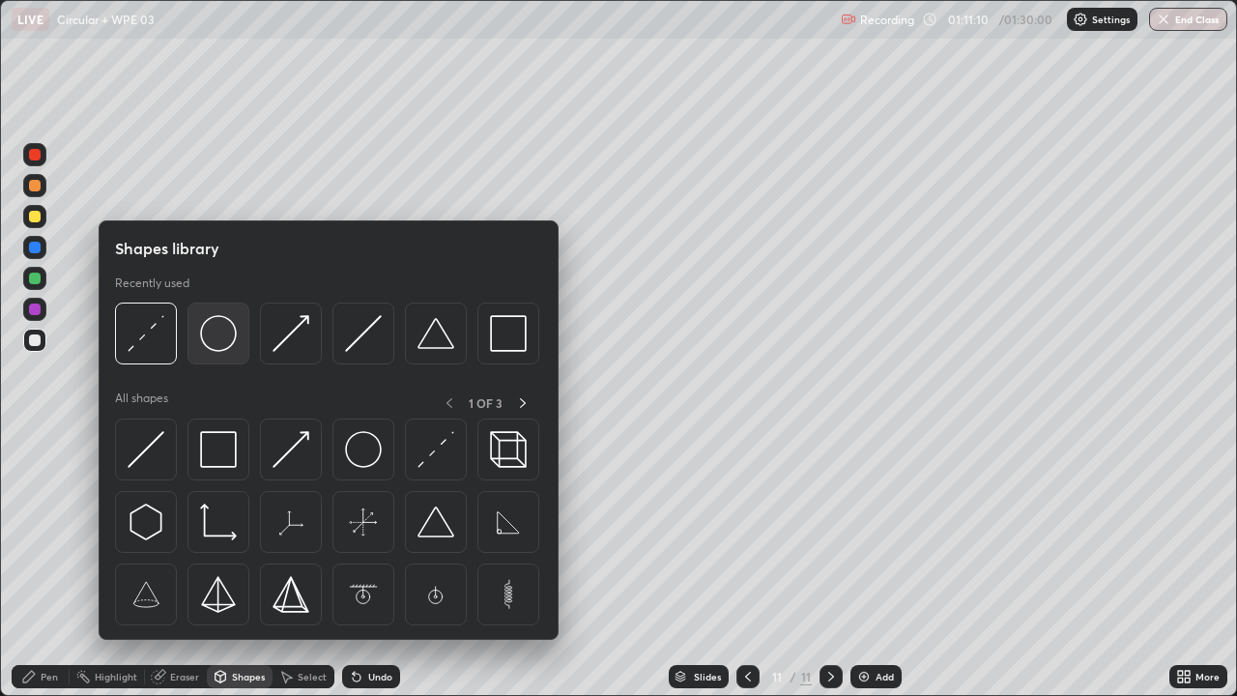
click at [222, 341] on img at bounding box center [218, 333] width 37 height 37
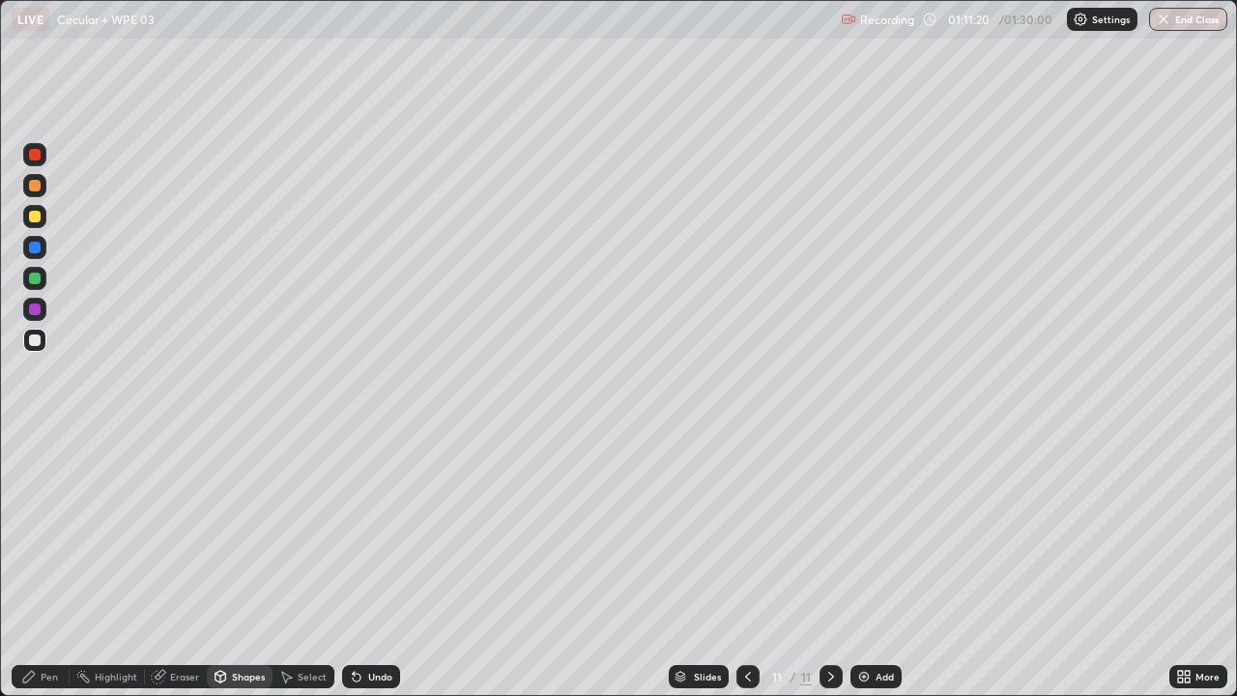
click at [46, 564] on div "Pen" at bounding box center [49, 677] width 17 height 10
click at [37, 279] on div at bounding box center [35, 279] width 12 height 12
click at [236, 564] on div "Shapes" at bounding box center [248, 677] width 33 height 10
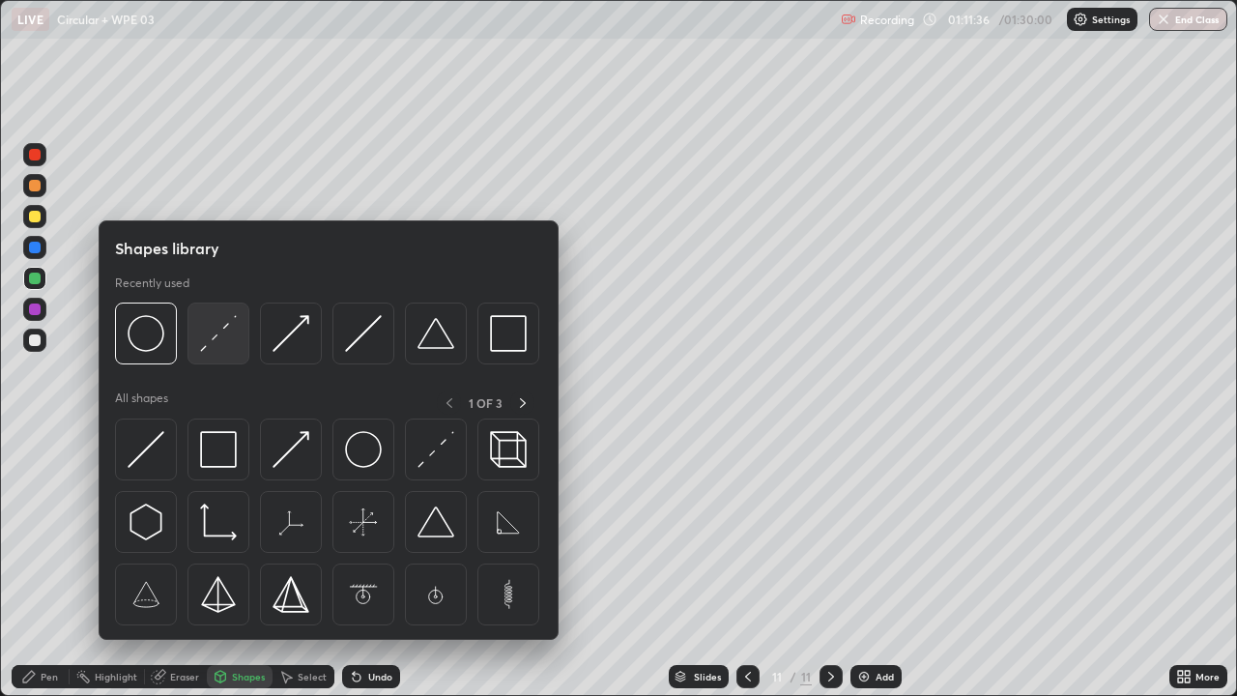
click at [229, 347] on img at bounding box center [218, 333] width 37 height 37
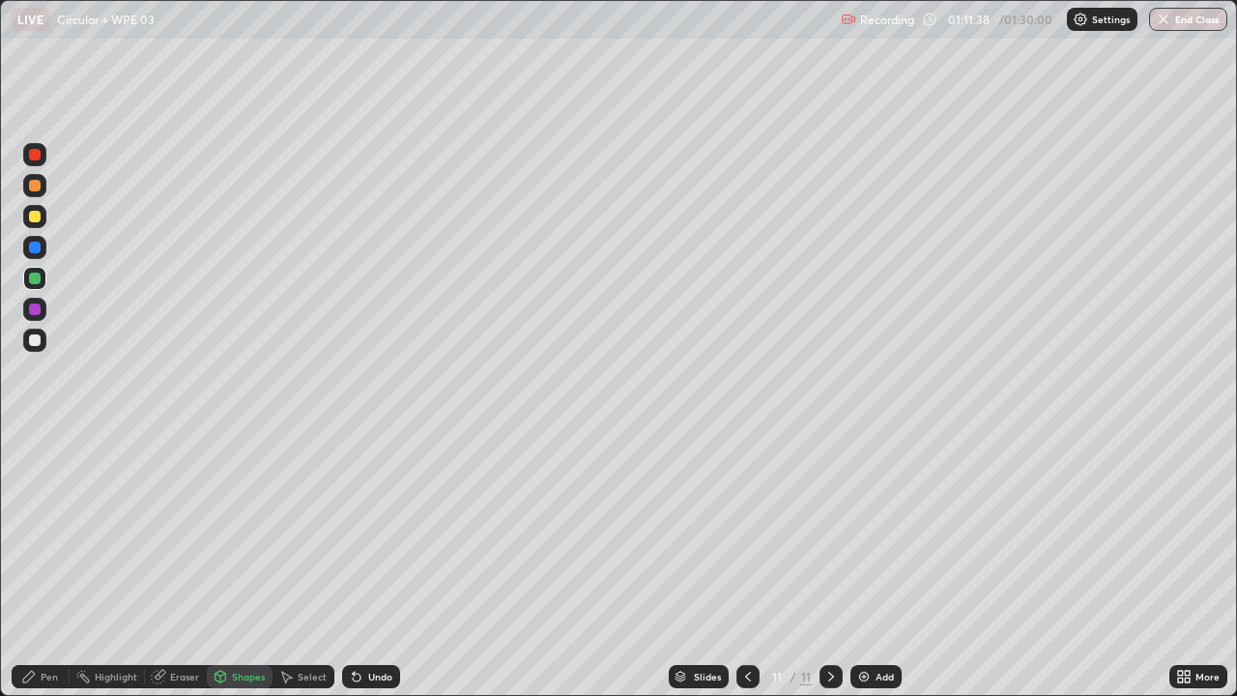
click at [39, 158] on div at bounding box center [35, 155] width 12 height 12
click at [43, 274] on div at bounding box center [34, 278] width 23 height 23
click at [49, 564] on div "Pen" at bounding box center [49, 677] width 17 height 10
click at [39, 246] on div at bounding box center [35, 248] width 12 height 12
click at [43, 183] on div at bounding box center [34, 185] width 23 height 23
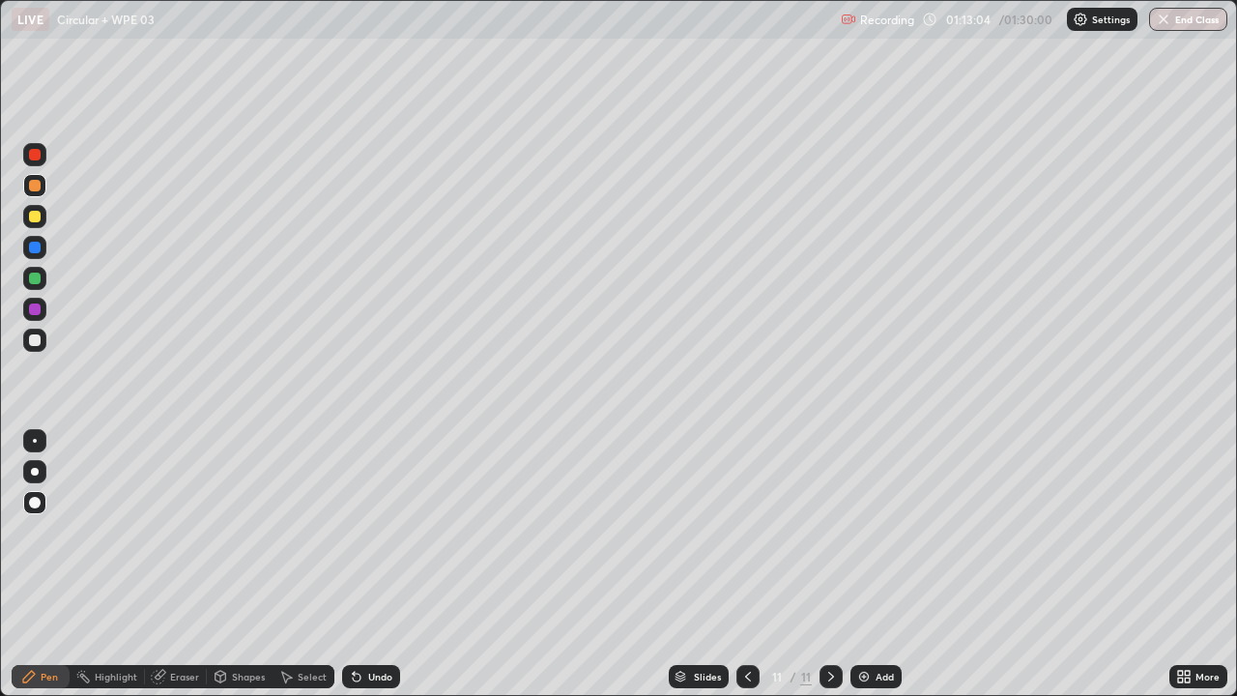
click at [42, 249] on div at bounding box center [34, 247] width 23 height 23
click at [43, 189] on div at bounding box center [34, 185] width 23 height 23
click at [33, 186] on div at bounding box center [35, 186] width 12 height 12
click at [38, 343] on div at bounding box center [35, 340] width 12 height 12
click at [865, 564] on img at bounding box center [863, 676] width 15 height 15
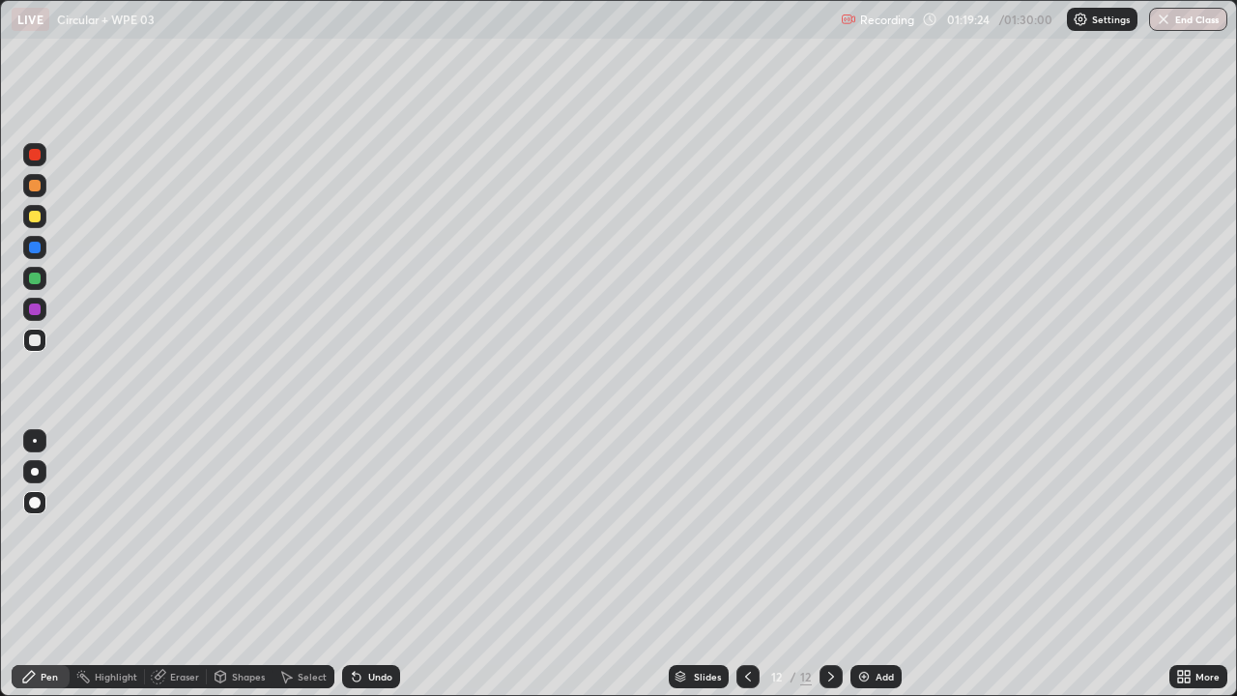
click at [859, 564] on img at bounding box center [863, 676] width 15 height 15
click at [184, 564] on div "Eraser" at bounding box center [184, 677] width 29 height 10
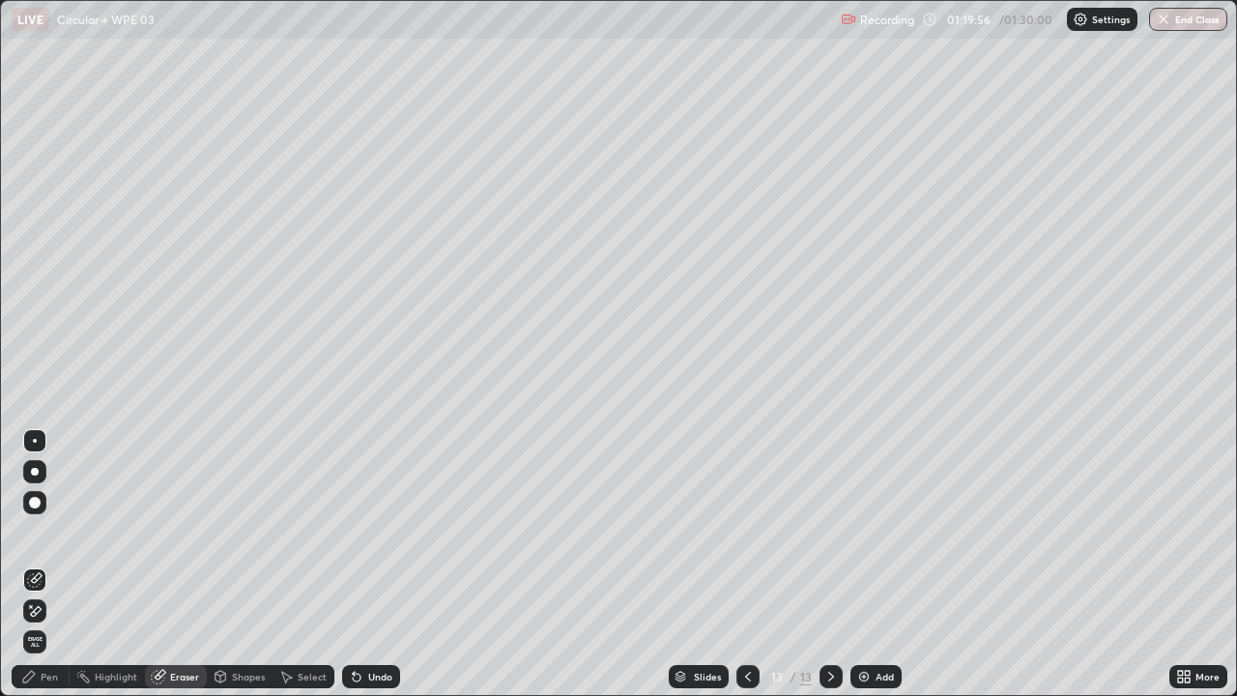
click at [41, 564] on div "Pen" at bounding box center [41, 676] width 58 height 23
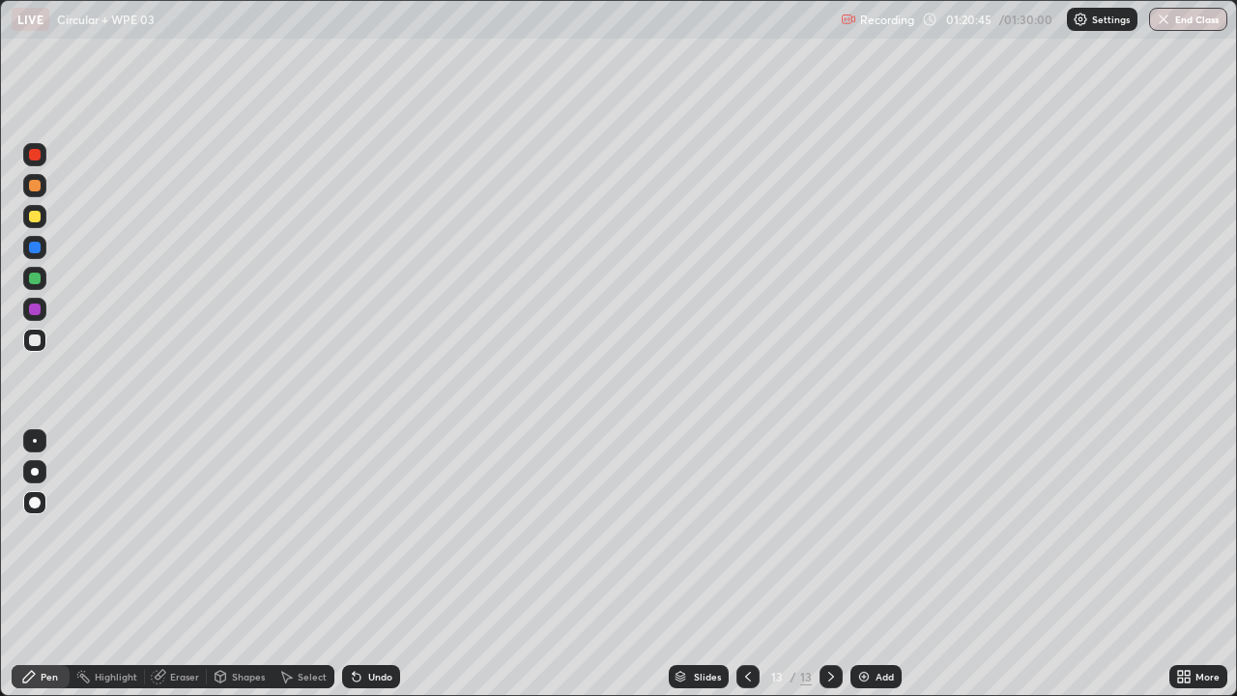
click at [376, 564] on div "Undo" at bounding box center [380, 677] width 24 height 10
click at [882, 564] on div "Add" at bounding box center [885, 677] width 18 height 10
click at [185, 564] on div "Eraser" at bounding box center [184, 677] width 29 height 10
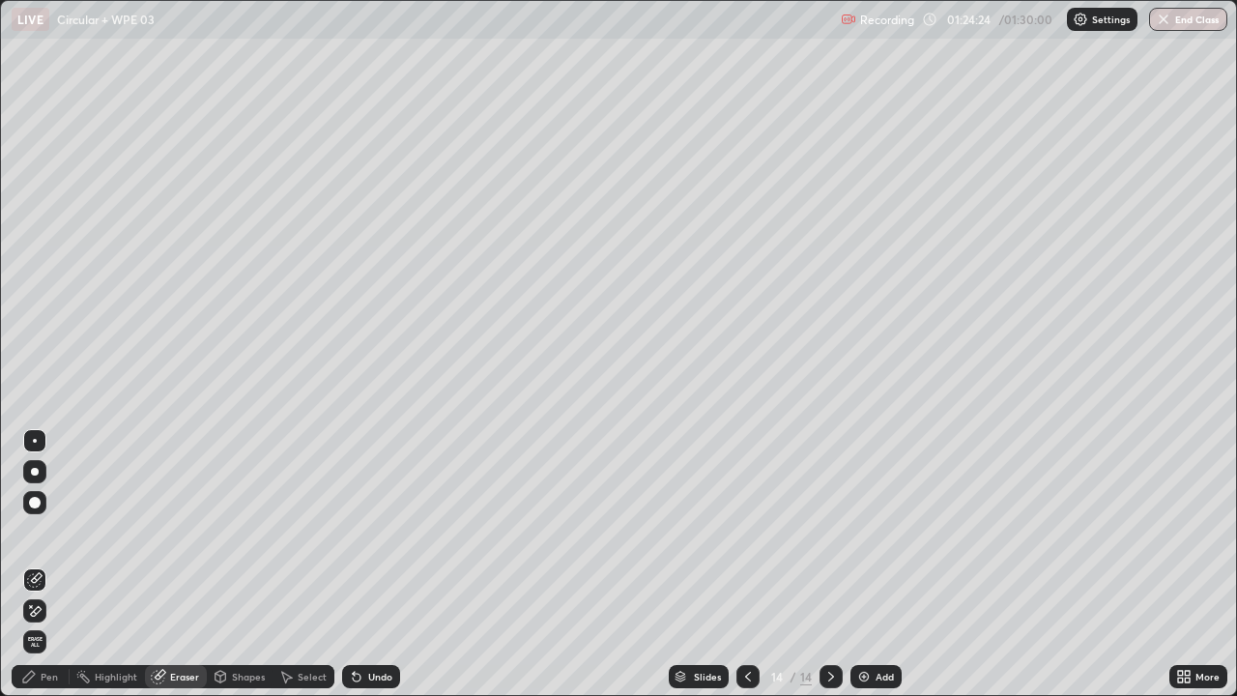
click at [47, 564] on div "Pen" at bounding box center [49, 677] width 17 height 10
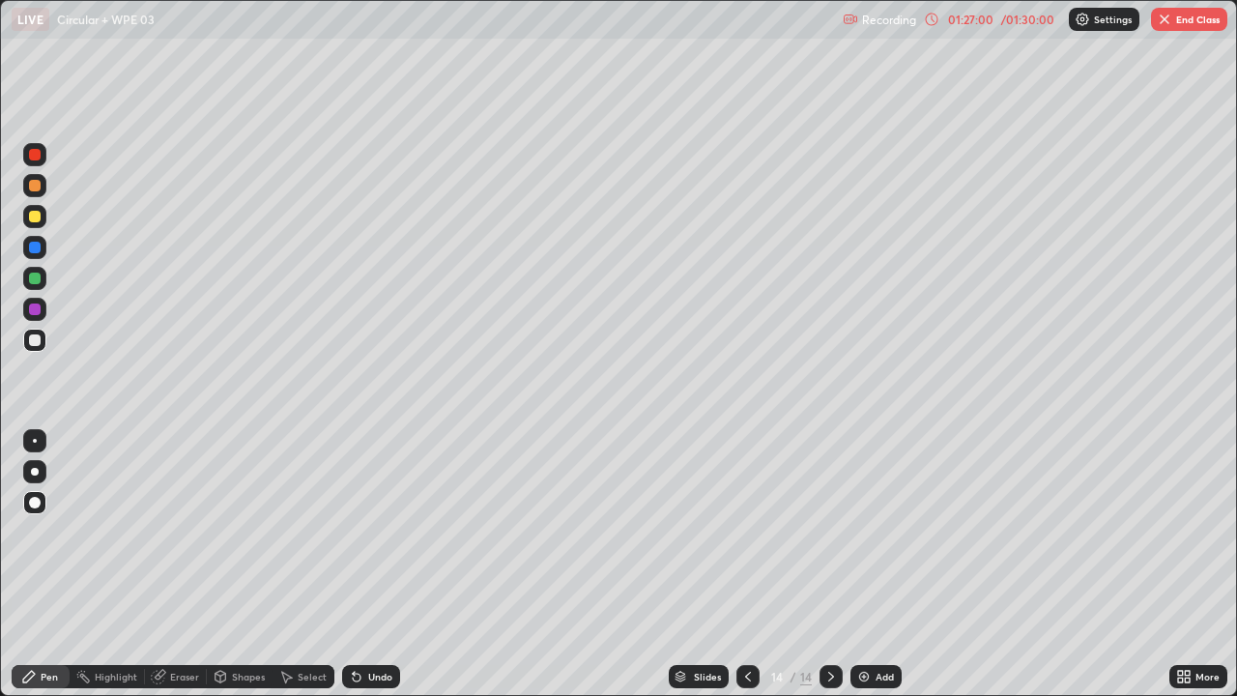
click at [873, 564] on div "Add" at bounding box center [876, 676] width 51 height 23
click at [1179, 14] on button "End Class" at bounding box center [1189, 19] width 76 height 23
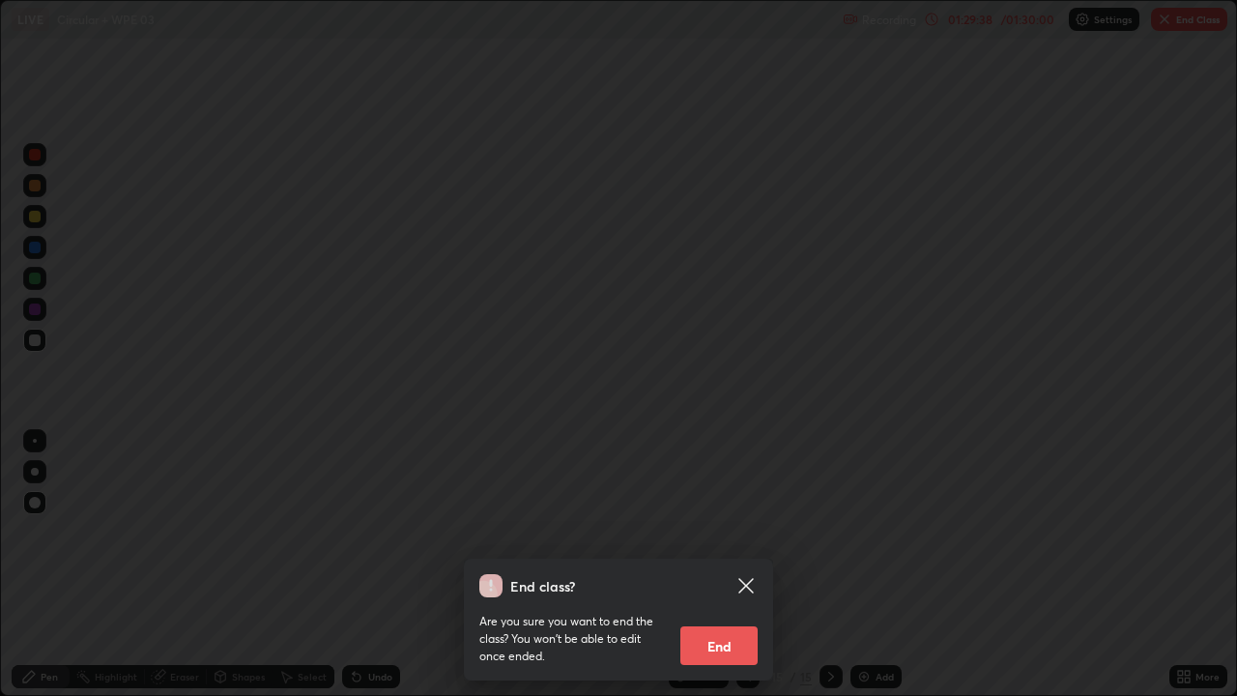
click at [732, 564] on button "End" at bounding box center [718, 645] width 77 height 39
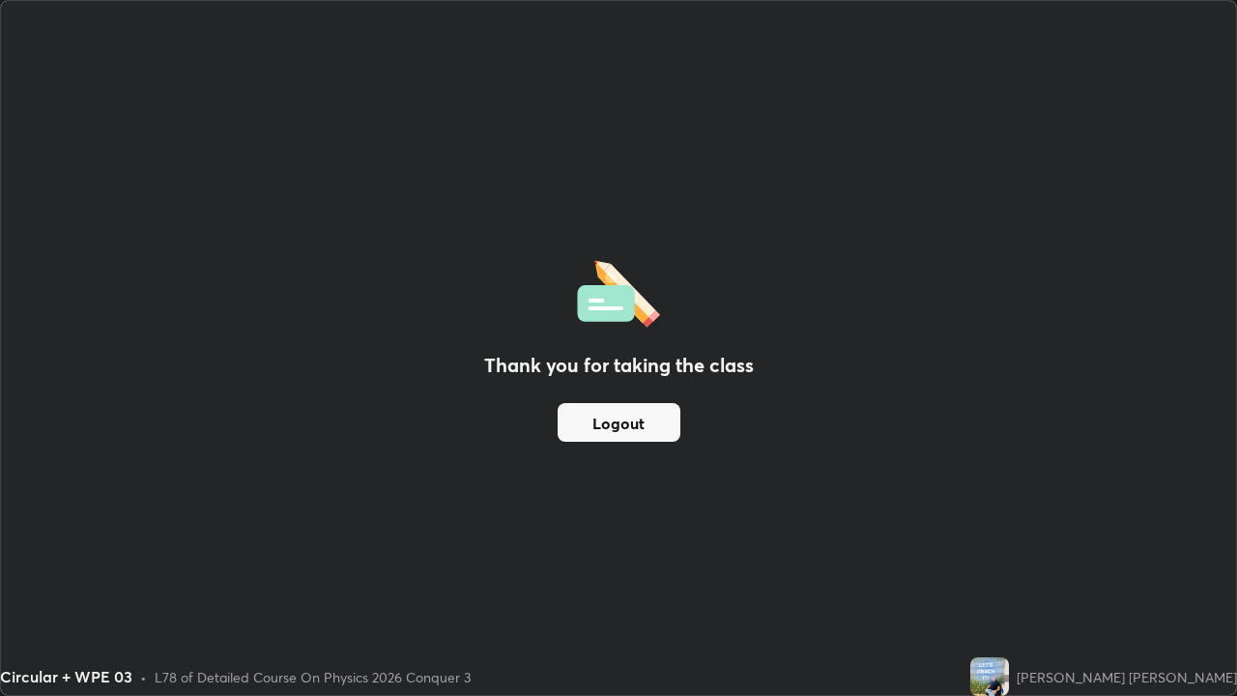
click at [643, 430] on button "Logout" at bounding box center [619, 422] width 123 height 39
click at [646, 426] on button "Logout" at bounding box center [619, 422] width 123 height 39
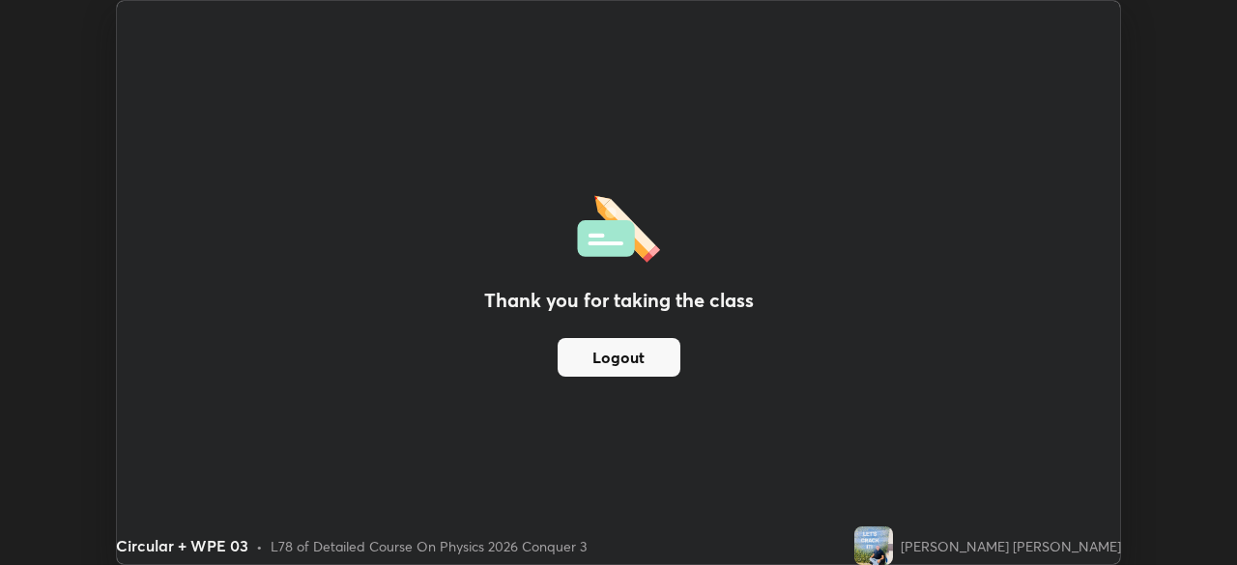
scroll to position [96086, 95415]
